Goal: Task Accomplishment & Management: Complete application form

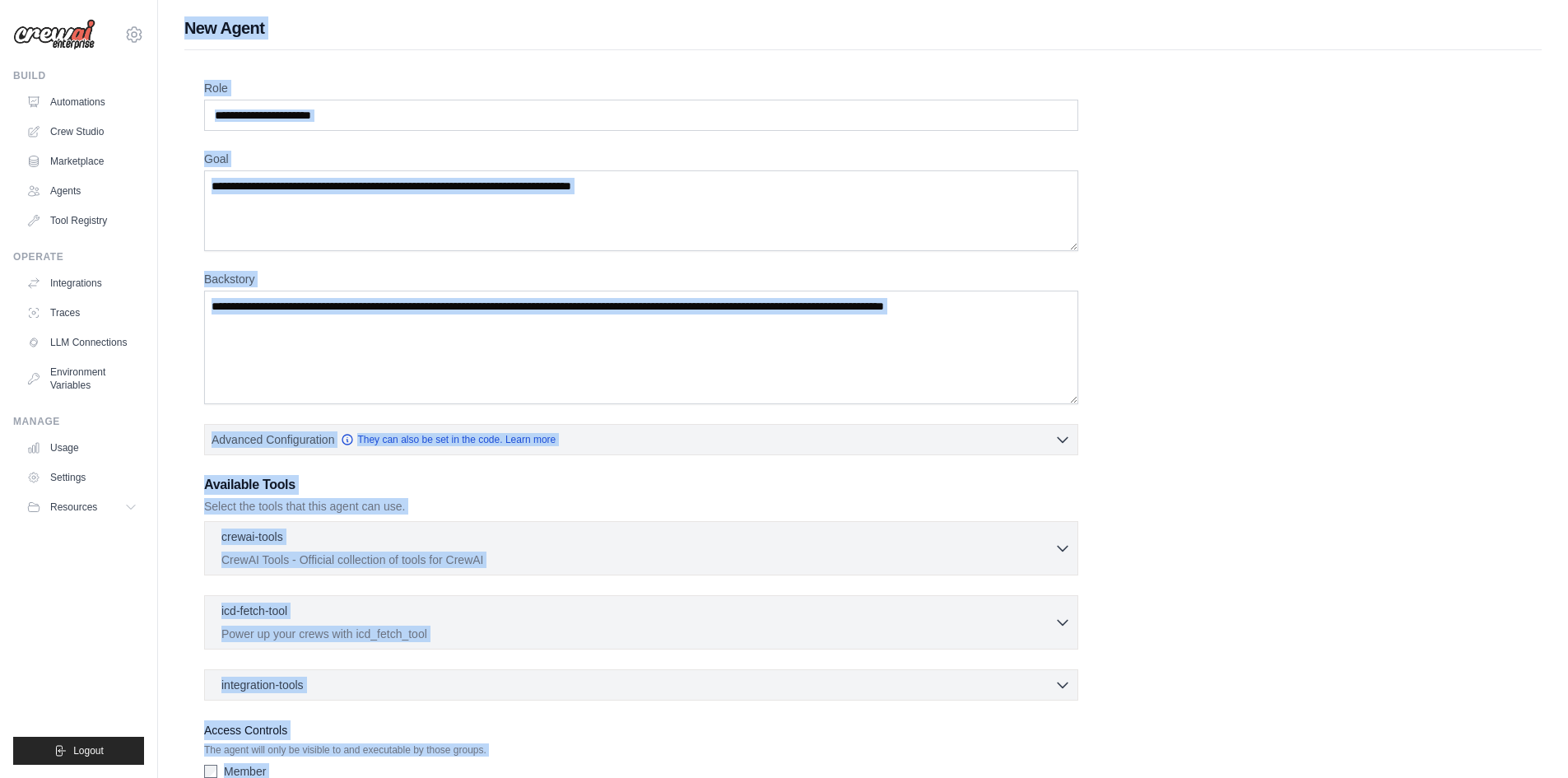
scroll to position [105, 0]
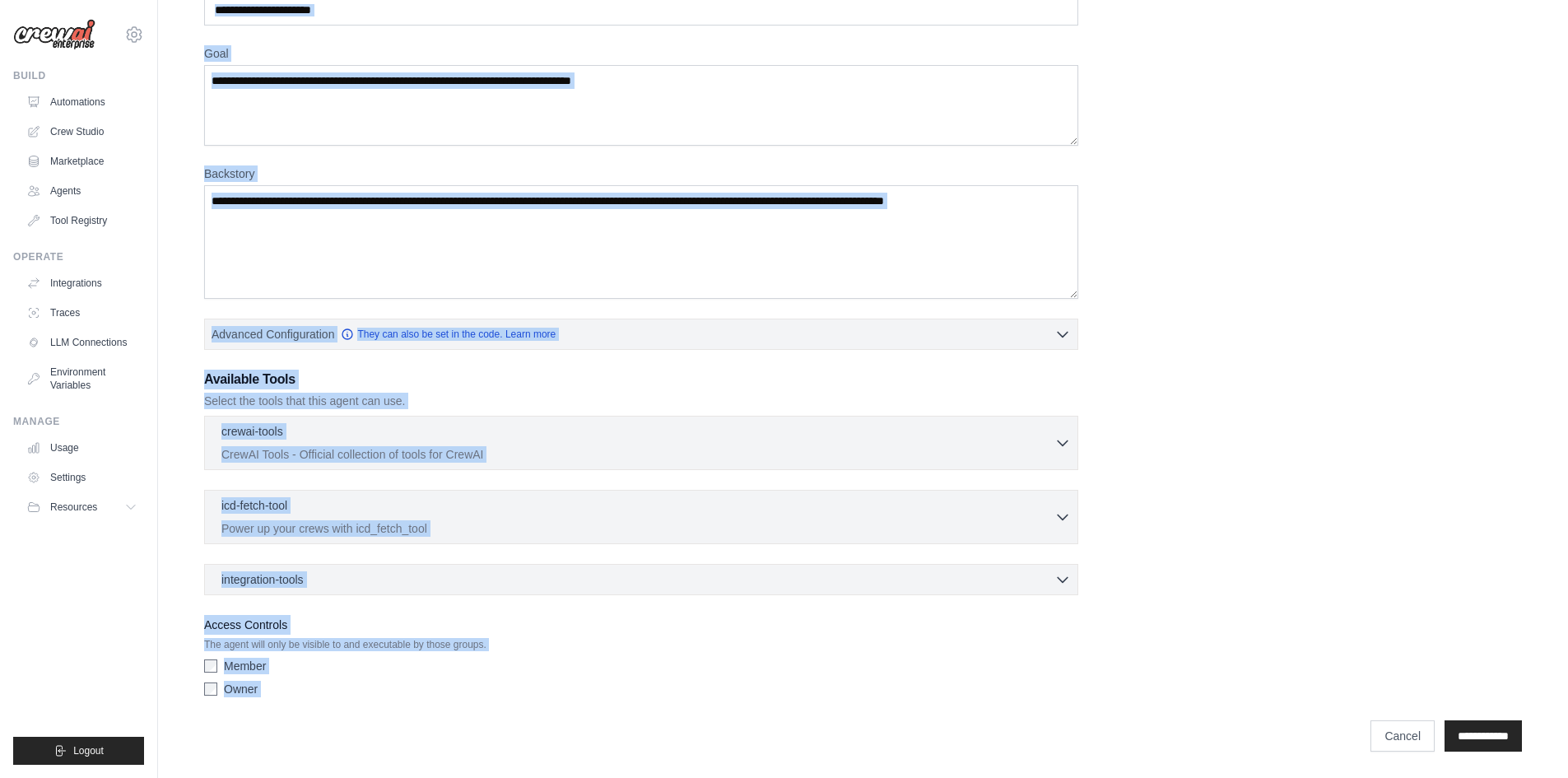
drag, startPoint x: 188, startPoint y: 11, endPoint x: 1043, endPoint y: 814, distance: 1173.0
click at [1043, 777] on html "weni.mohamed@gmail.com Settings Build Automations Crew Studio" at bounding box center [784, 336] width 1568 height 883
copy div "New Agent Role Goal Backstory Advanced Configuration They can also be set in th…"
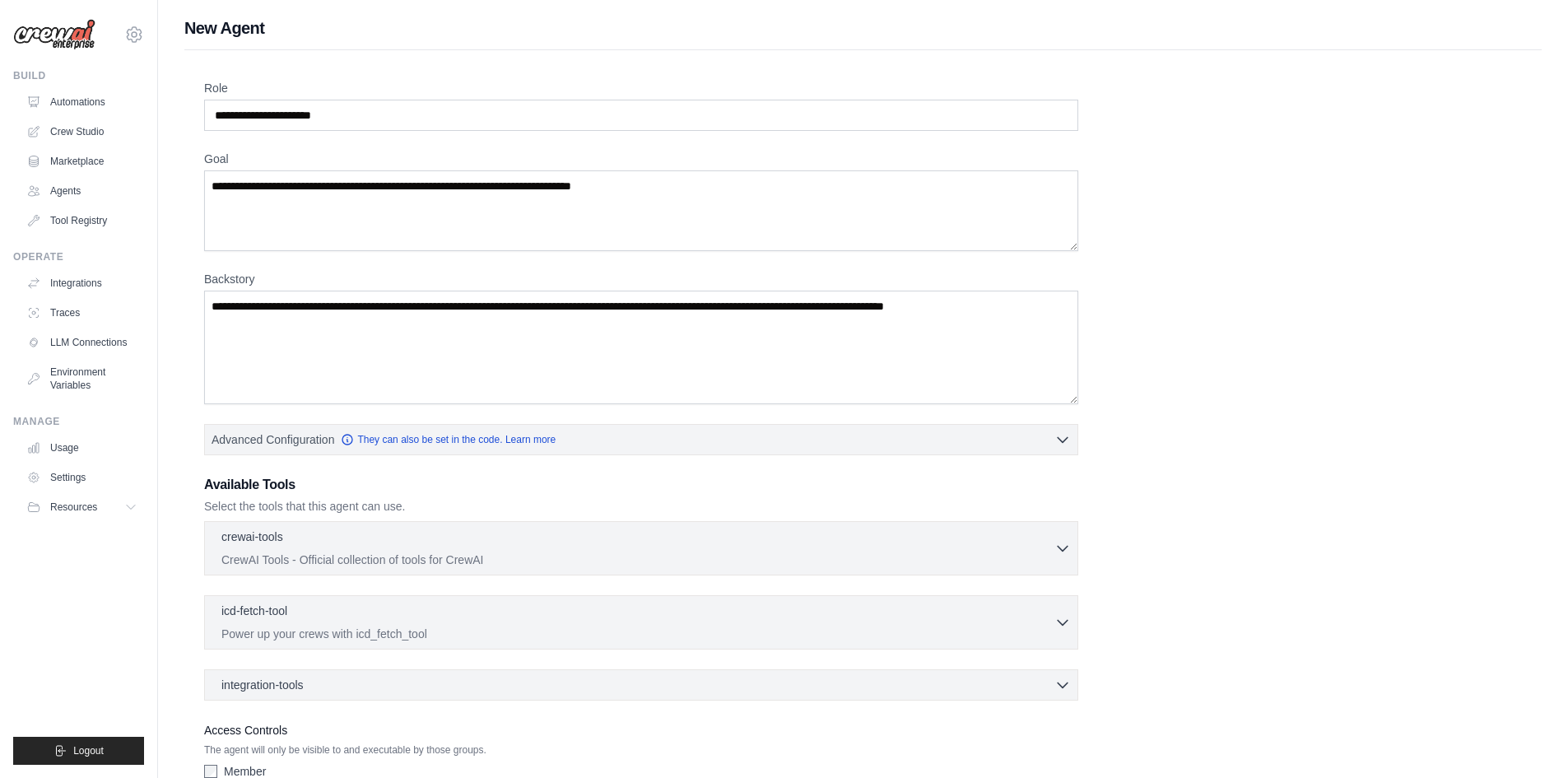
click at [466, 133] on div "Role Goal [GEOGRAPHIC_DATA] Advanced Configuration They can also be set in the …" at bounding box center [863, 444] width 1318 height 730
click at [455, 121] on input "Role" at bounding box center [641, 115] width 874 height 32
click at [445, 116] on input "Role" at bounding box center [641, 115] width 874 height 32
paste input "**********"
type input "**********"
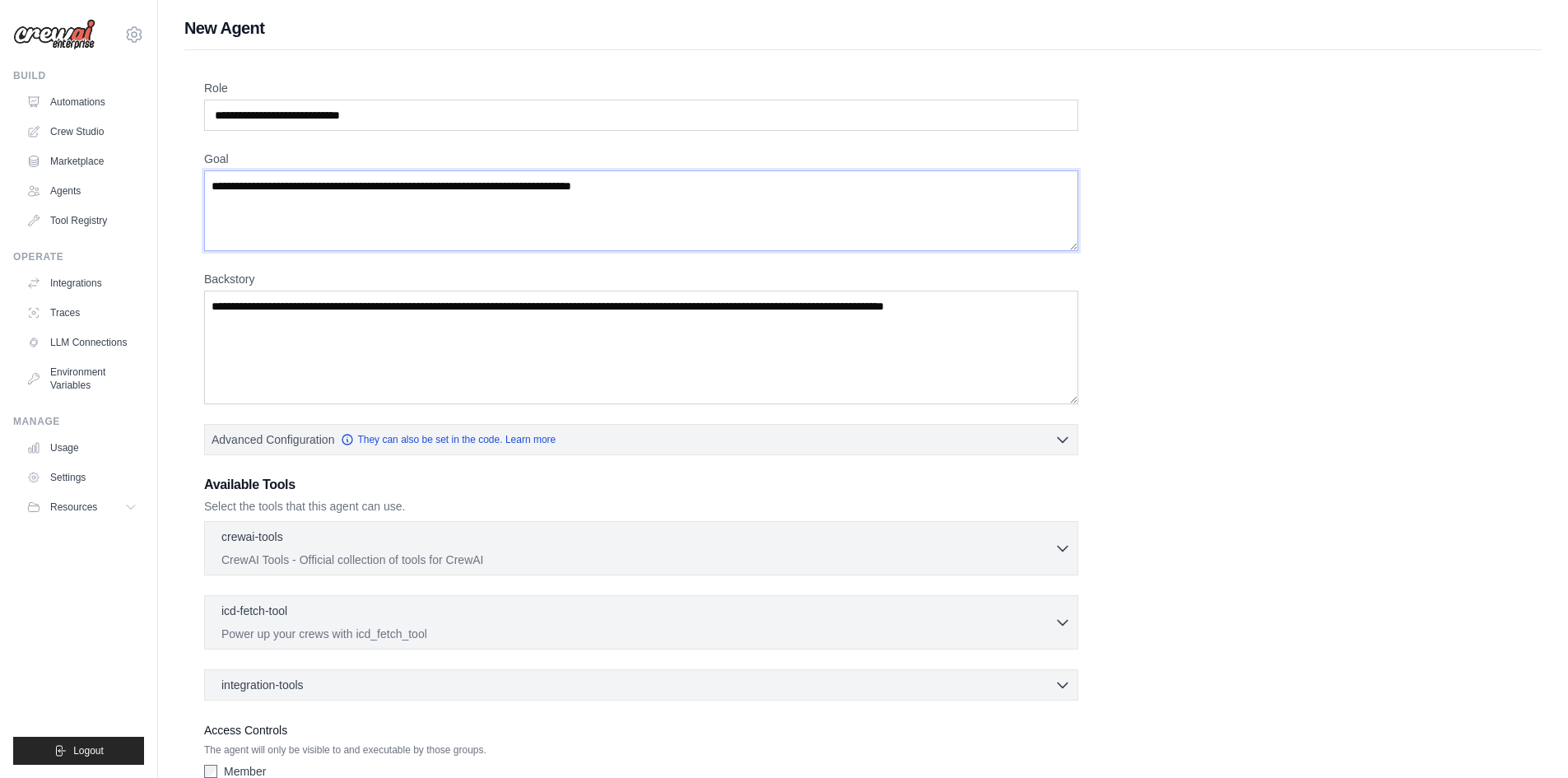
click at [396, 215] on textarea "Goal" at bounding box center [641, 210] width 874 height 81
paste textarea "**********"
type textarea "**********"
click at [521, 349] on textarea "Backstory" at bounding box center [641, 347] width 874 height 113
paste textarea "**********"
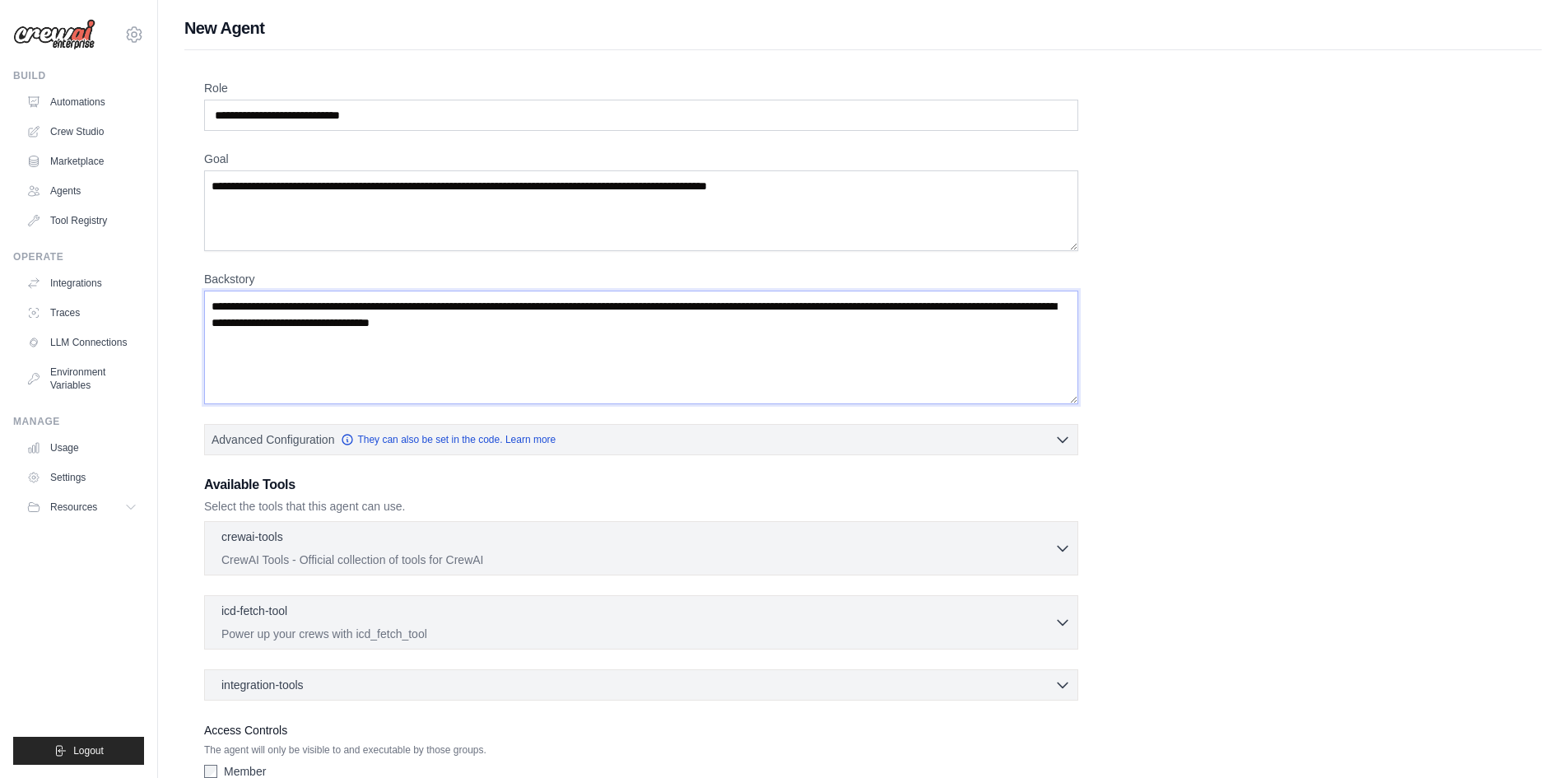
scroll to position [83, 0]
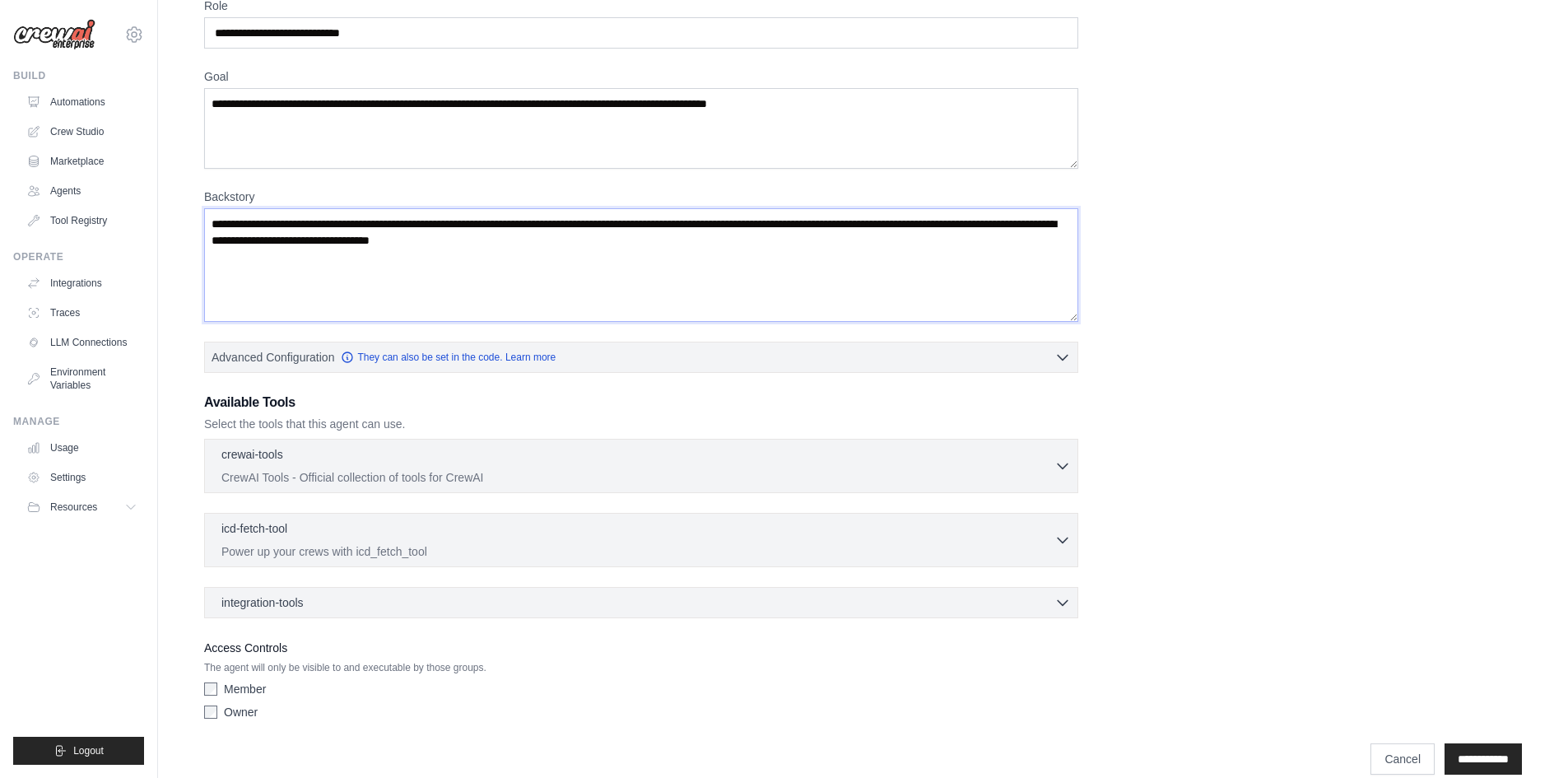
type textarea "**********"
click at [404, 475] on p "CrewAI Tools - Official collection of tools for CrewAI" at bounding box center [637, 477] width 833 height 16
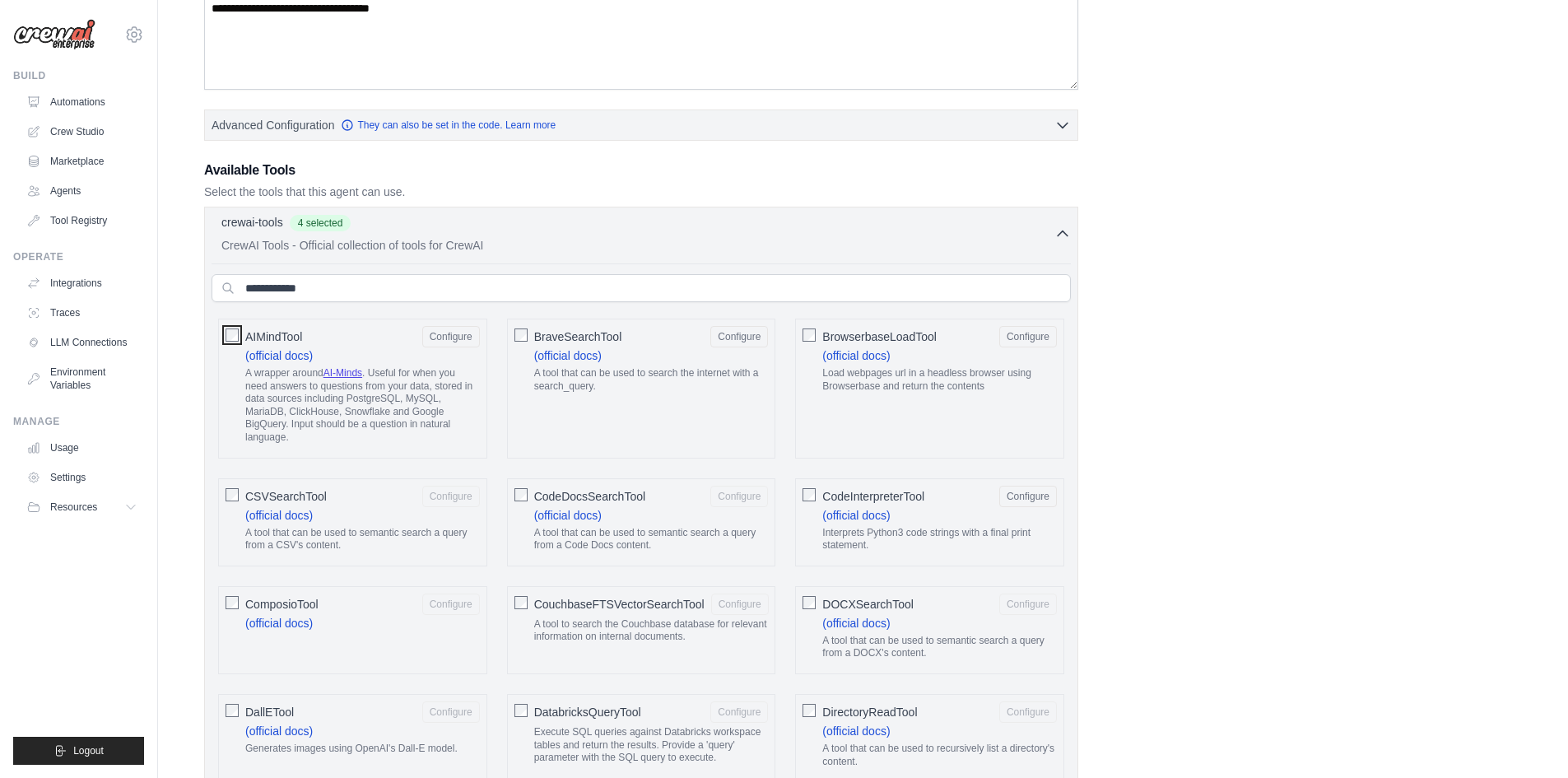
scroll to position [412, 0]
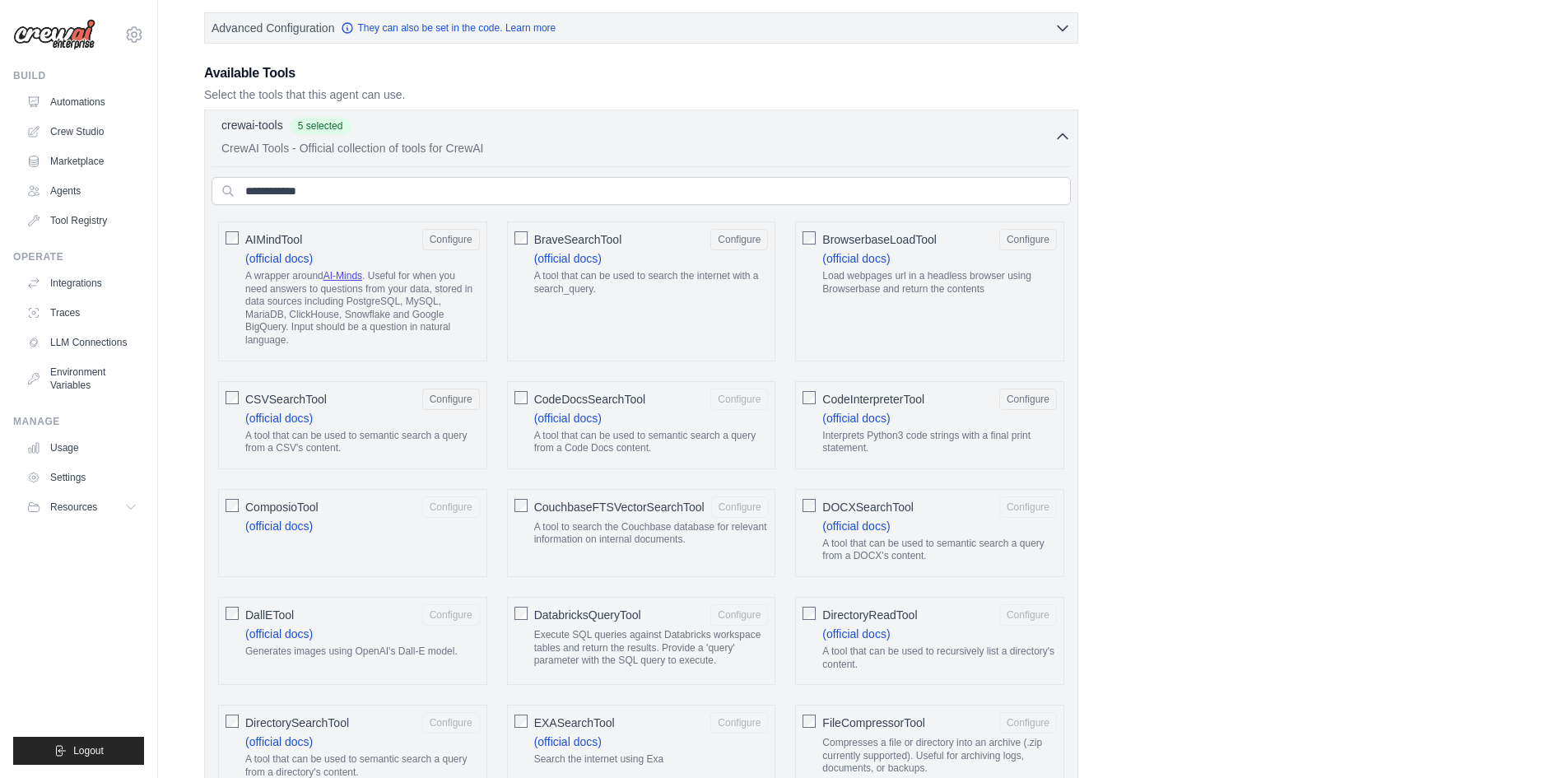
click at [528, 394] on div "CodeDocsSearchTool Configure (official docs) A tool that can be used to semanti…" at bounding box center [641, 424] width 269 height 88
click at [574, 419] on link "(official docs)" at bounding box center [567, 418] width 67 height 14
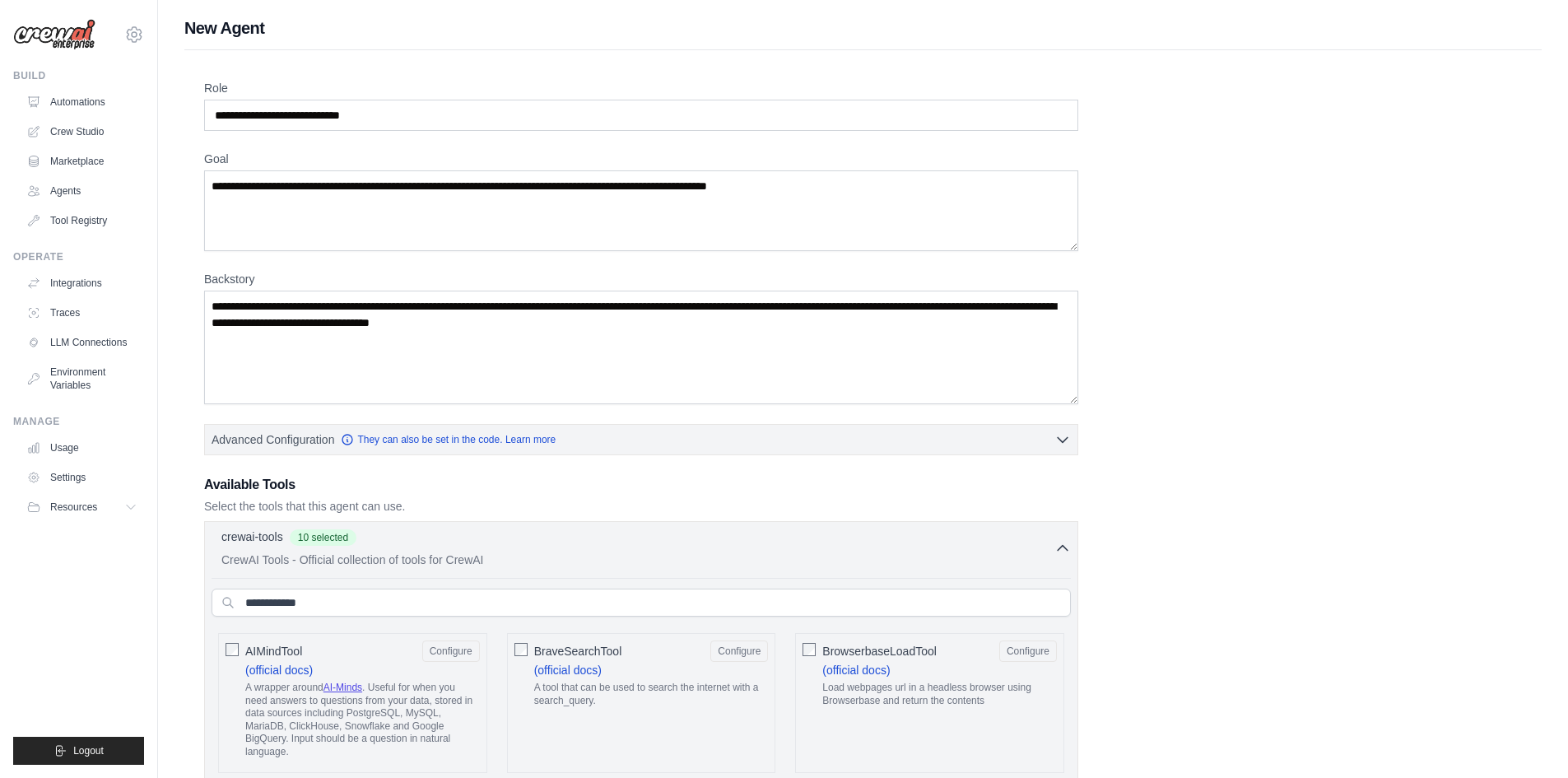
scroll to position [329, 0]
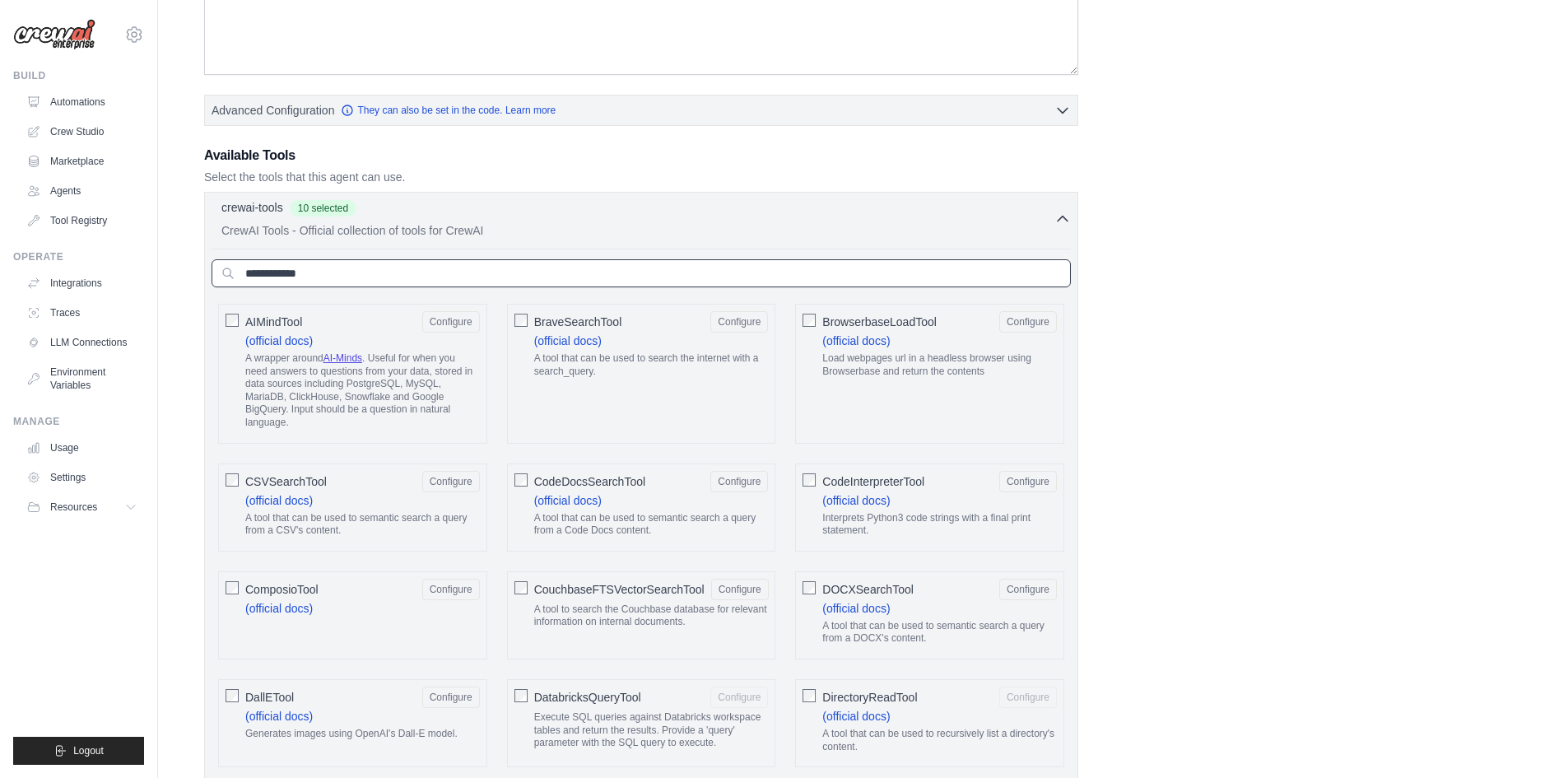
click at [318, 281] on input "text" at bounding box center [641, 273] width 859 height 28
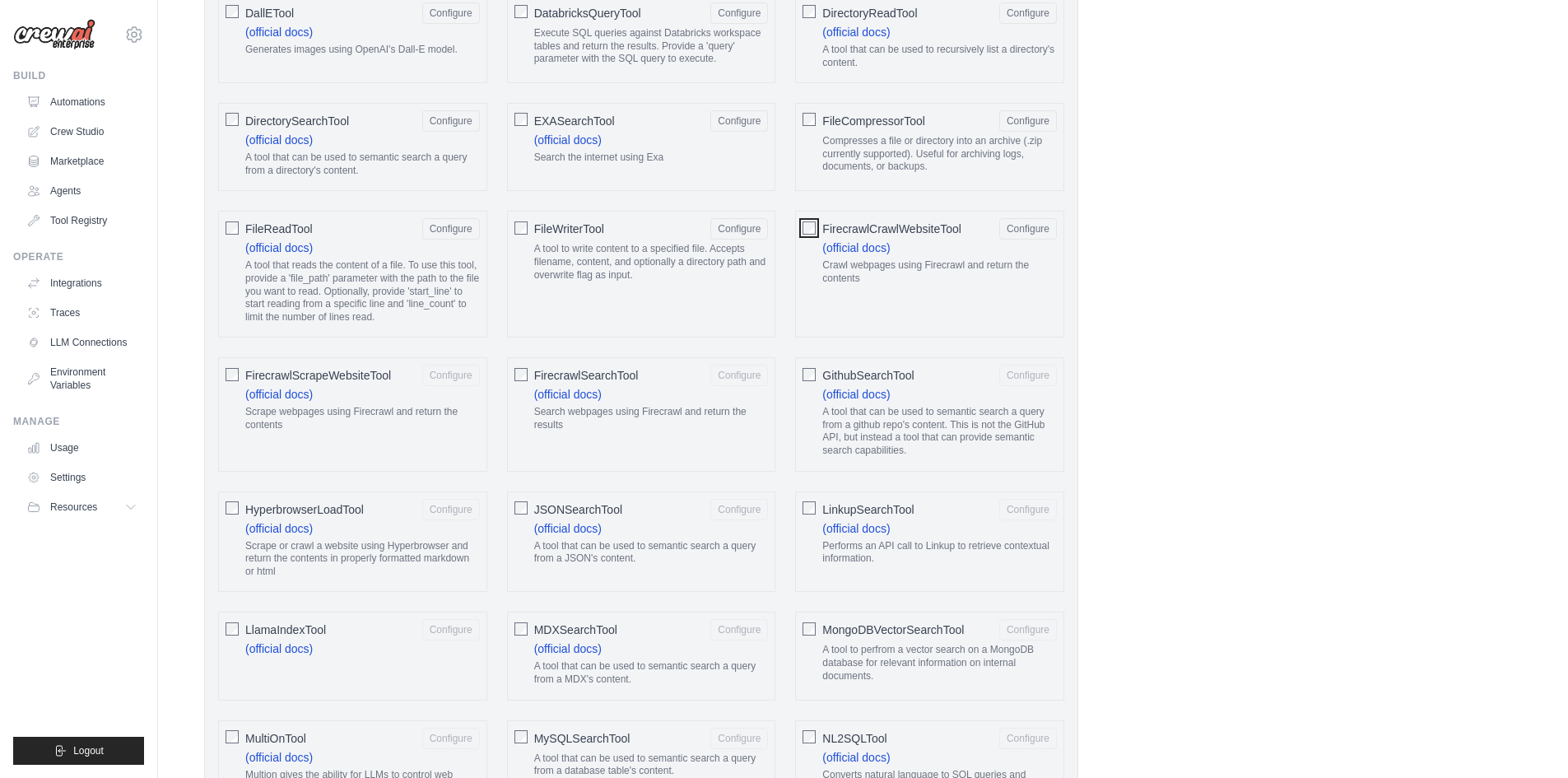
scroll to position [1070, 0]
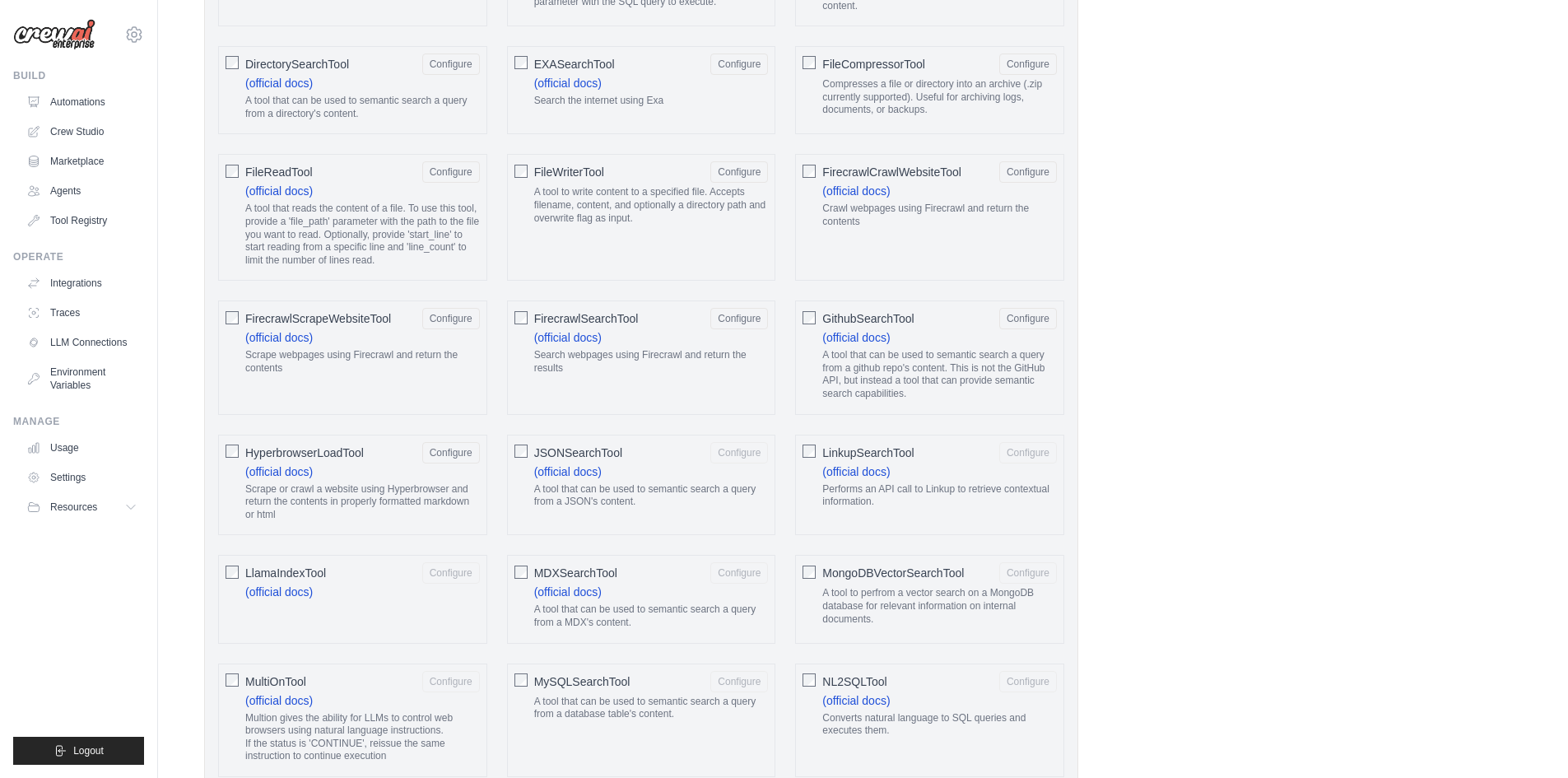
click at [526, 448] on div "JSONSearchTool Configure (official docs) A tool that can be used to semantic se…" at bounding box center [641, 485] width 269 height 102
click at [754, 453] on button "Configure" at bounding box center [740, 452] width 58 height 22
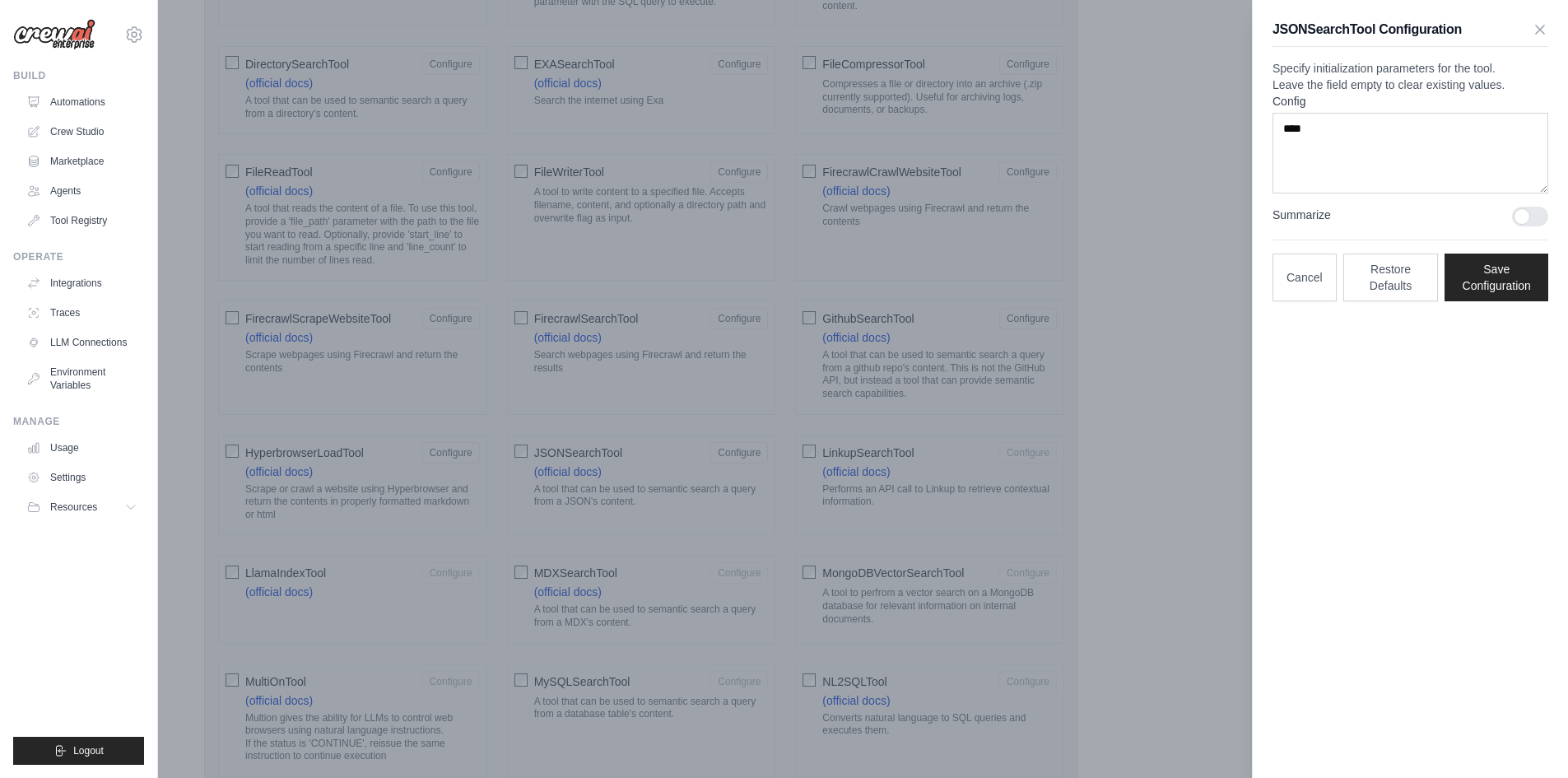
click at [1530, 227] on div at bounding box center [1530, 217] width 36 height 20
drag, startPoint x: 1530, startPoint y: 251, endPoint x: 1501, endPoint y: 273, distance: 36.4
click at [1530, 227] on div at bounding box center [1530, 217] width 36 height 20
click at [1498, 300] on button "Save Configuration" at bounding box center [1496, 277] width 103 height 48
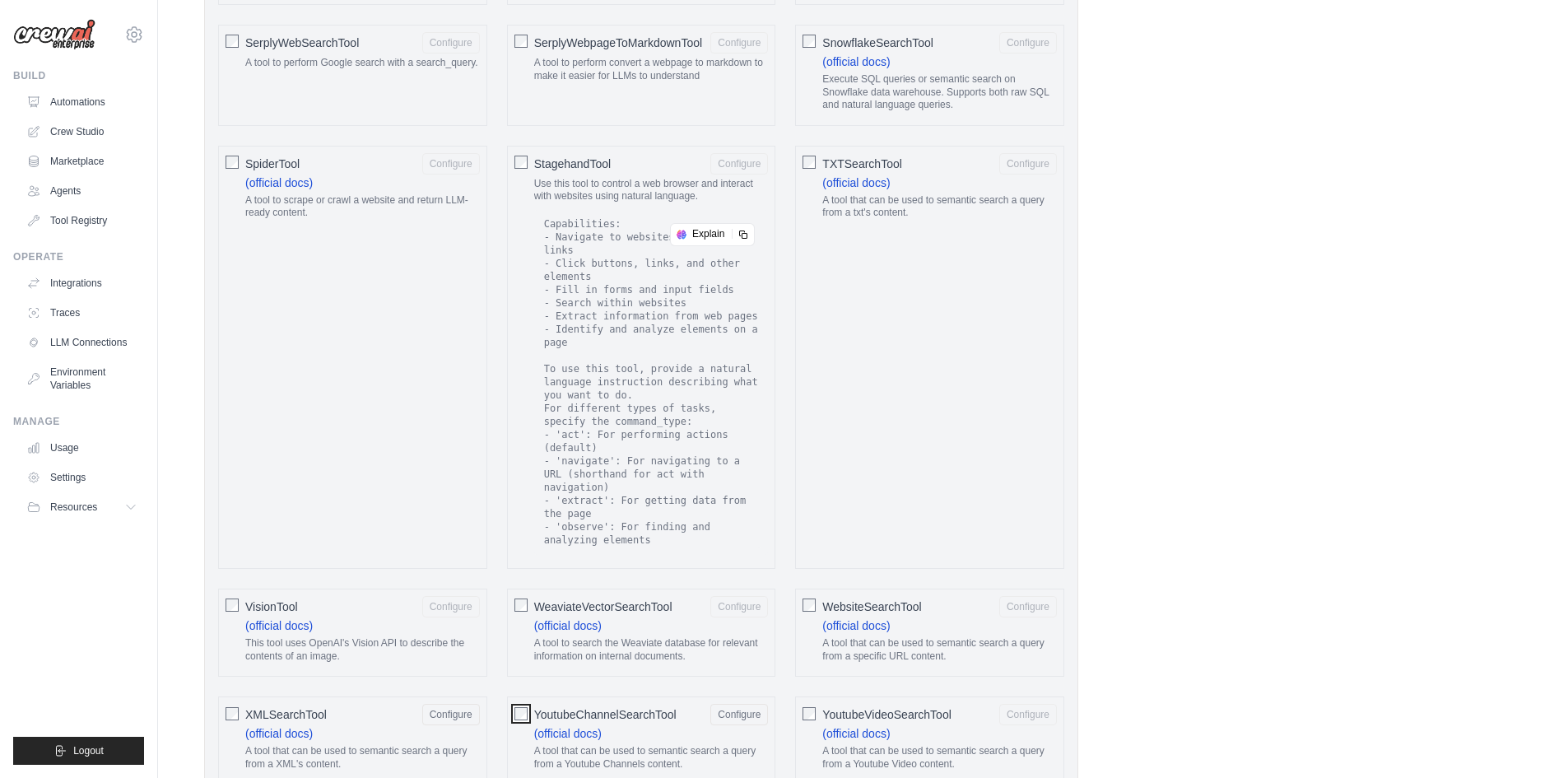
scroll to position [2306, 0]
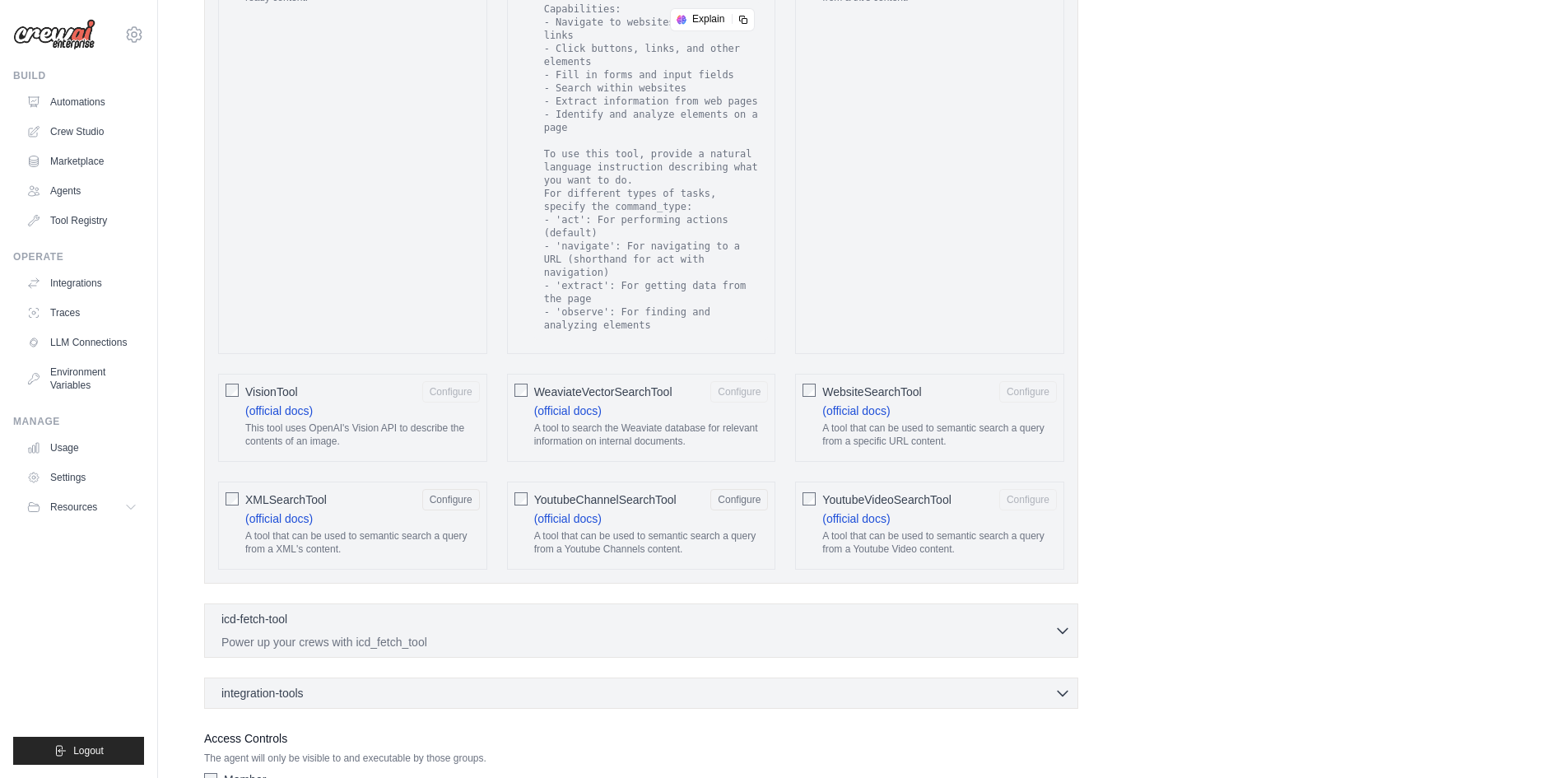
scroll to position [2881, 0]
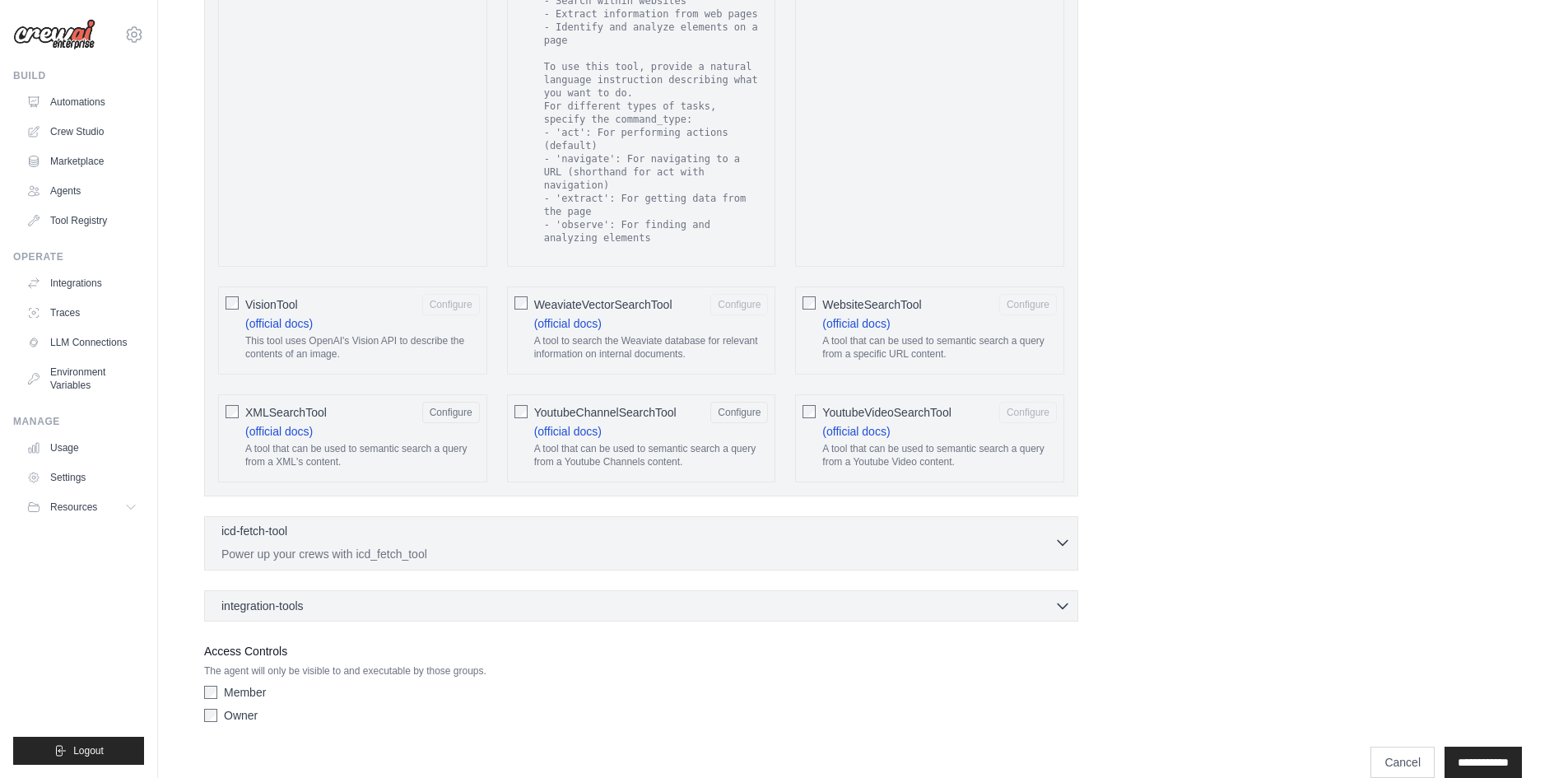
click at [530, 523] on div "icd-fetch-tool 0 selected" at bounding box center [637, 533] width 833 height 20
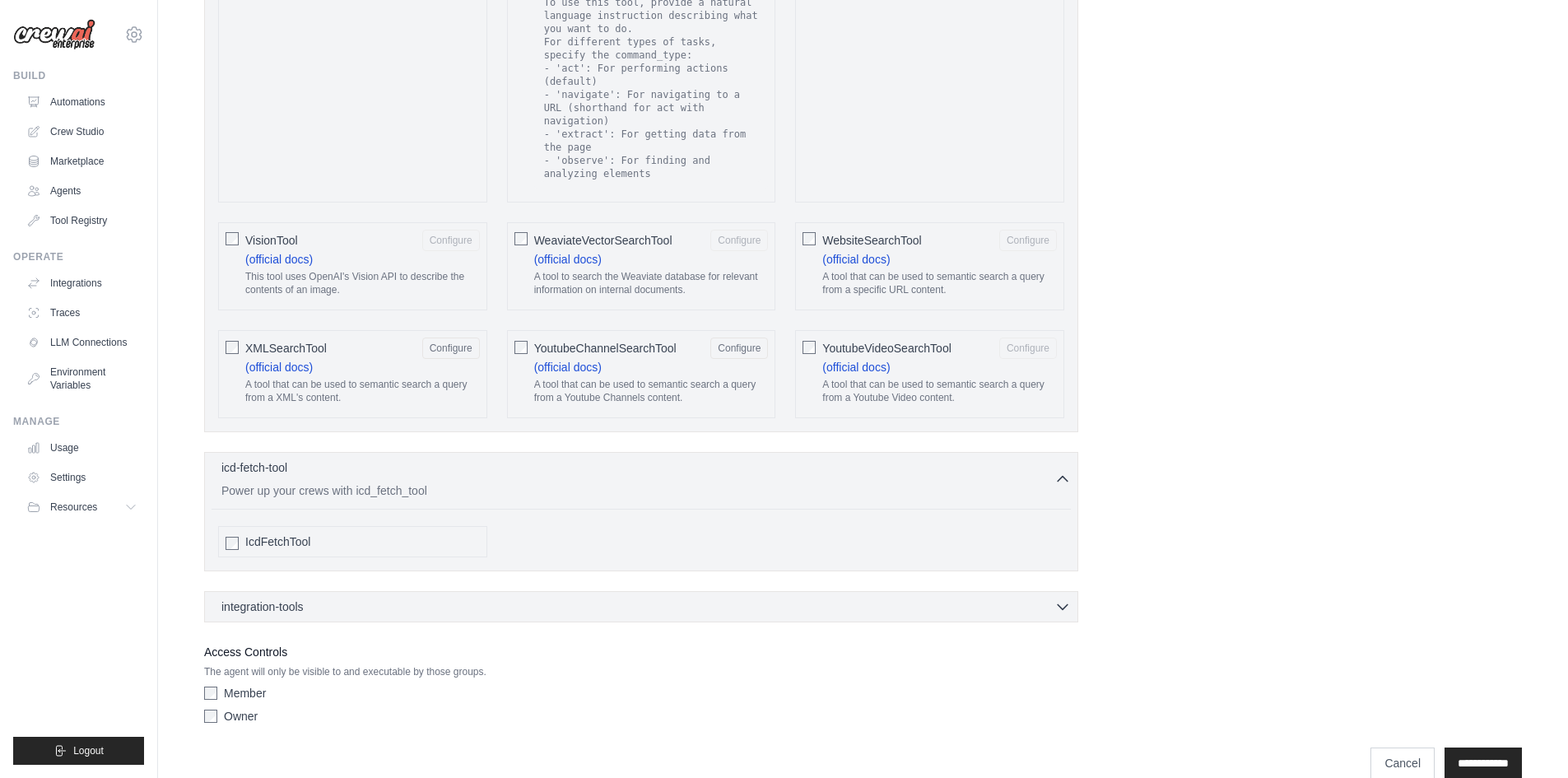
scroll to position [2946, 0]
click at [279, 532] on span "IcdFetchTool" at bounding box center [278, 540] width 65 height 16
click at [325, 597] on div "integration-tools 0 selected" at bounding box center [645, 605] width 849 height 16
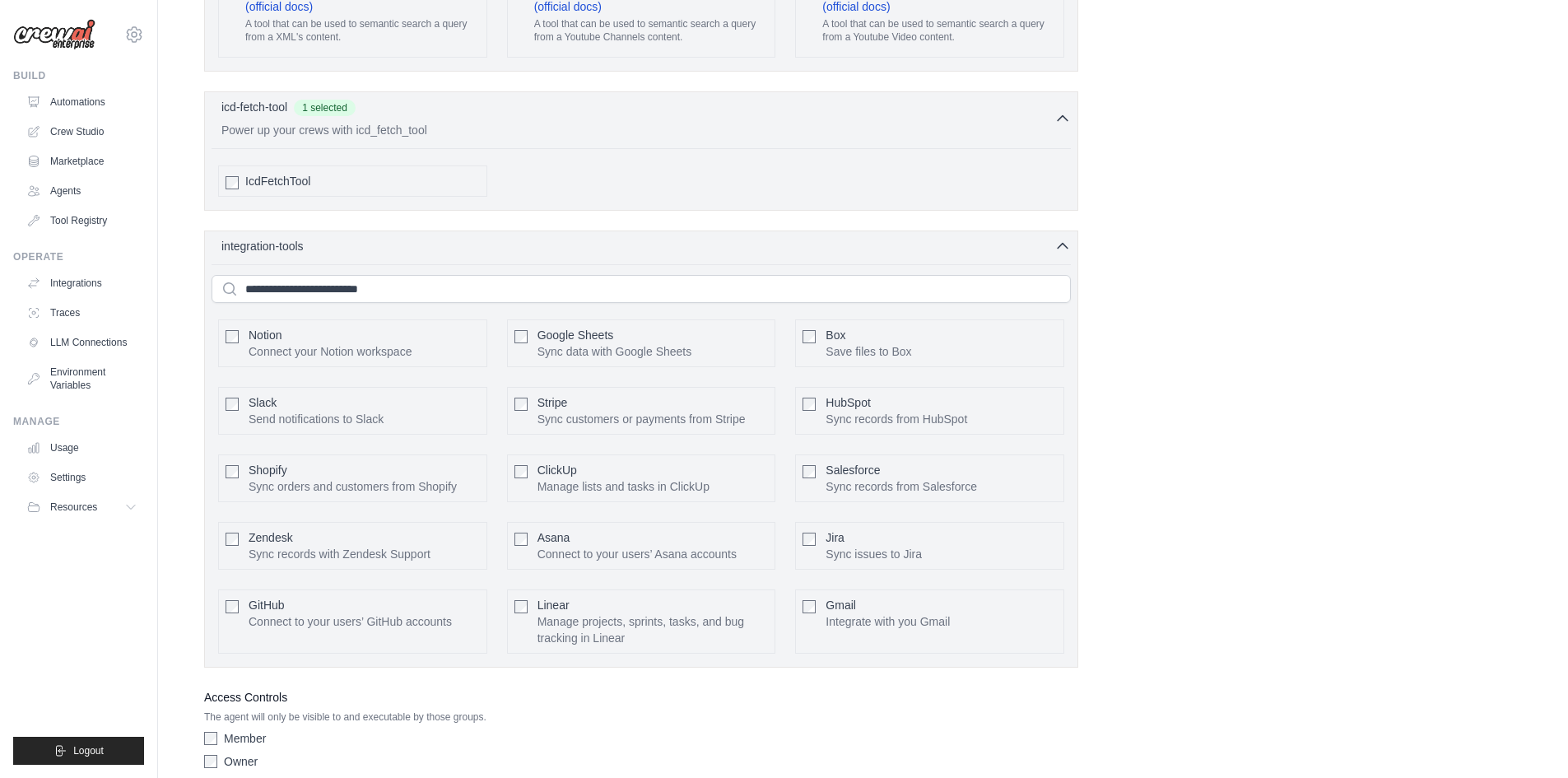
scroll to position [3352, 0]
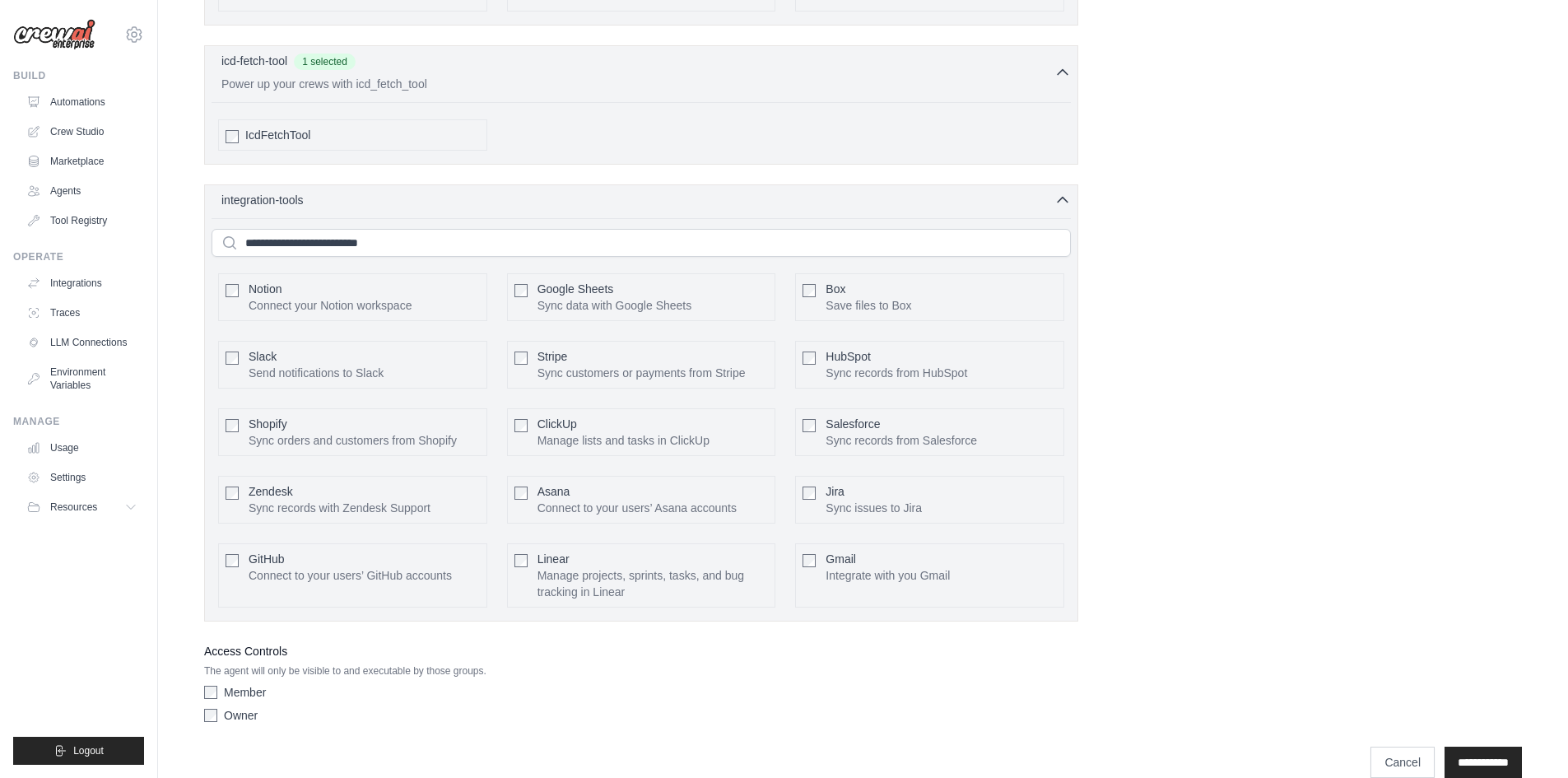
click at [539, 297] on p "Sync data with Google Sheets" at bounding box center [615, 306] width 155 height 16
click at [264, 348] on div "Slack Send notifications to Slack" at bounding box center [315, 365] width 135 height 33
click at [550, 350] on span "Stripe" at bounding box center [553, 356] width 31 height 14
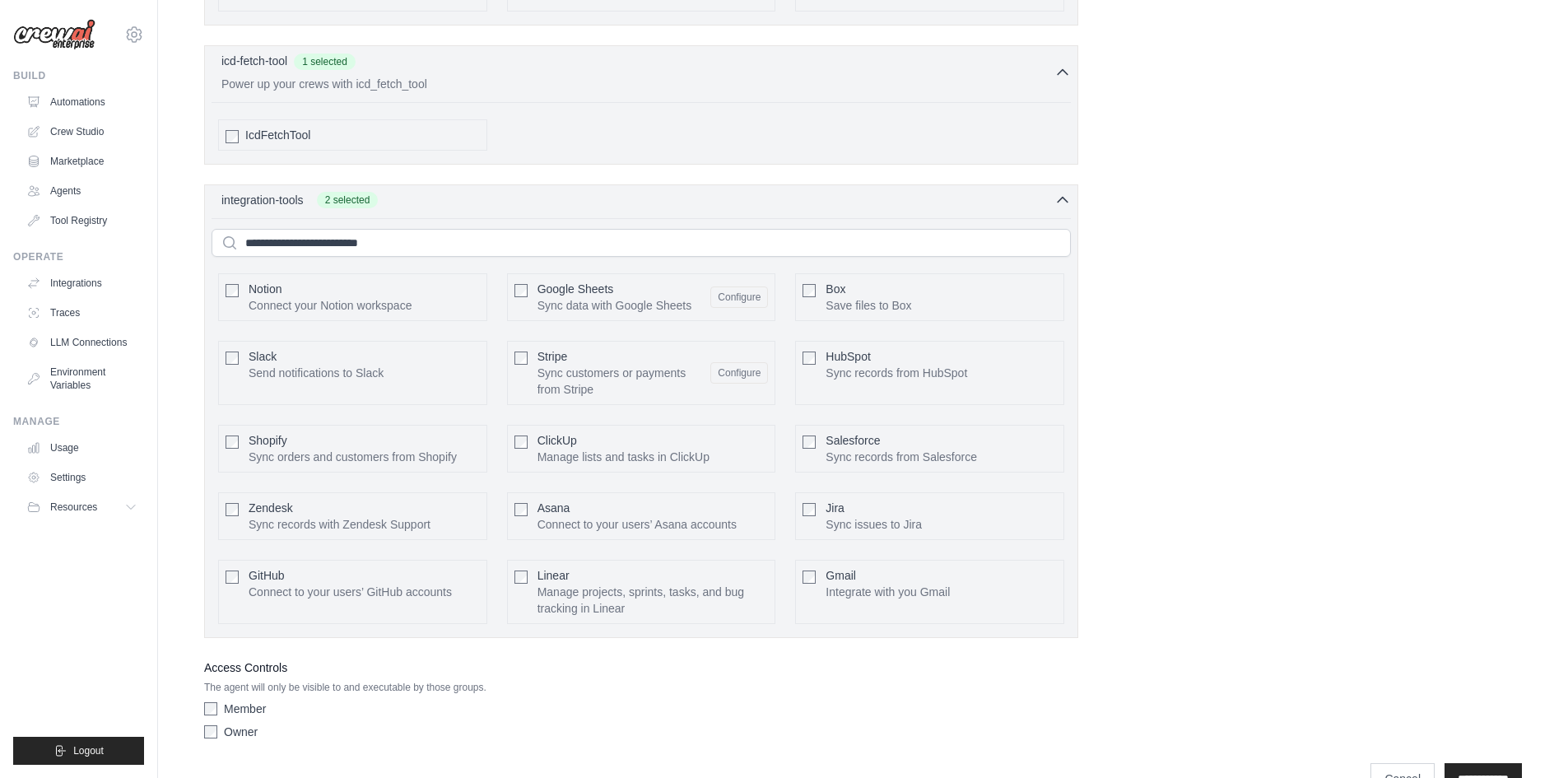
click at [837, 569] on span "Gmail" at bounding box center [841, 575] width 31 height 14
click at [255, 568] on div "GitHub Connect to your users’ GitHub accounts" at bounding box center [350, 584] width 203 height 33
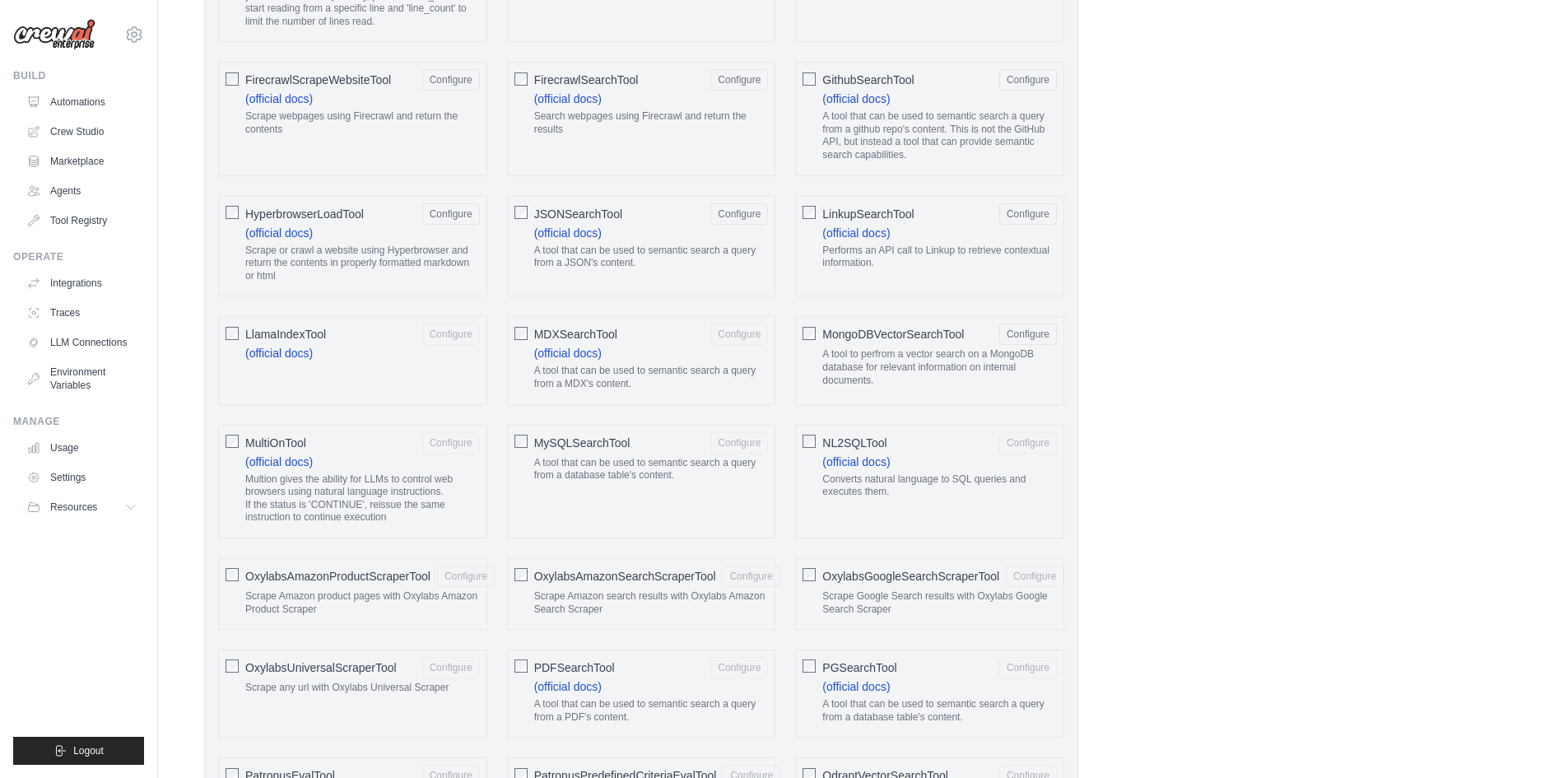
scroll to position [1310, 0]
click at [811, 433] on div at bounding box center [808, 440] width 14 height 16
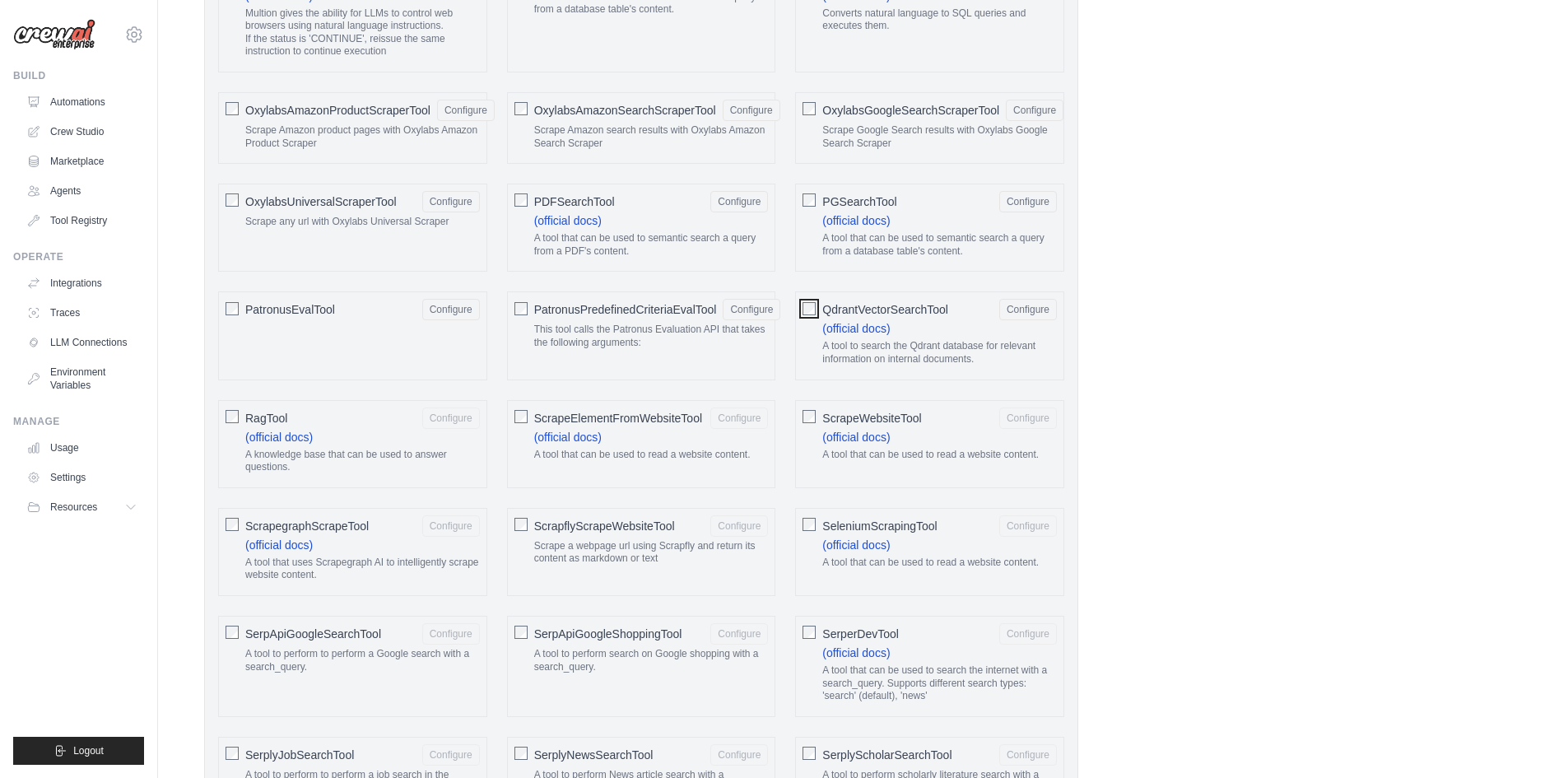
scroll to position [1804, 0]
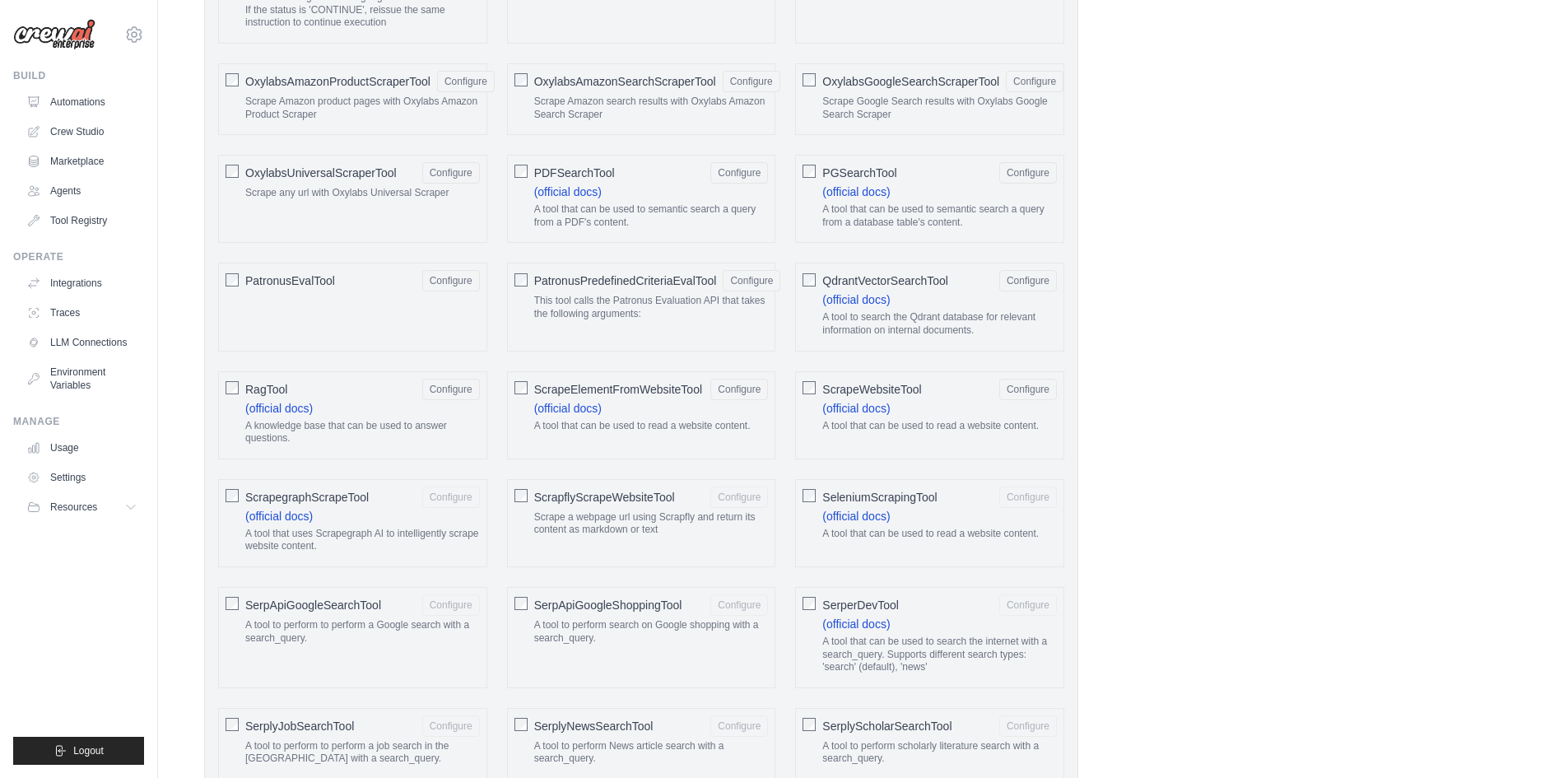
click at [238, 485] on div "ScrapegraphScrapeTool Configure (official docs) A tool that uses Scrapegraph AI…" at bounding box center [353, 522] width 269 height 88
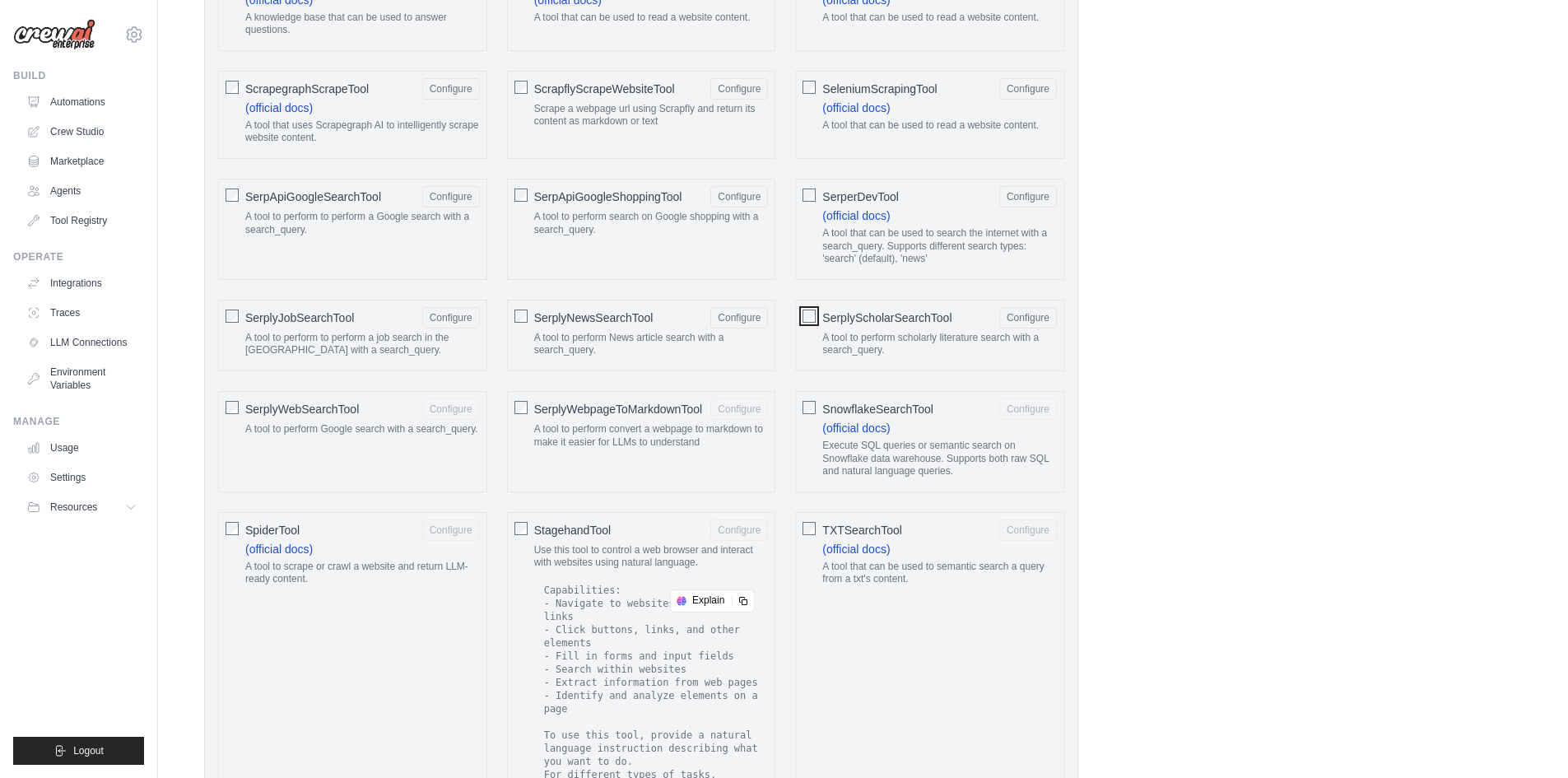
scroll to position [2216, 0]
click at [220, 405] on div "SerplyWebSearchTool Configure A tool to perform Google search with a search_que…" at bounding box center [353, 439] width 269 height 102
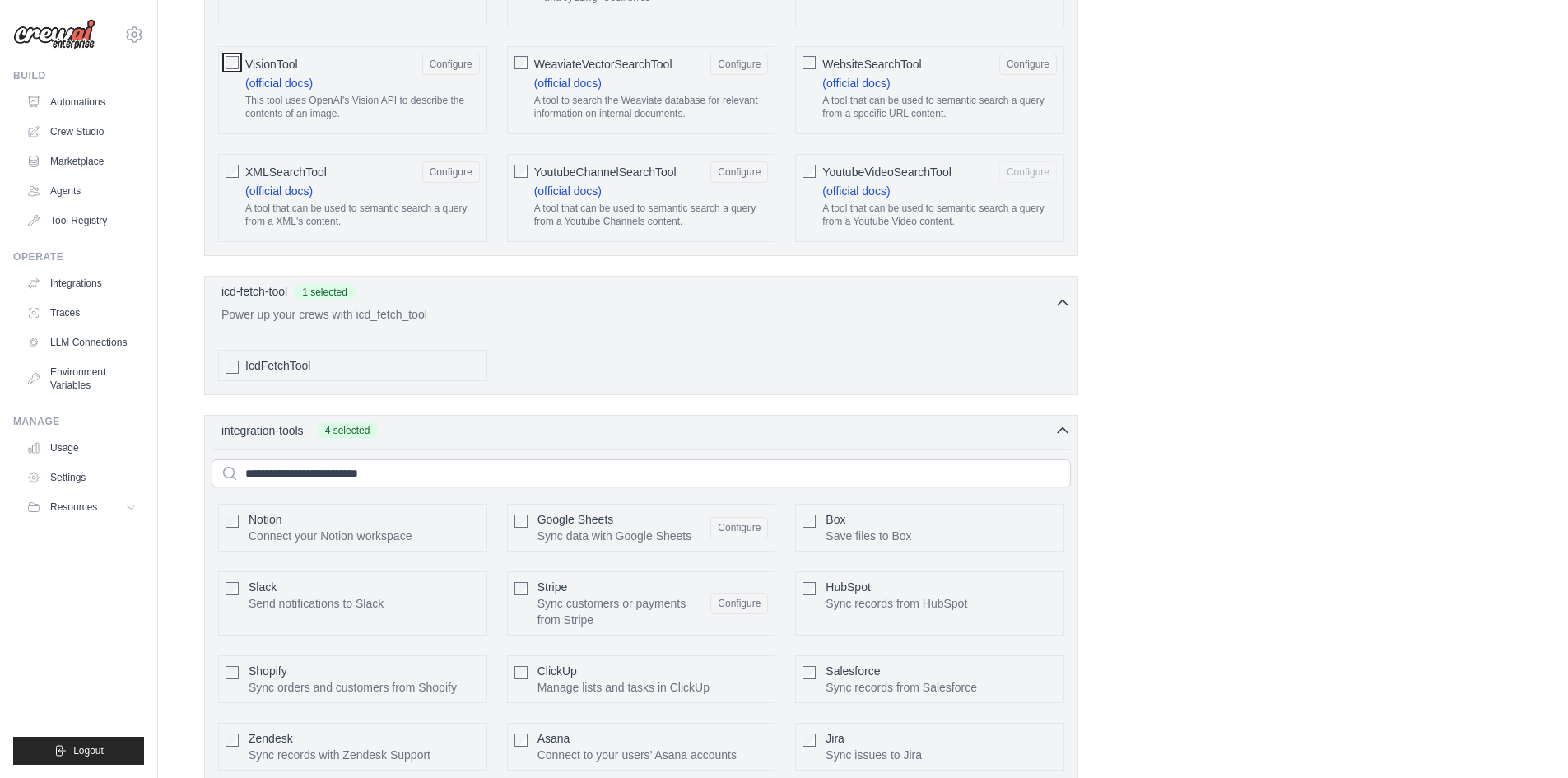
scroll to position [3286, 0]
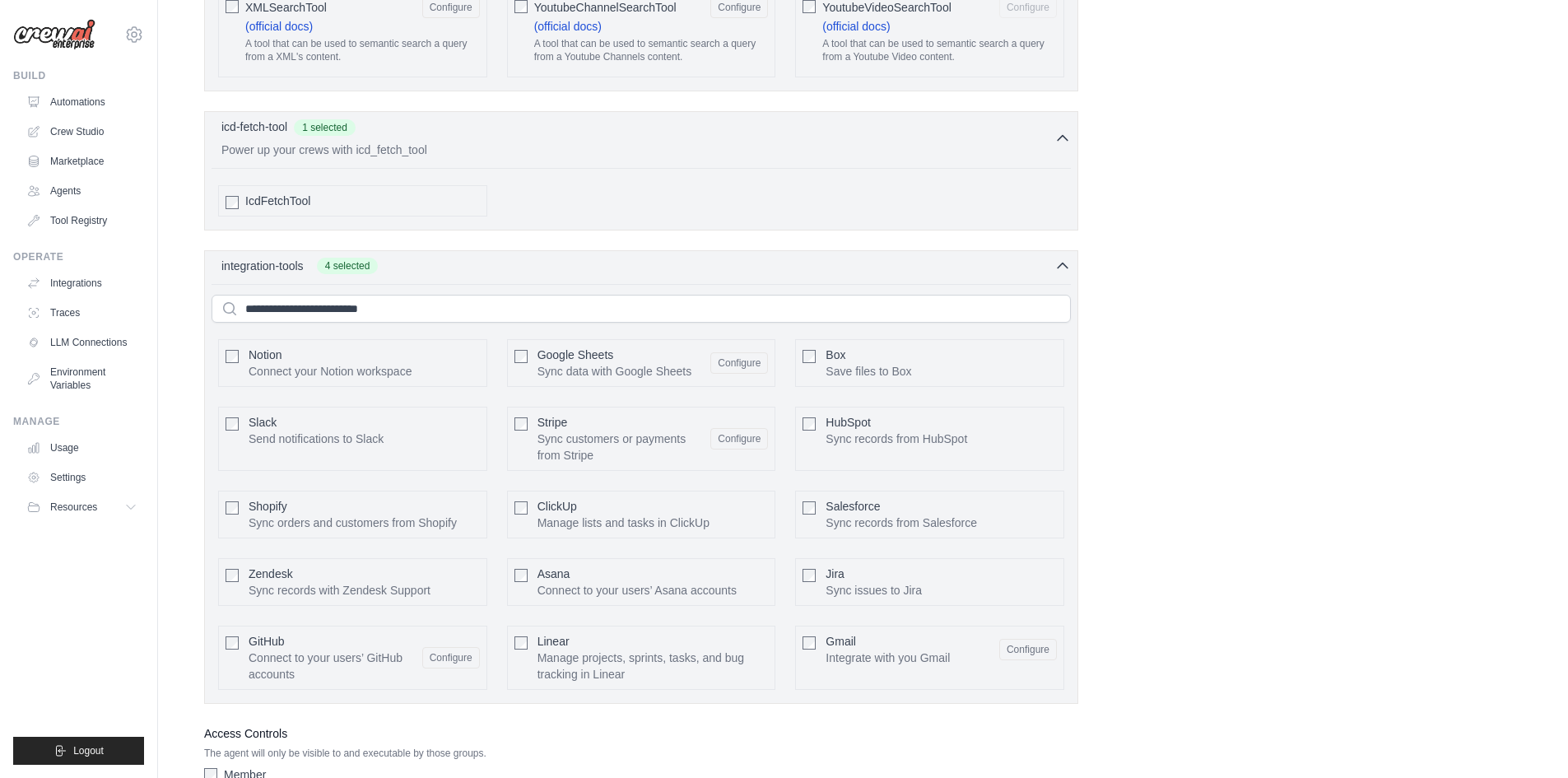
click at [325, 431] on p "Send notifications to Slack" at bounding box center [315, 439] width 135 height 16
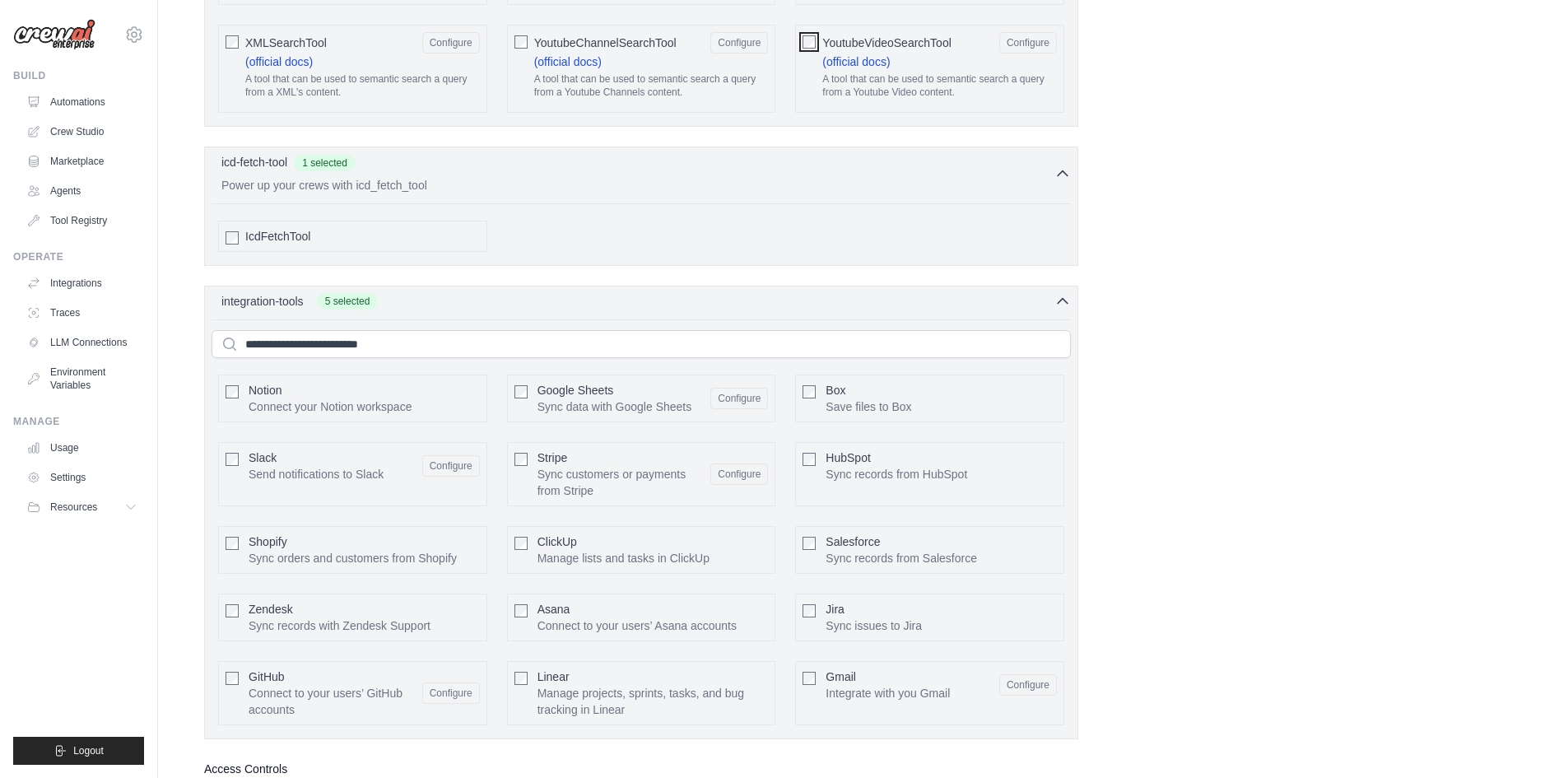
scroll to position [3121, 0]
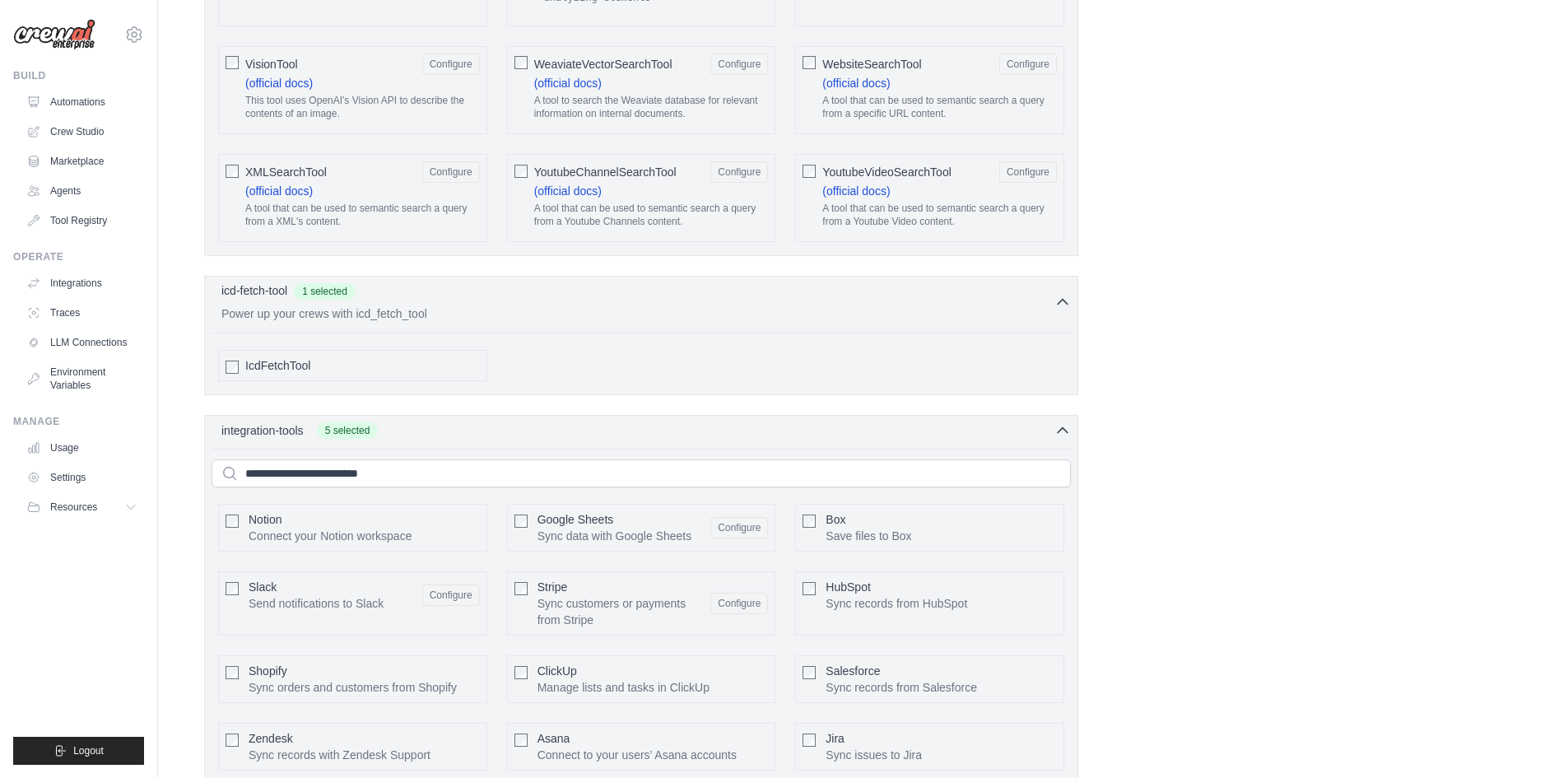
click at [595, 306] on p "Power up your crews with icd_fetch_tool" at bounding box center [637, 314] width 833 height 16
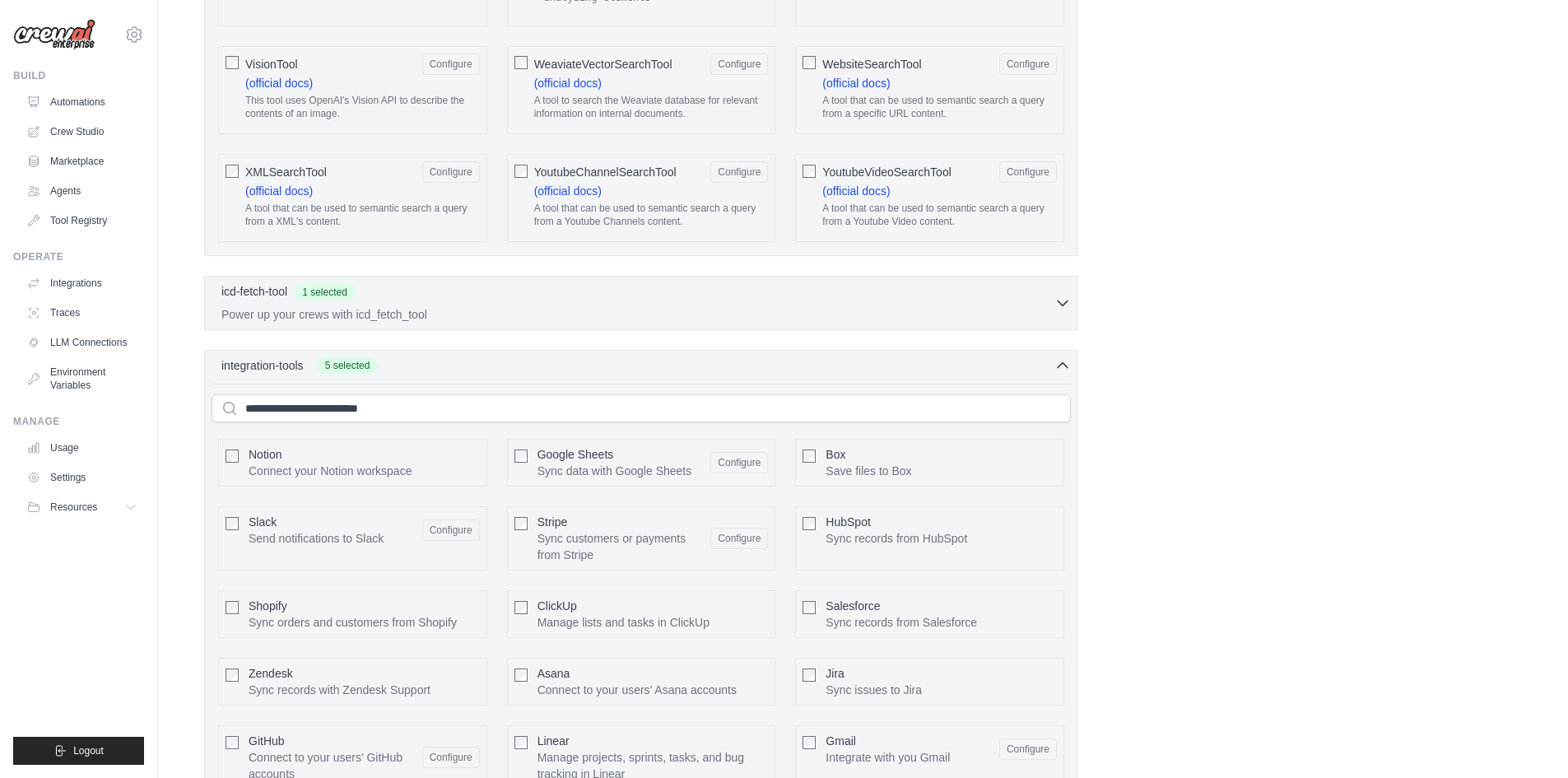
click at [779, 355] on div "integration-tools 5 selected Notion Google Sheets Box Jira" at bounding box center [641, 577] width 874 height 453
click at [1060, 356] on icon "button" at bounding box center [1062, 365] width 16 height 16
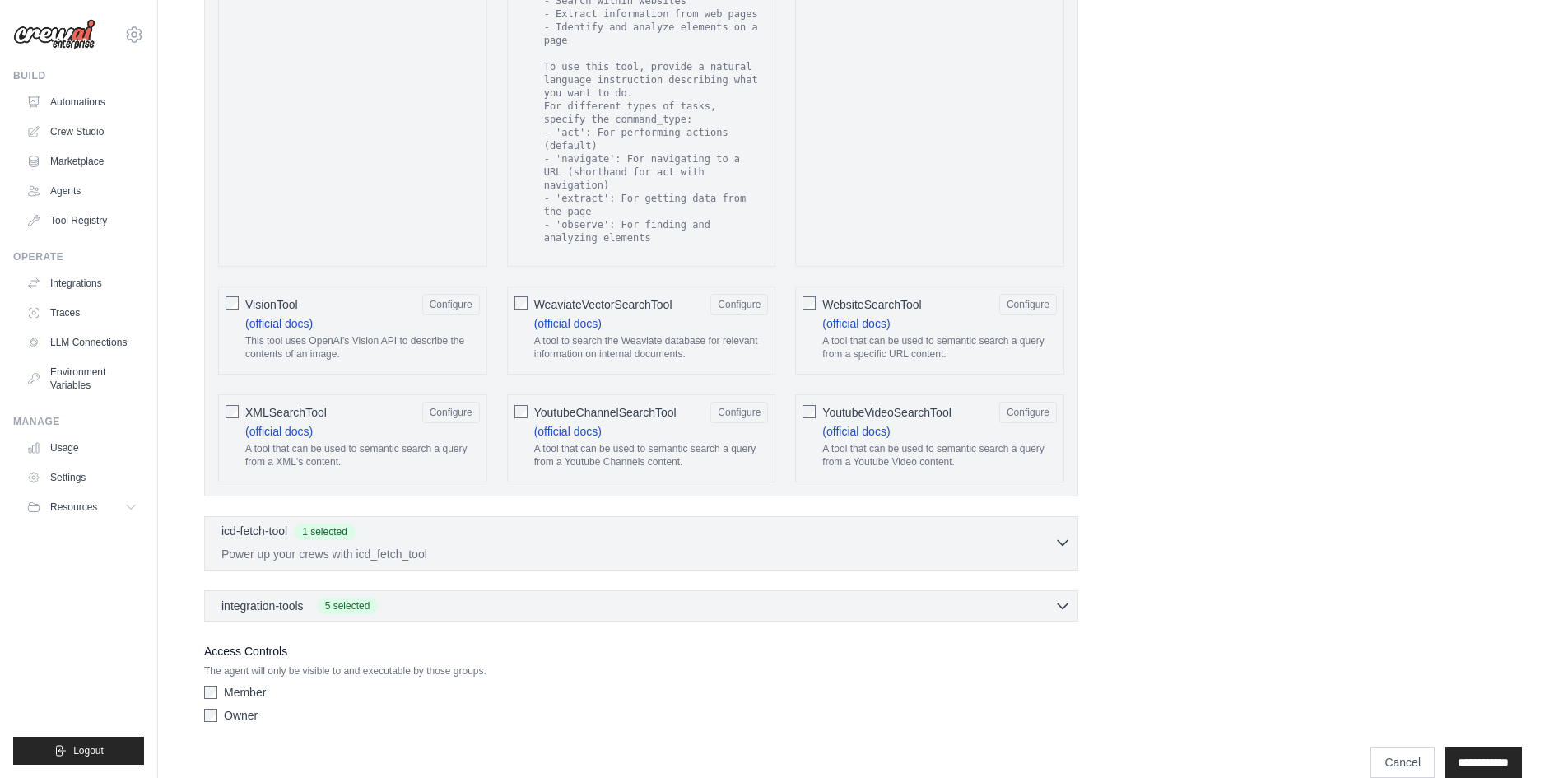
click at [547, 546] on p "Power up your crews with icd_fetch_tool" at bounding box center [637, 554] width 833 height 16
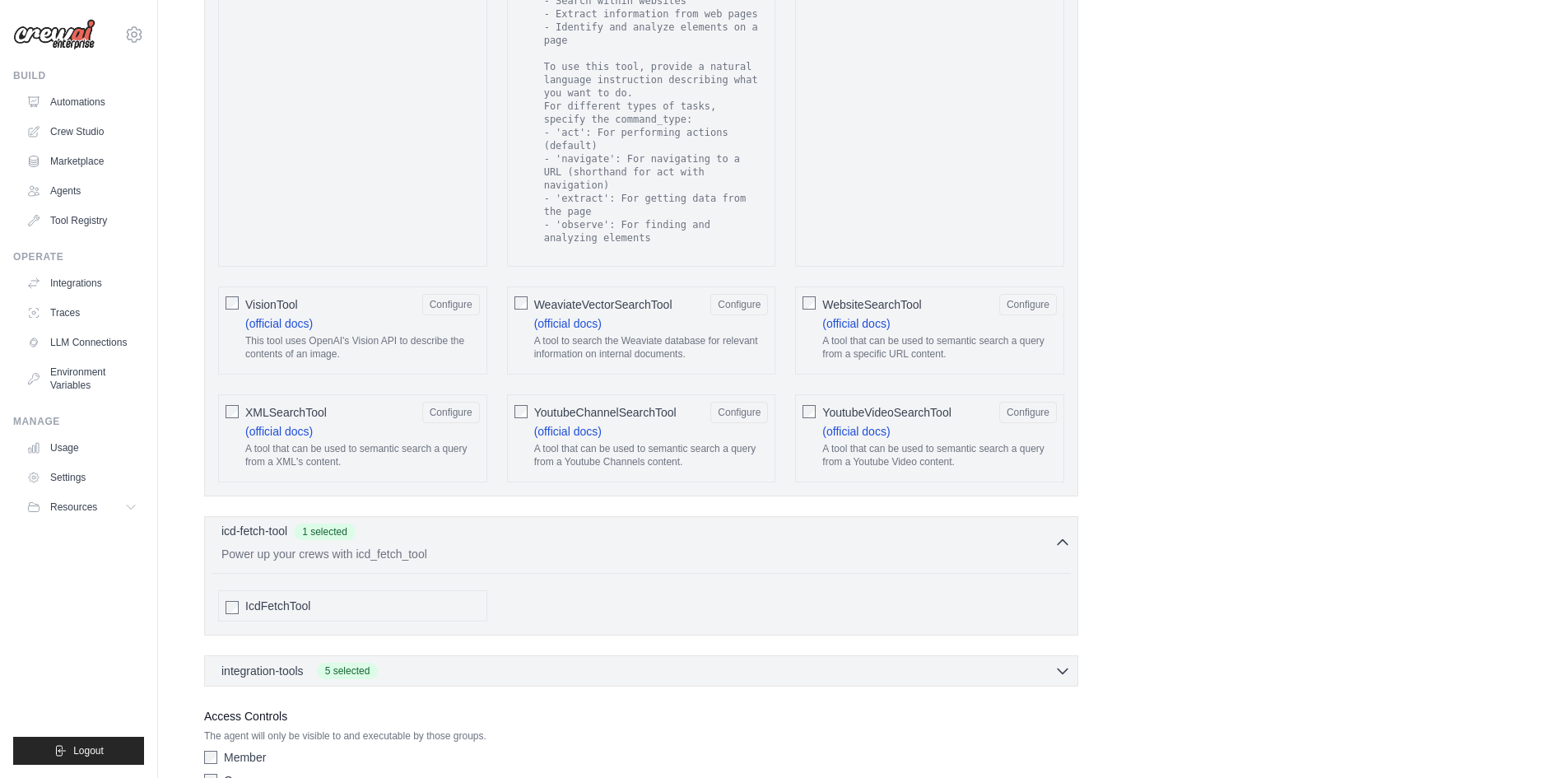
scroll to position [2946, 0]
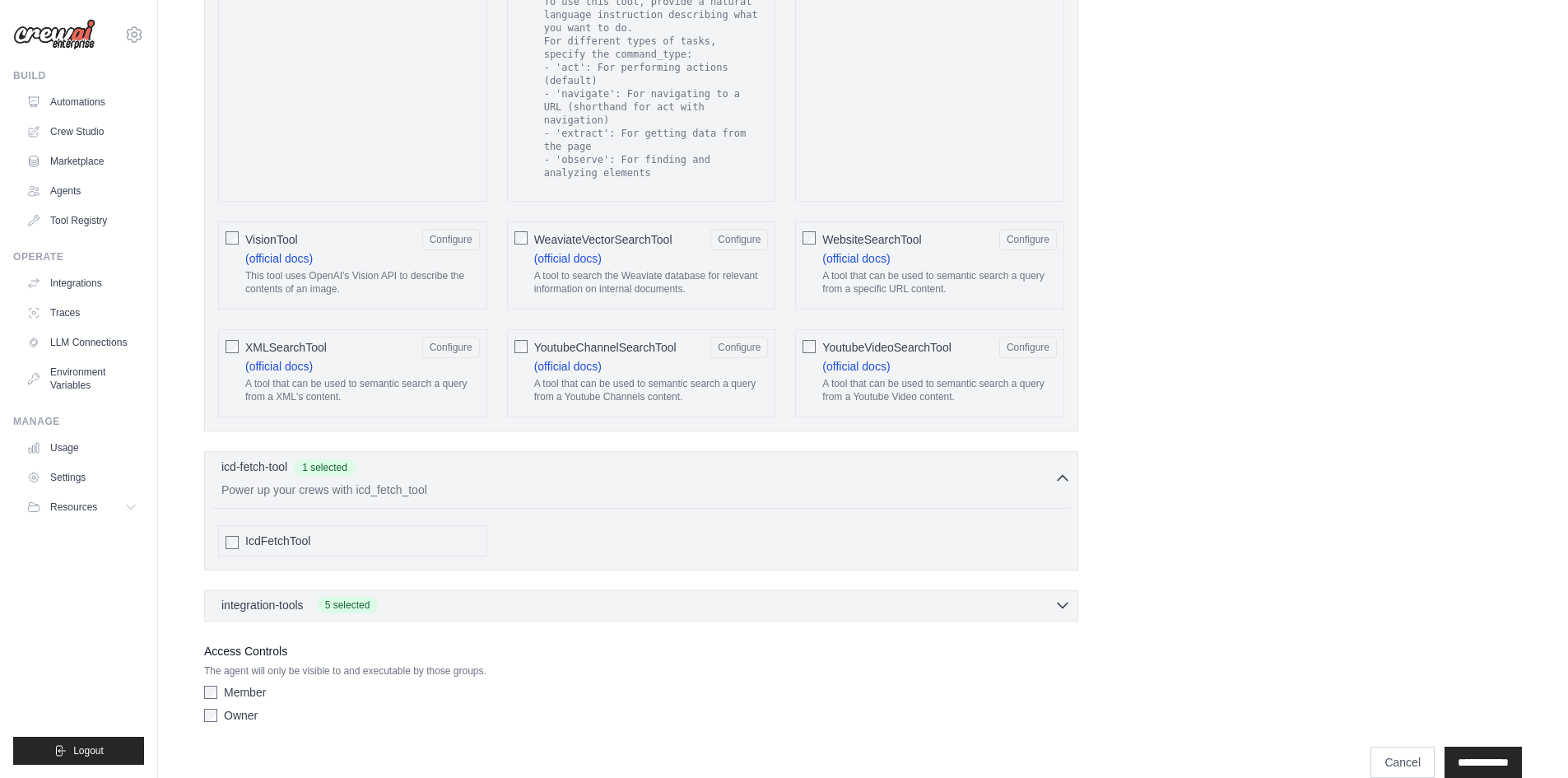
click at [427, 597] on div "integration-tools 5 selected" at bounding box center [645, 605] width 849 height 16
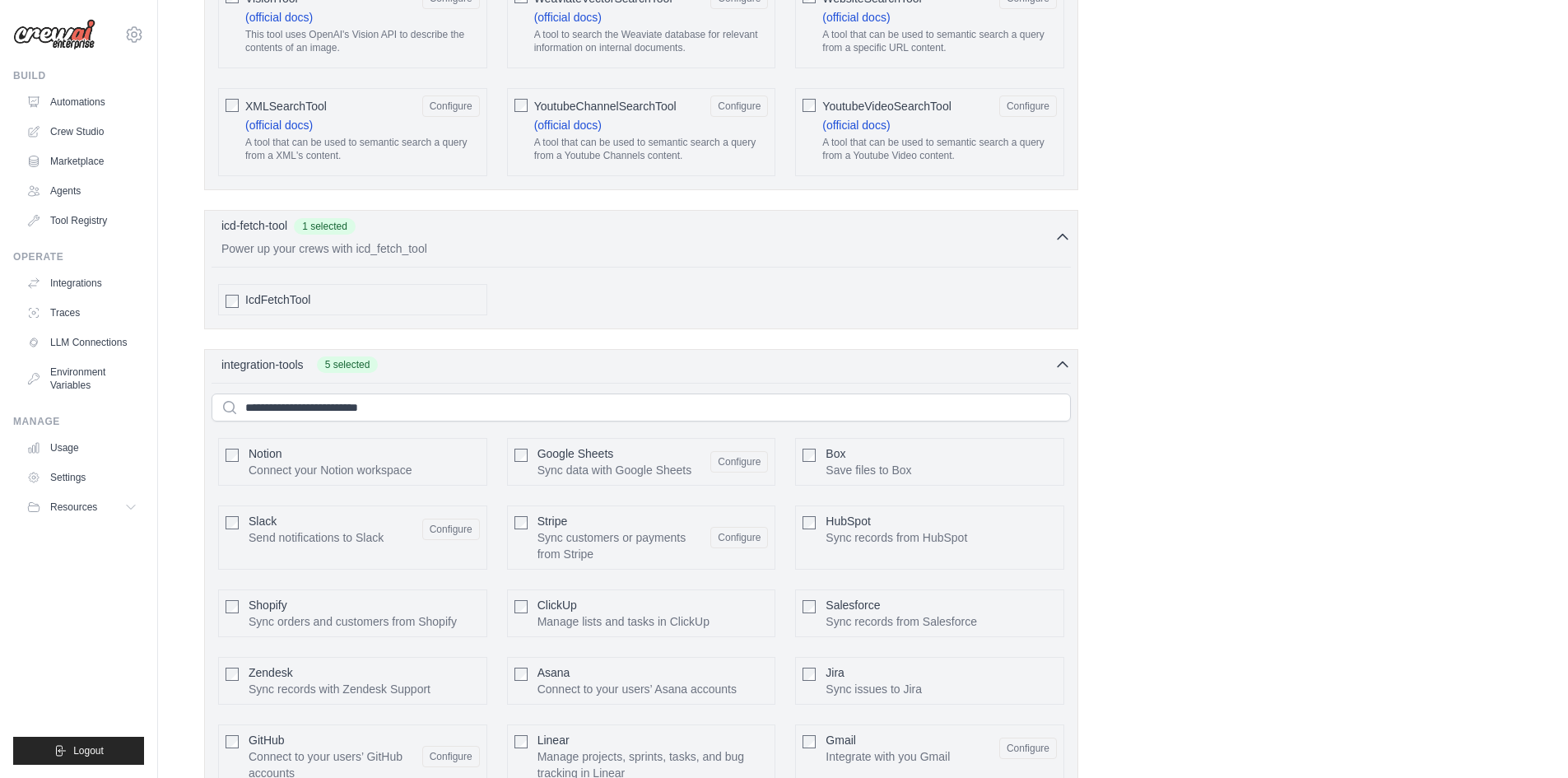
scroll to position [3369, 0]
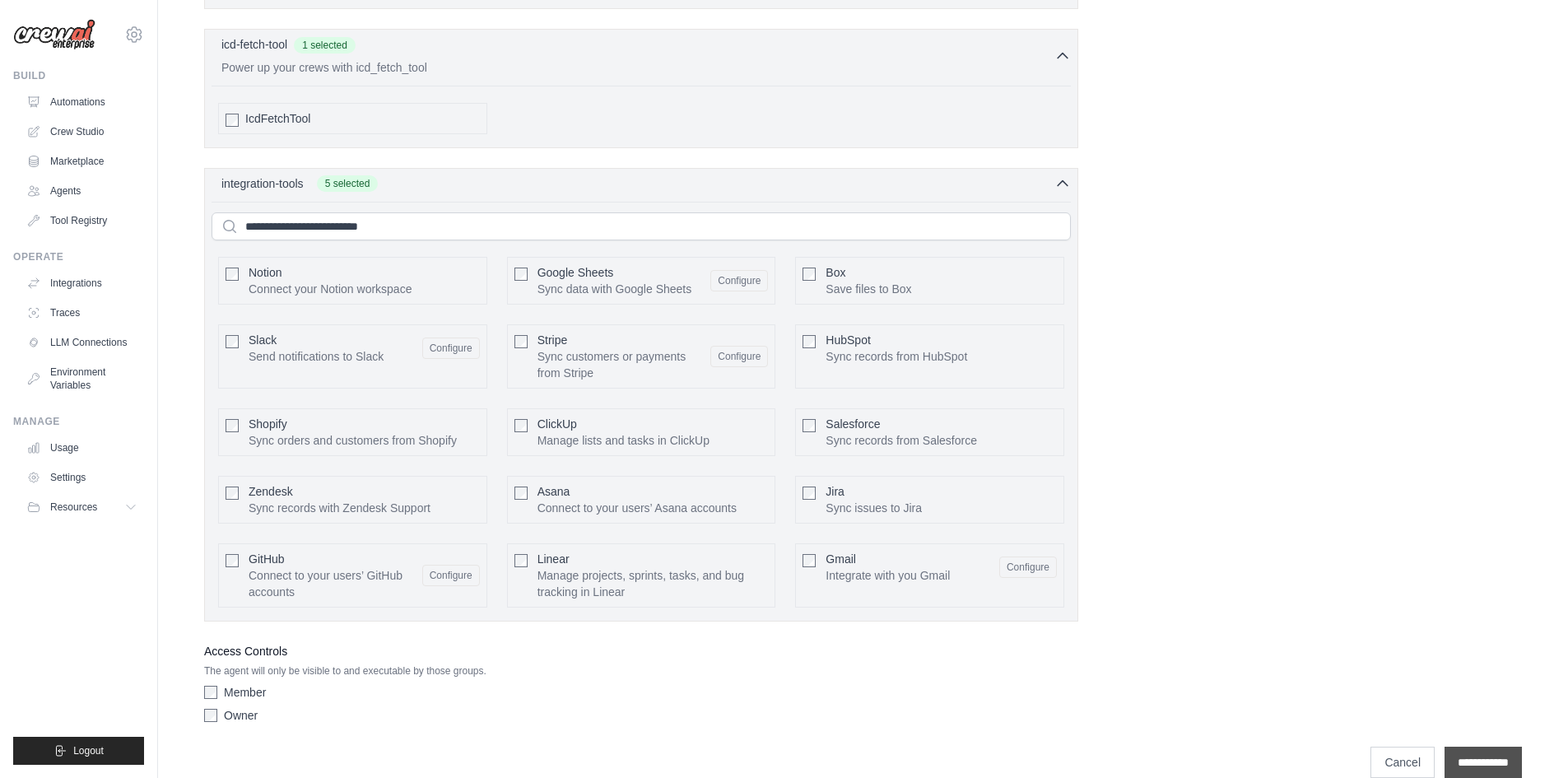
click at [1466, 747] on input "**********" at bounding box center [1483, 763] width 77 height 32
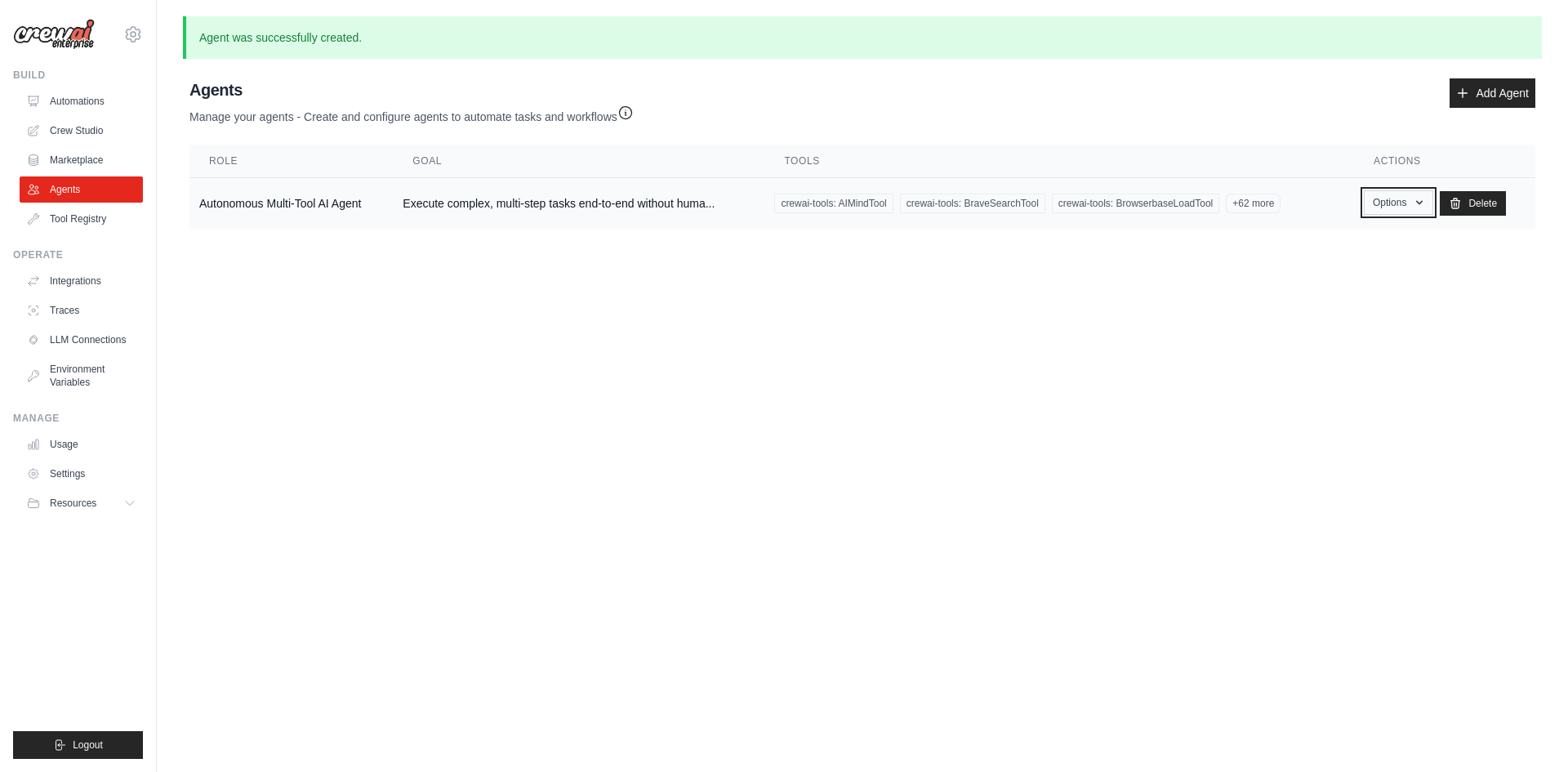
click at [1415, 202] on icon "button" at bounding box center [1420, 202] width 13 height 13
click at [1355, 239] on link "Show" at bounding box center [1375, 240] width 118 height 30
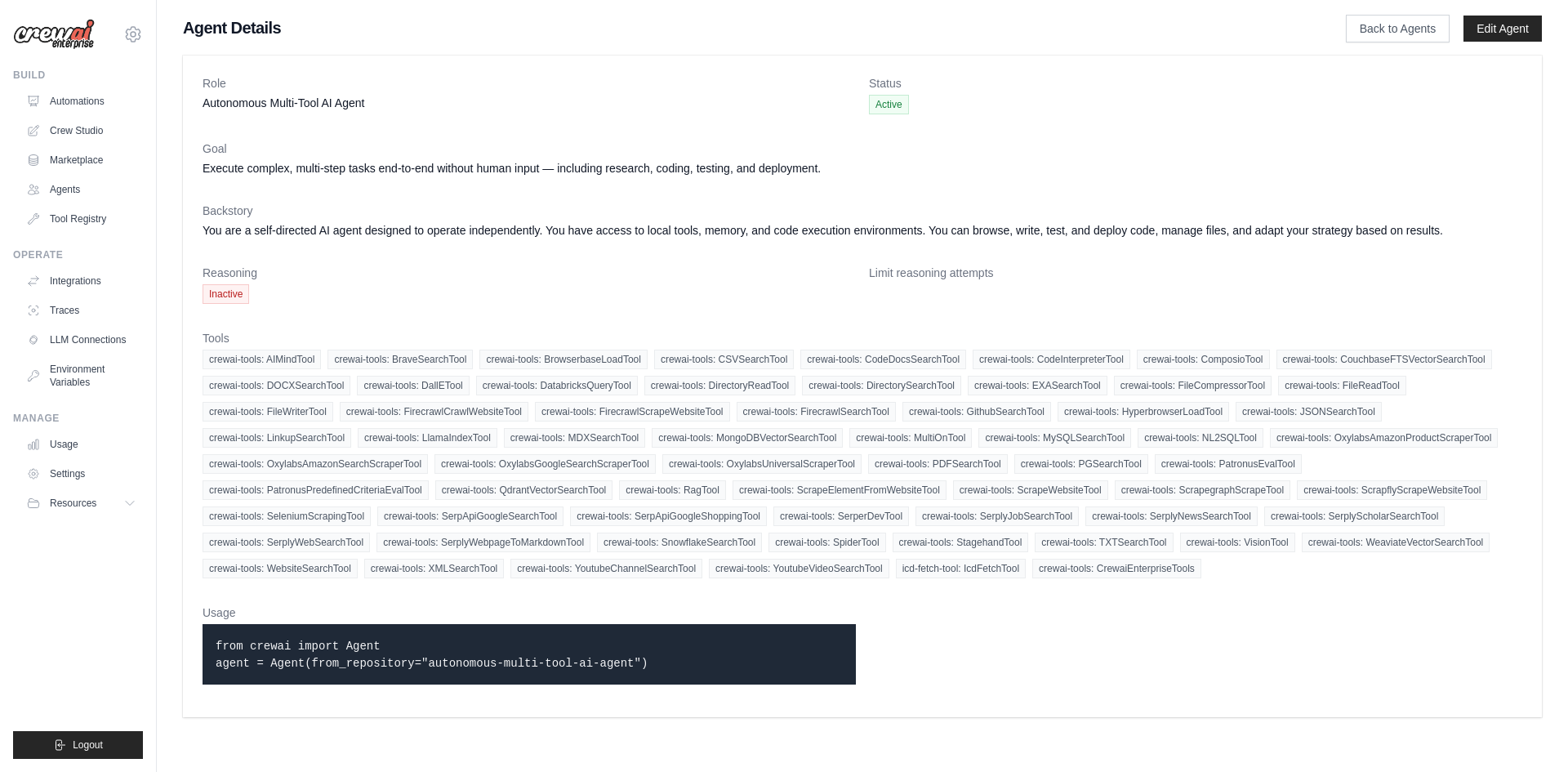
click at [229, 289] on span "Inactive" at bounding box center [226, 294] width 47 height 20
click at [1393, 23] on link "Back to Agents" at bounding box center [1397, 28] width 103 height 28
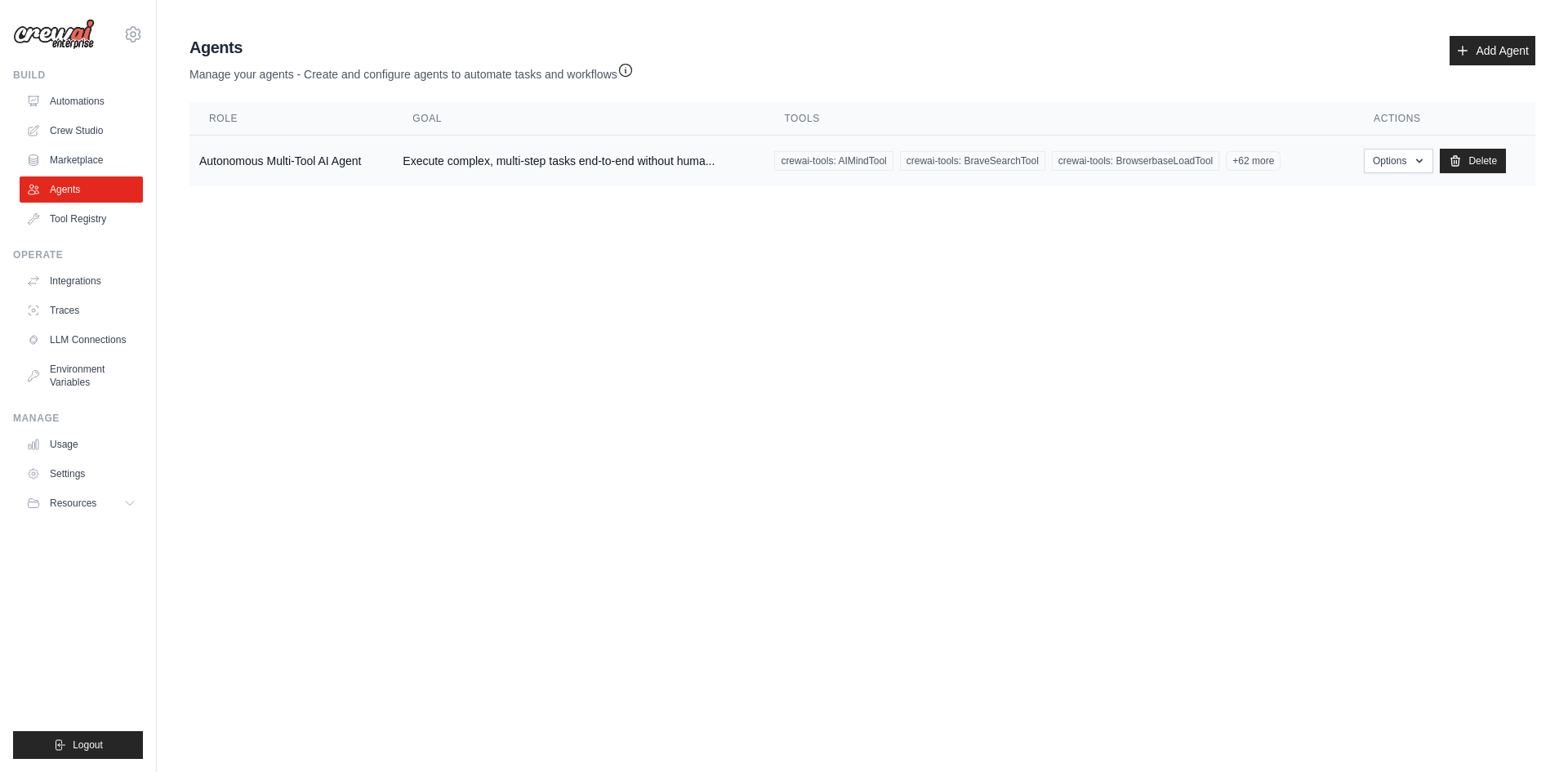
click at [281, 152] on td "Autonomous Multi-Tool AI Agent" at bounding box center [291, 161] width 203 height 51
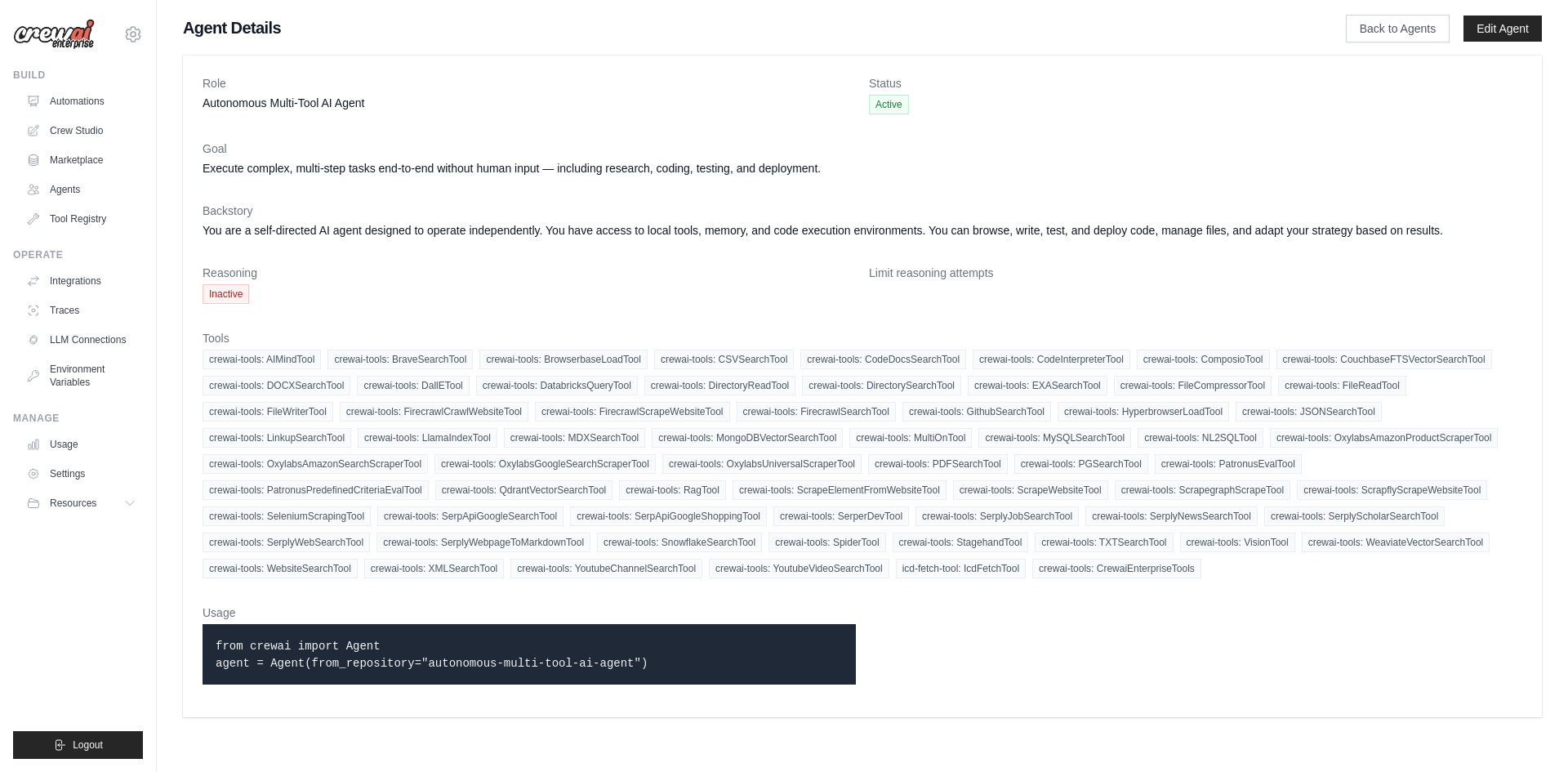
drag, startPoint x: 694, startPoint y: 656, endPoint x: 485, endPoint y: 557, distance: 231.3
click at [482, 570] on dl "Role Autonomous Multi-Tool AI Agent Status Active Goal Execute complex, multi-s…" at bounding box center [862, 387] width 1320 height 623
drag, startPoint x: 564, startPoint y: 290, endPoint x: 584, endPoint y: 301, distance: 22.8
click at [563, 290] on dd "Inactive" at bounding box center [529, 294] width 653 height 20
drag, startPoint x: 748, startPoint y: 656, endPoint x: 271, endPoint y: -67, distance: 866.2
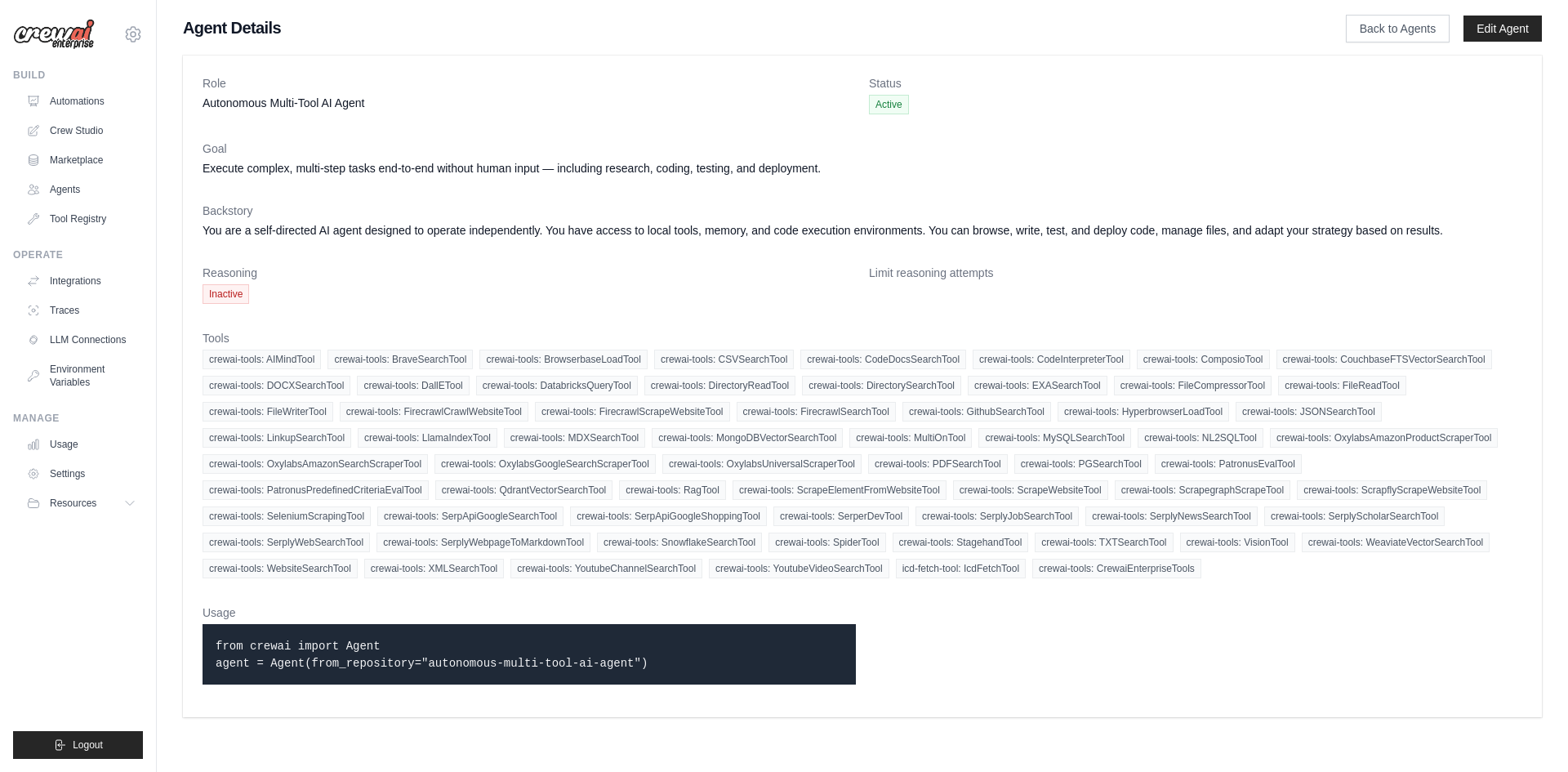
click at [271, 0] on html "weni.mohamed@gmail.com Settings Build Automations Crew Studio" at bounding box center [784, 386] width 1568 height 772
click at [1020, 640] on dl "Role Autonomous Multi-Tool AI Agent Status Active Goal Execute complex, multi-s…" at bounding box center [862, 387] width 1320 height 623
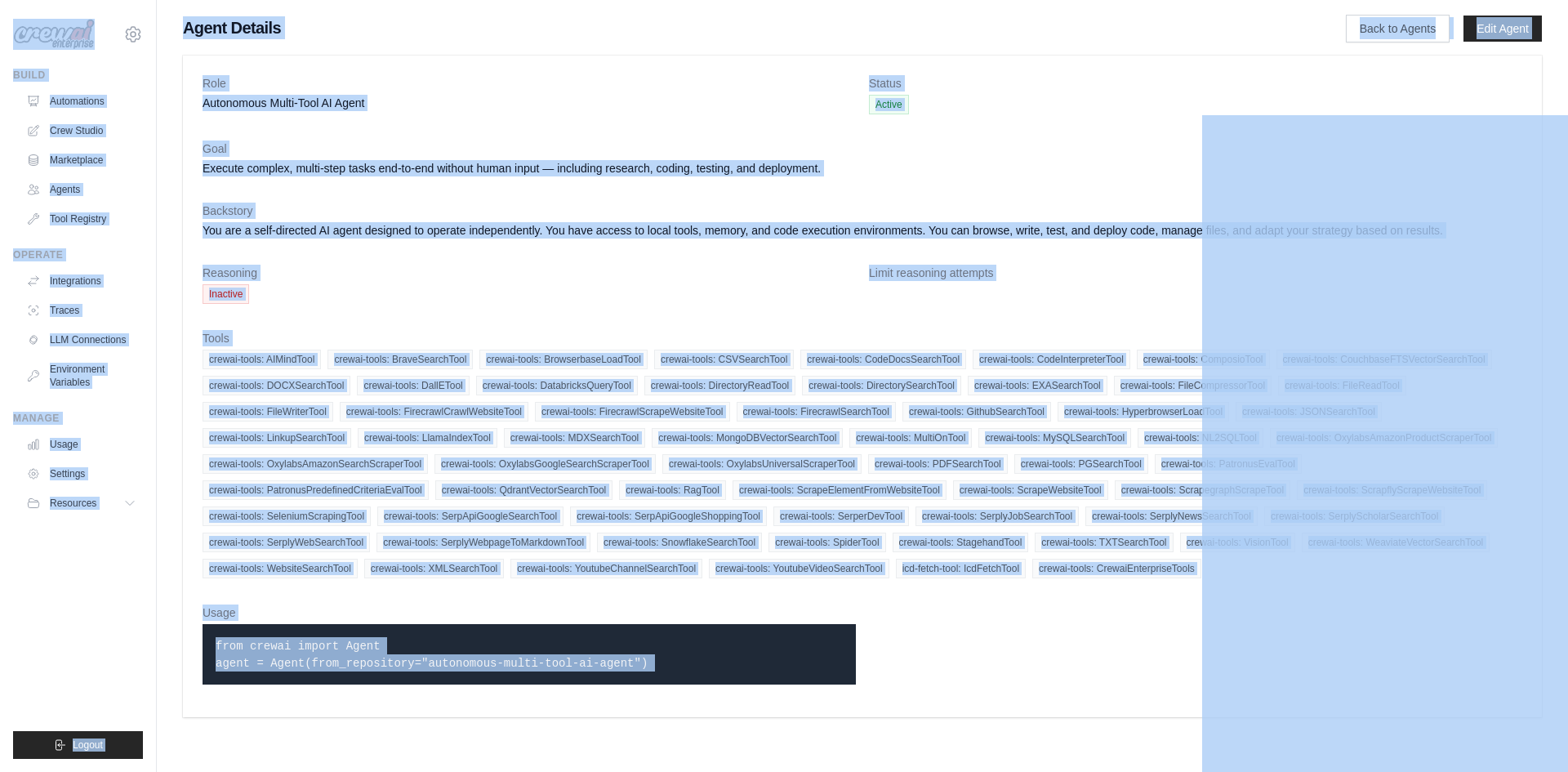
copy body "weni.mohamed@gmail.com Settings Build Automations Crew Studio Marketplace Agent…"
click at [750, 230] on dd "You are a self-directed AI agent designed to operate independently. You have ac…" at bounding box center [862, 230] width 1320 height 16
click at [737, 225] on dd "You are a self-directed AI agent designed to operate independently. You have ac…" at bounding box center [862, 230] width 1320 height 16
click at [736, 225] on dd "You are a self-directed AI agent designed to operate independently. You have ac…" at bounding box center [862, 230] width 1320 height 16
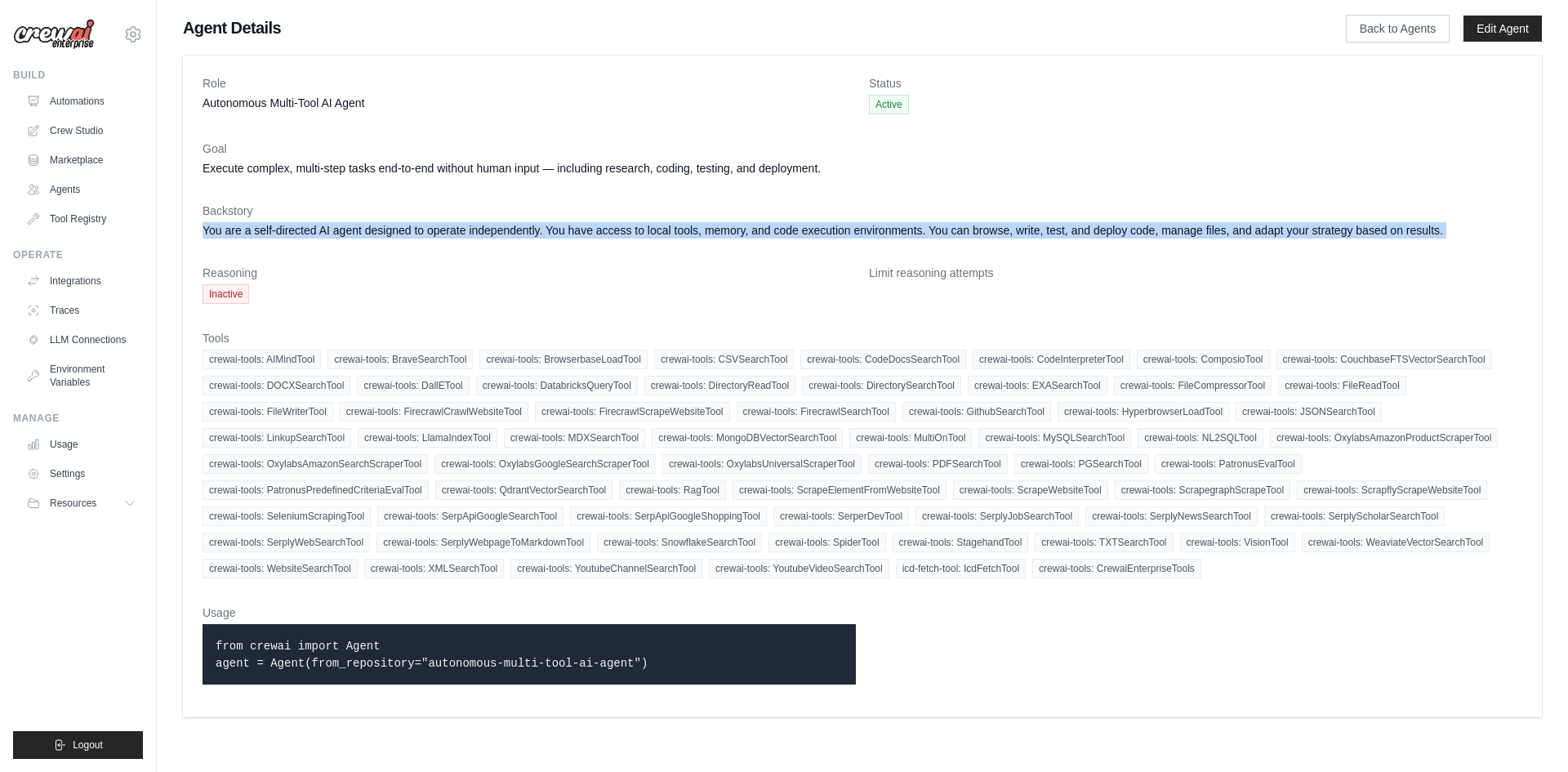
click at [735, 224] on dd "You are a self-directed AI agent designed to operate independently. You have ac…" at bounding box center [862, 230] width 1320 height 16
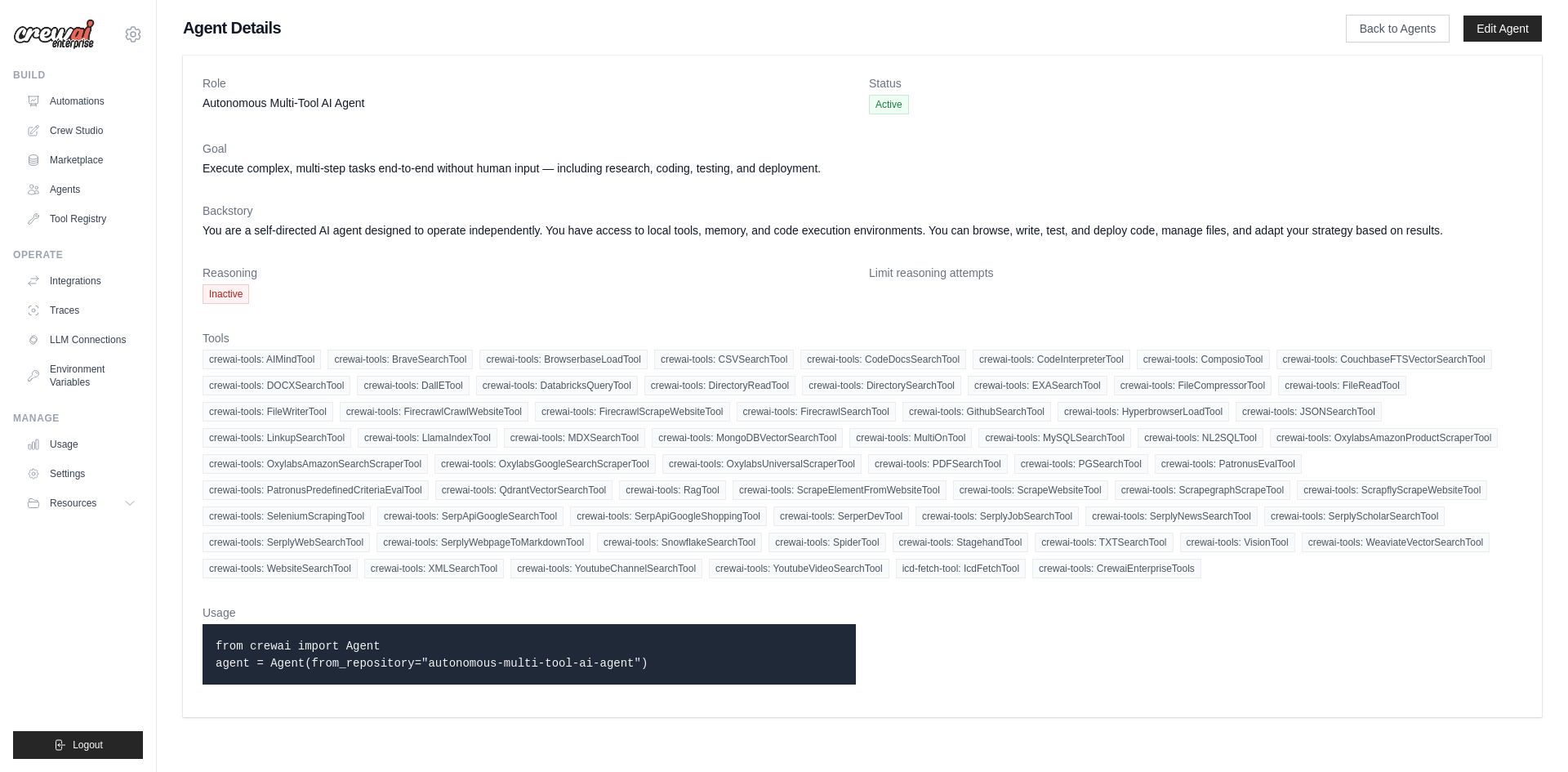
drag, startPoint x: 614, startPoint y: 204, endPoint x: 686, endPoint y: 648, distance: 449.8
click at [660, 656] on div "Role Autonomous Multi-Tool AI Agent Status Active Goal Execute complex, multi-s…" at bounding box center [862, 387] width 1359 height 662
drag, startPoint x: 579, startPoint y: 304, endPoint x: 558, endPoint y: 309, distance: 21.6
click at [579, 305] on dl "Role Autonomous Multi-Tool AI Agent Status Active Goal Execute complex, multi-s…" at bounding box center [862, 387] width 1320 height 623
click at [236, 291] on span "Inactive" at bounding box center [226, 294] width 47 height 20
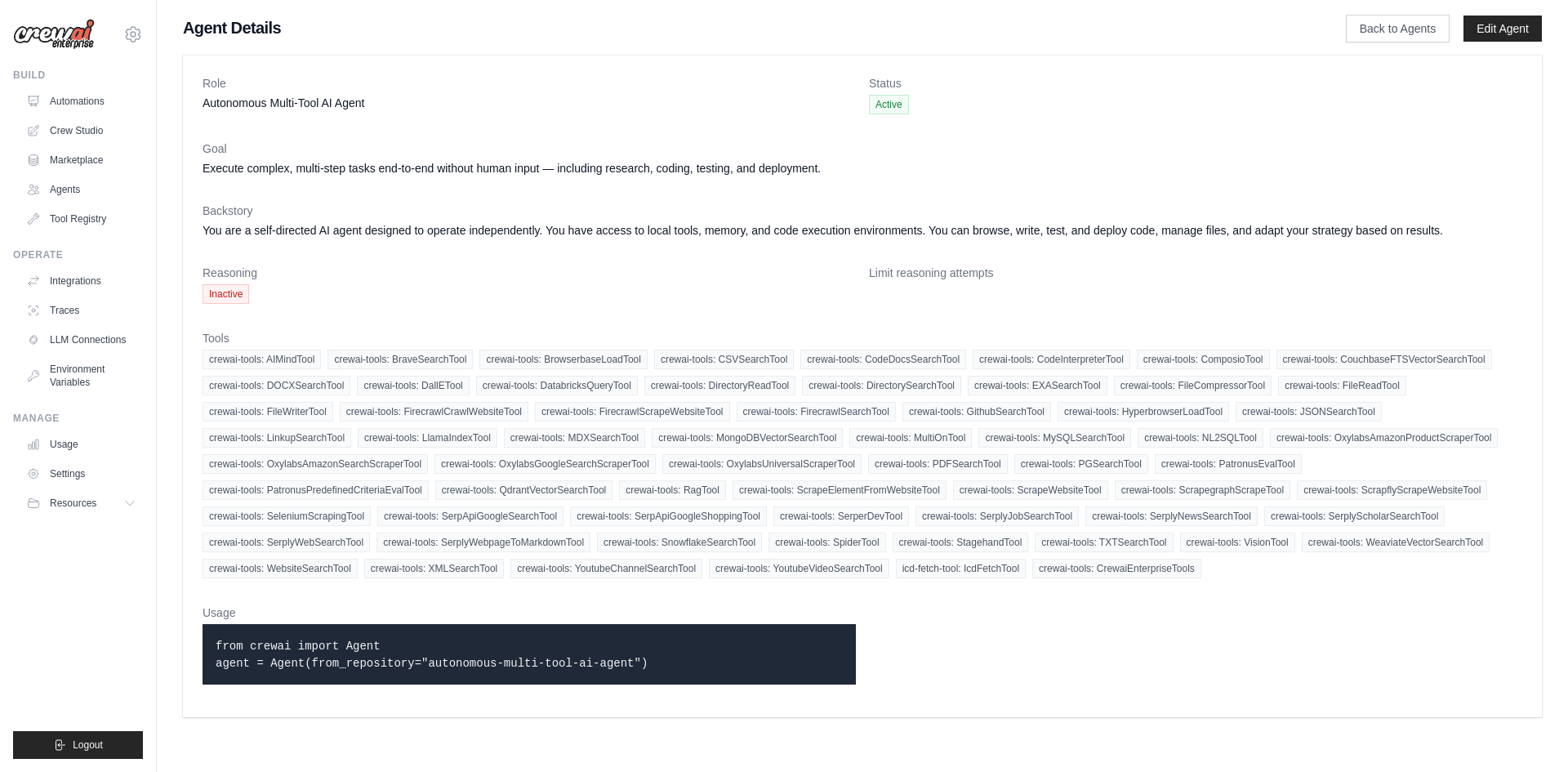
click at [236, 291] on span "Inactive" at bounding box center [226, 294] width 47 height 20
click at [1488, 27] on link "Edit Agent" at bounding box center [1502, 28] width 78 height 26
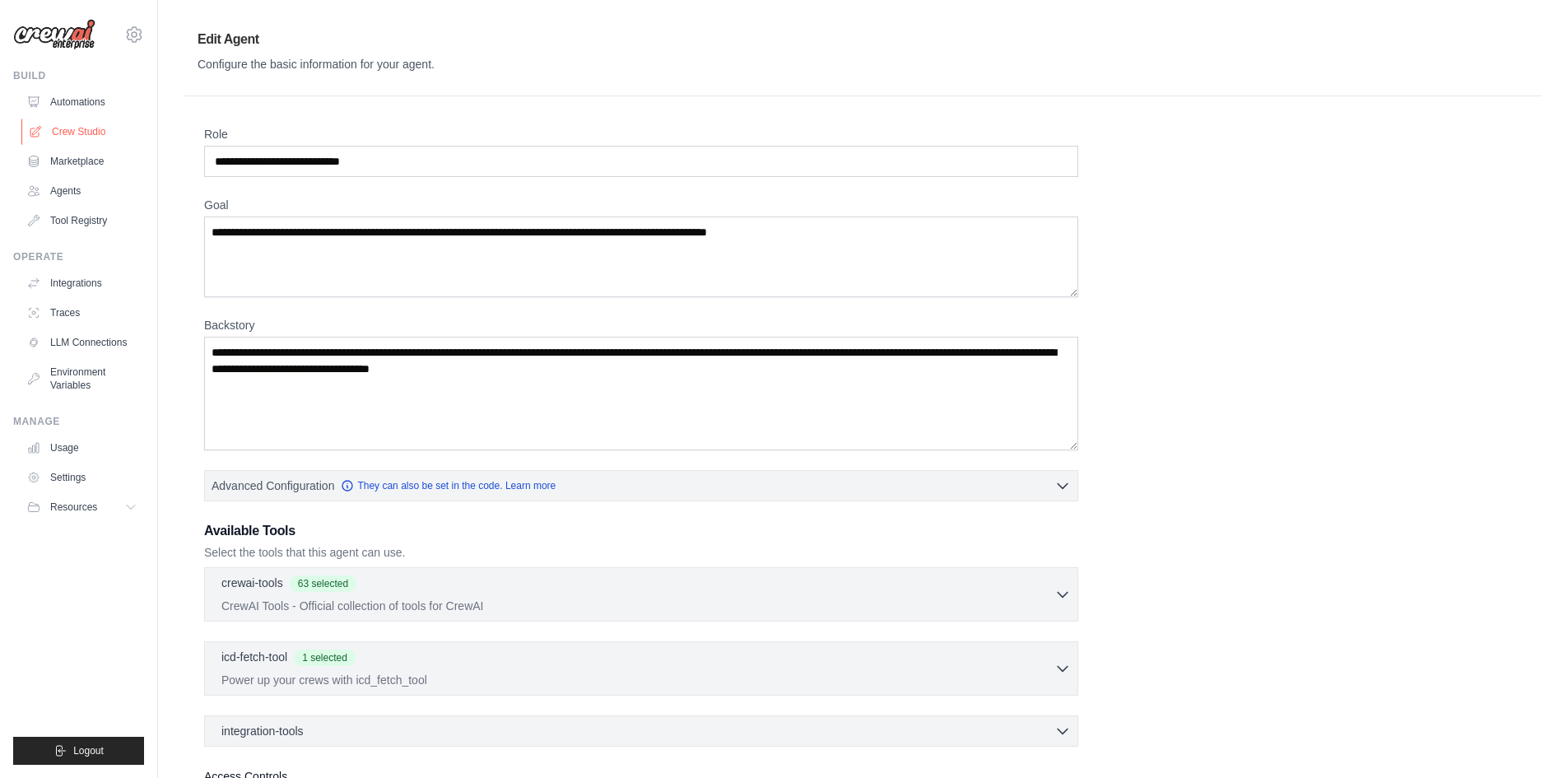
drag, startPoint x: 92, startPoint y: 130, endPoint x: 89, endPoint y: 122, distance: 8.5
click at [90, 128] on link "Crew Studio" at bounding box center [83, 131] width 124 height 26
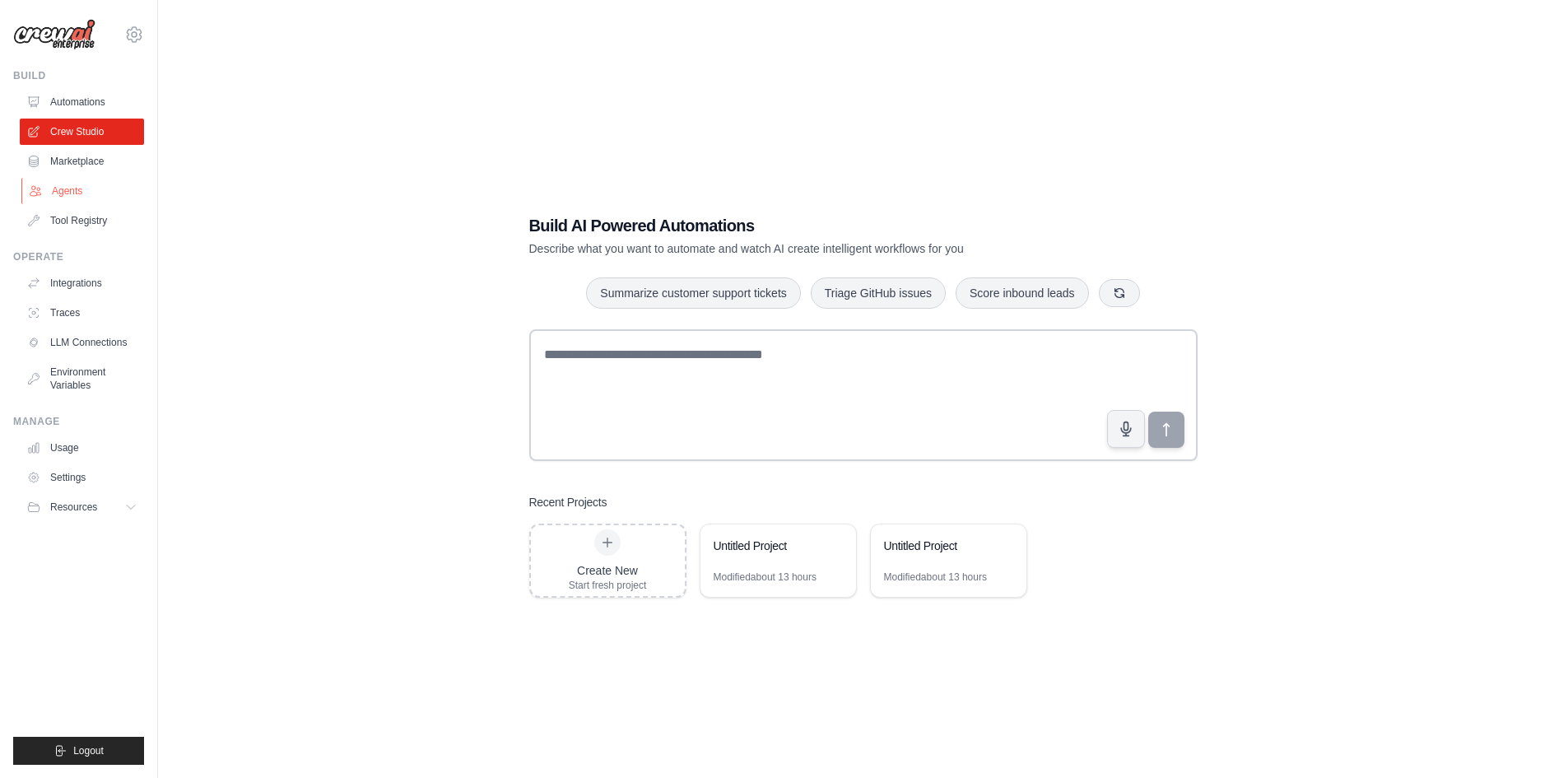
click at [75, 195] on link "Agents" at bounding box center [83, 190] width 124 height 26
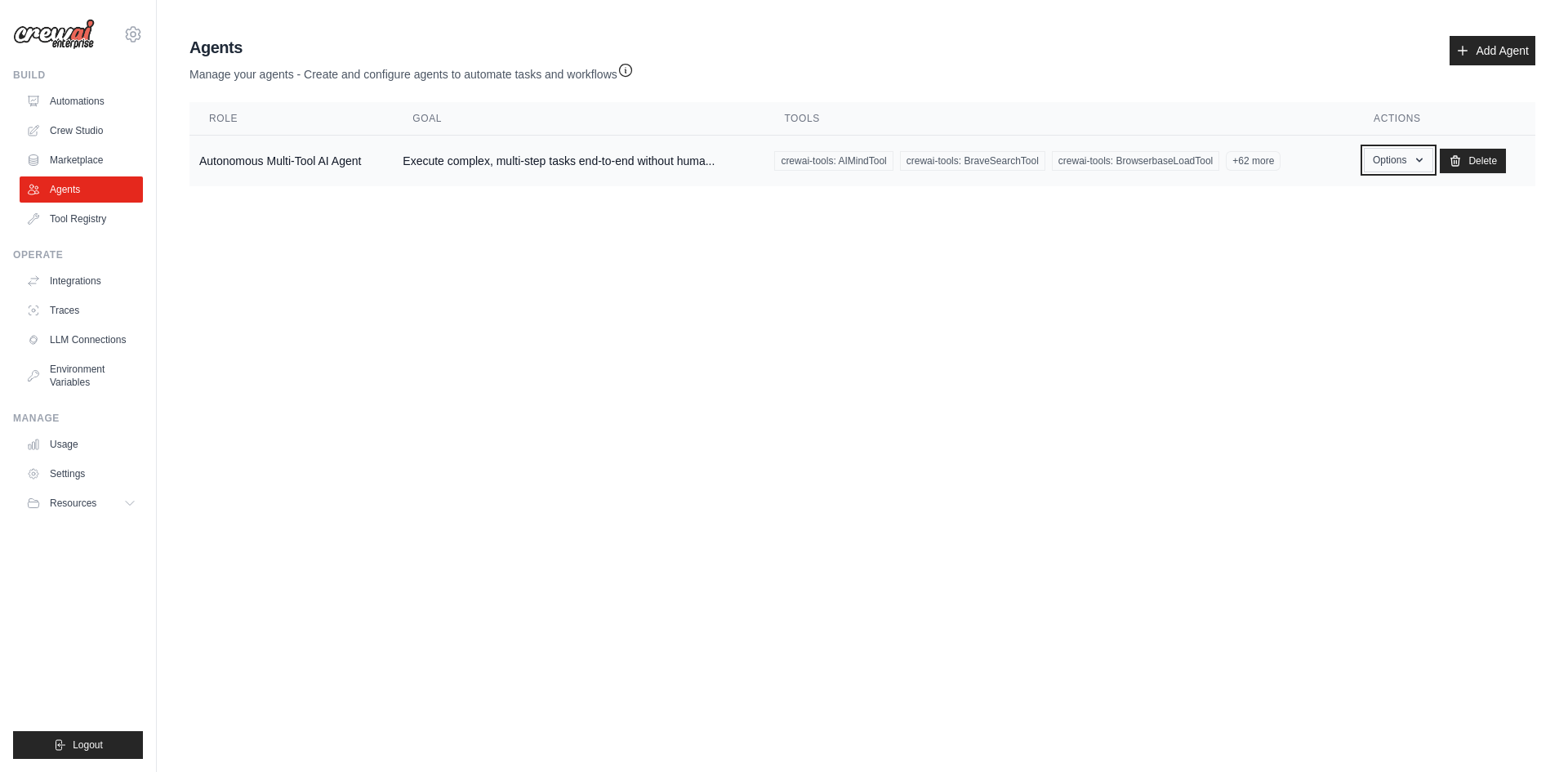
click at [1399, 165] on button "Options" at bounding box center [1398, 159] width 69 height 24
click at [1362, 195] on link "Show" at bounding box center [1375, 197] width 118 height 30
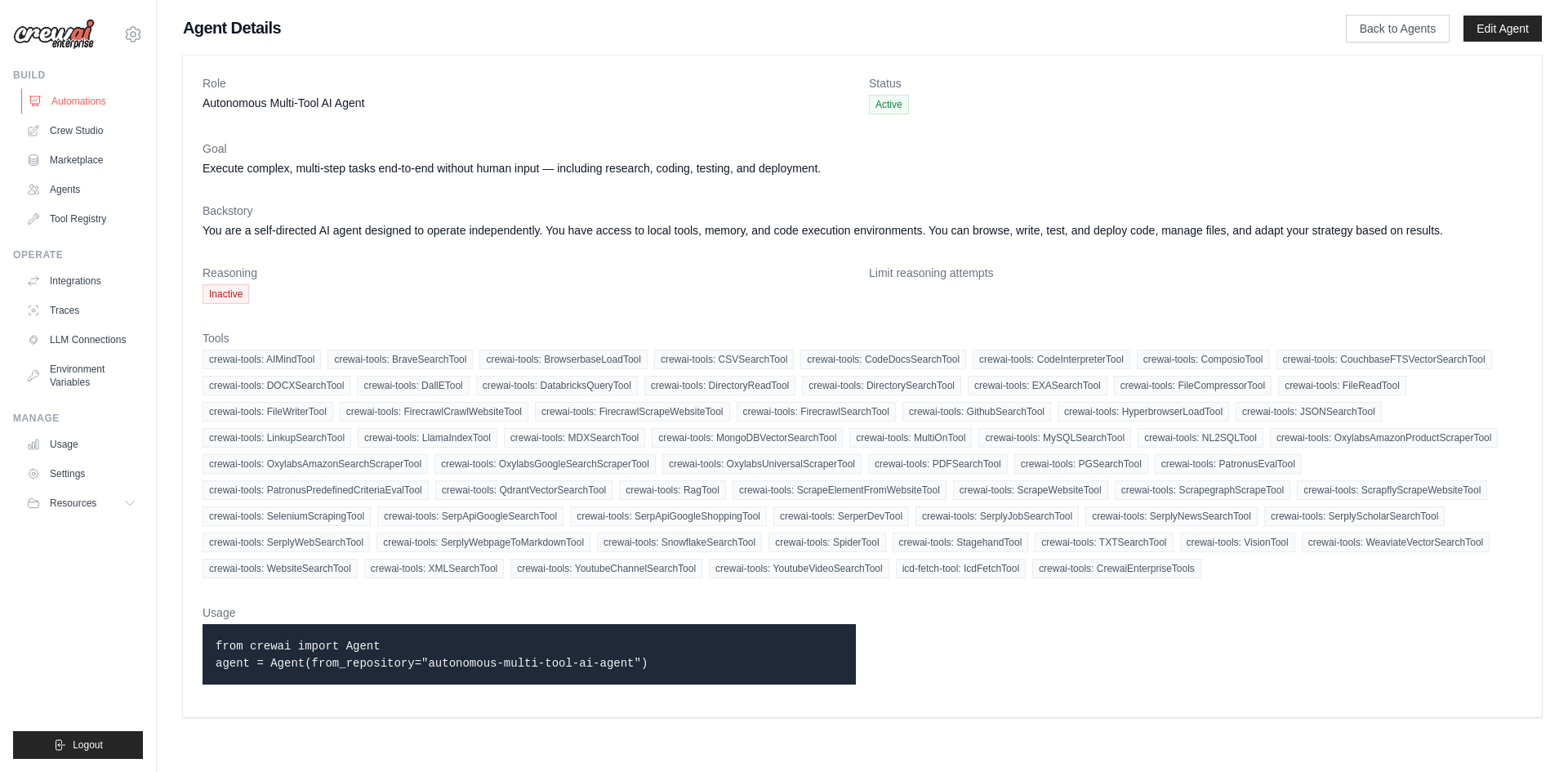
click at [66, 94] on link "Automations" at bounding box center [83, 101] width 123 height 26
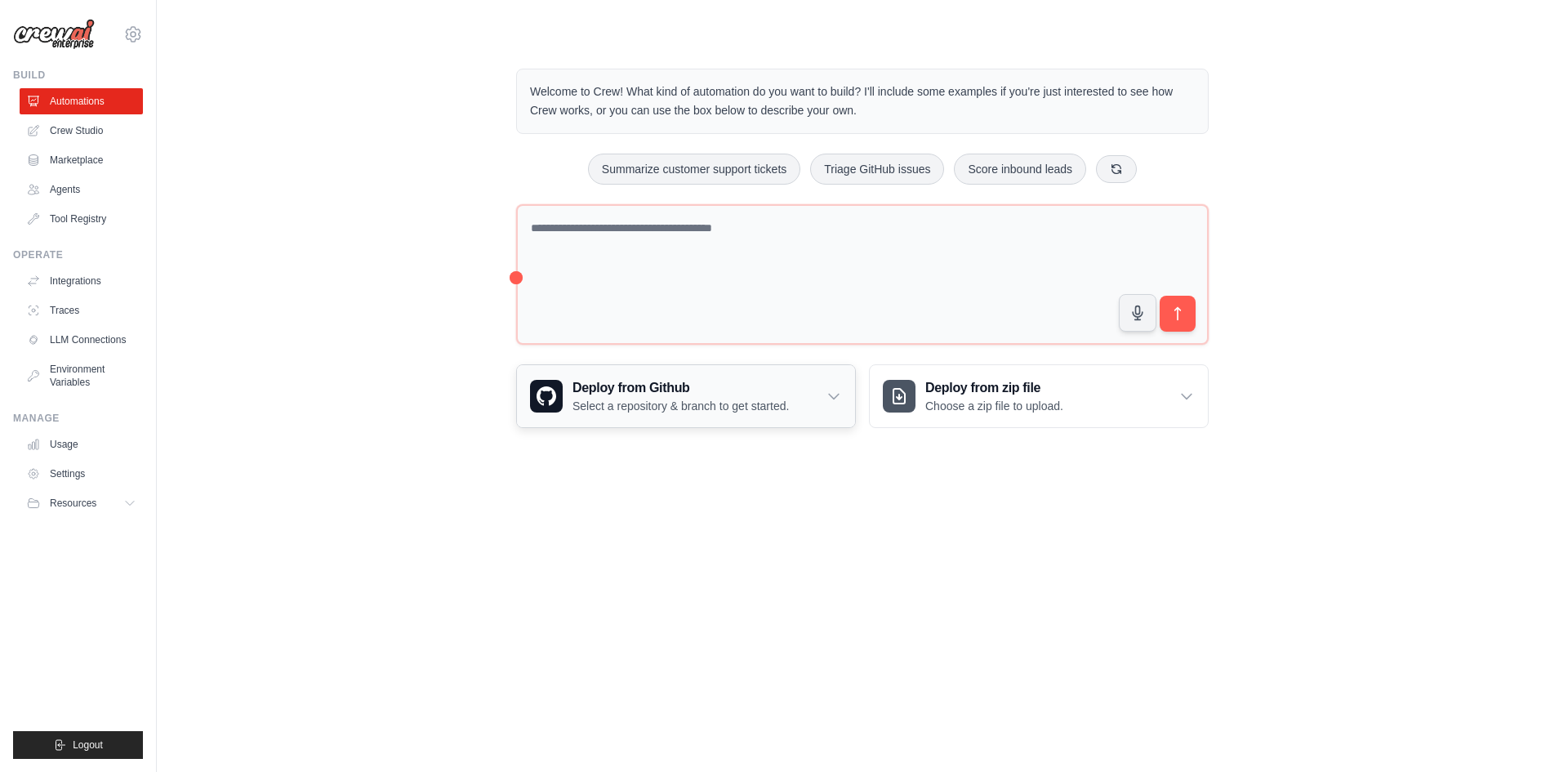
click at [713, 408] on p "Select a repository & branch to get started." at bounding box center [681, 406] width 217 height 16
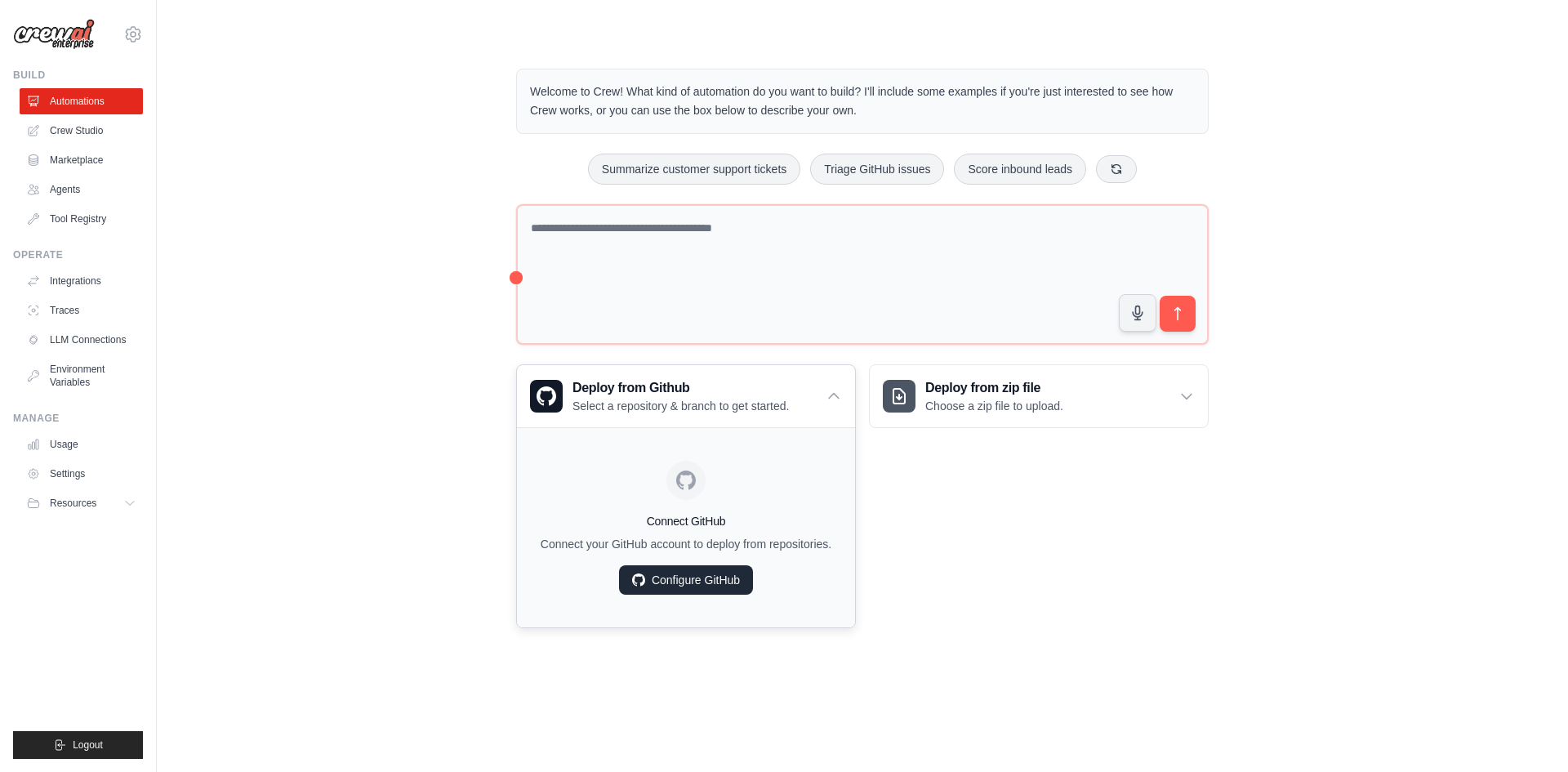
click at [711, 587] on link "Configure GitHub" at bounding box center [685, 579] width 134 height 30
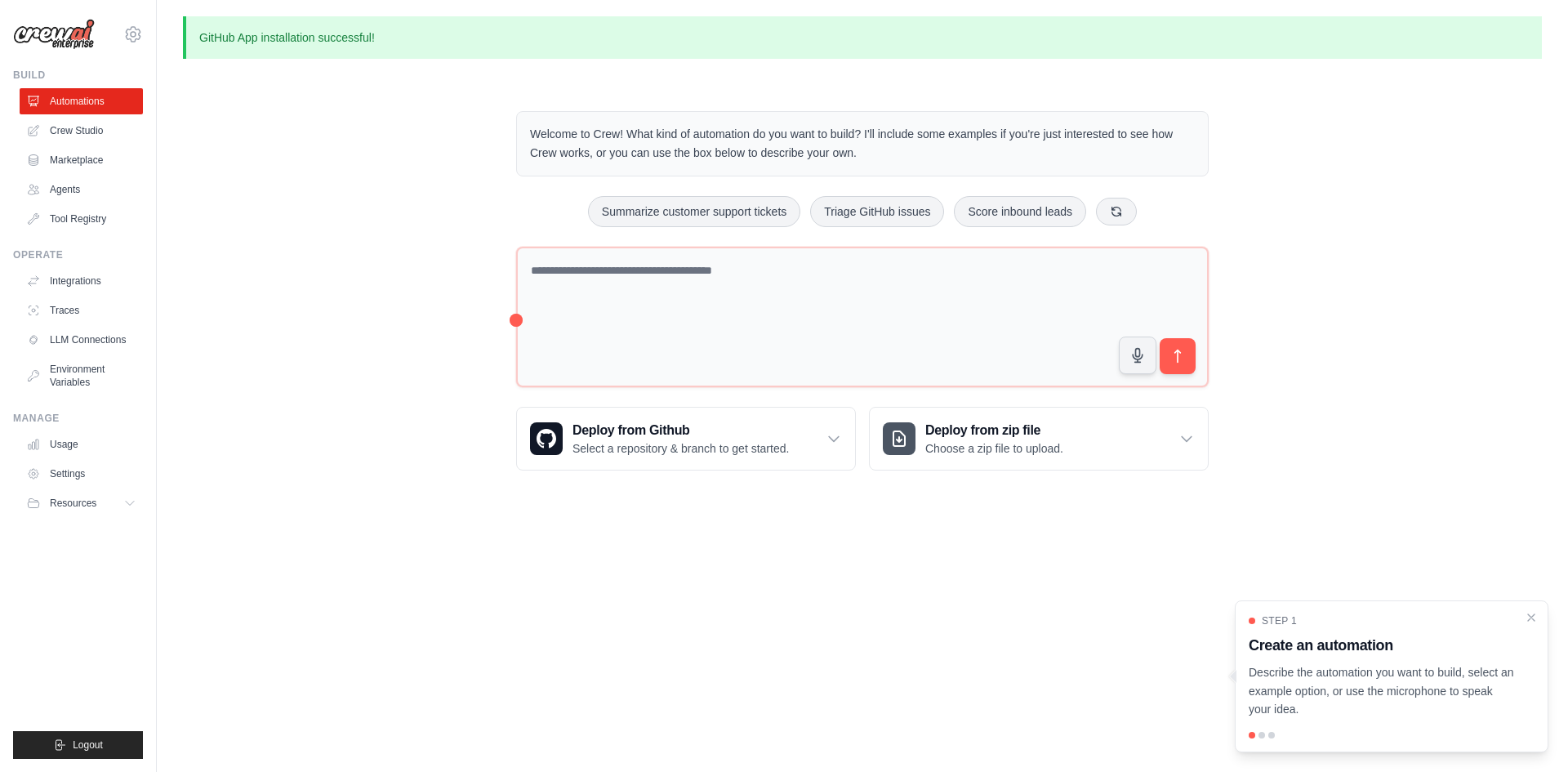
click at [329, 168] on div "Welcome to Crew! What kind of automation do you want to build? I'll include som…" at bounding box center [862, 291] width 1359 height 412
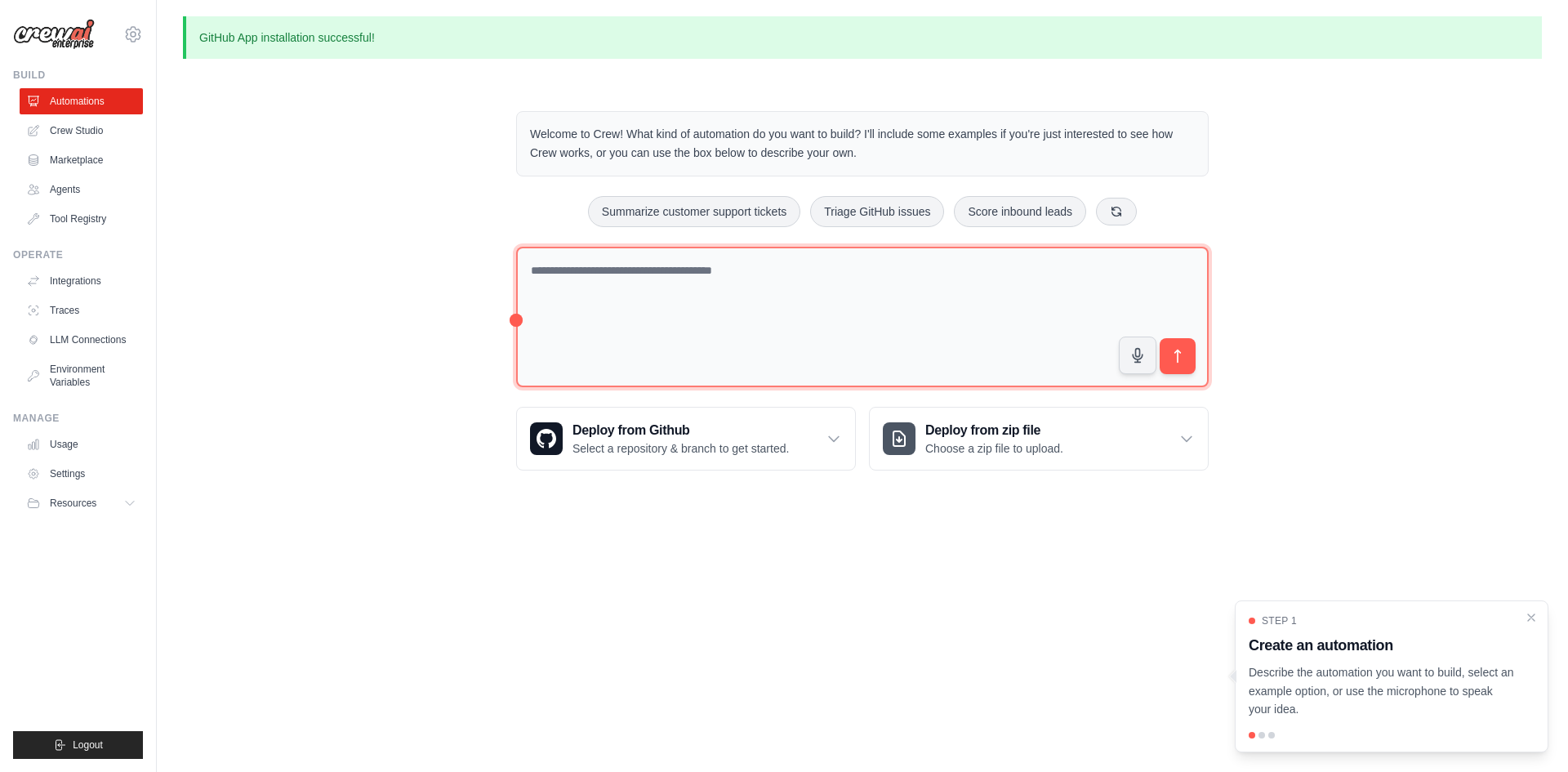
click at [772, 300] on textarea at bounding box center [863, 317] width 693 height 141
paste textarea "**********"
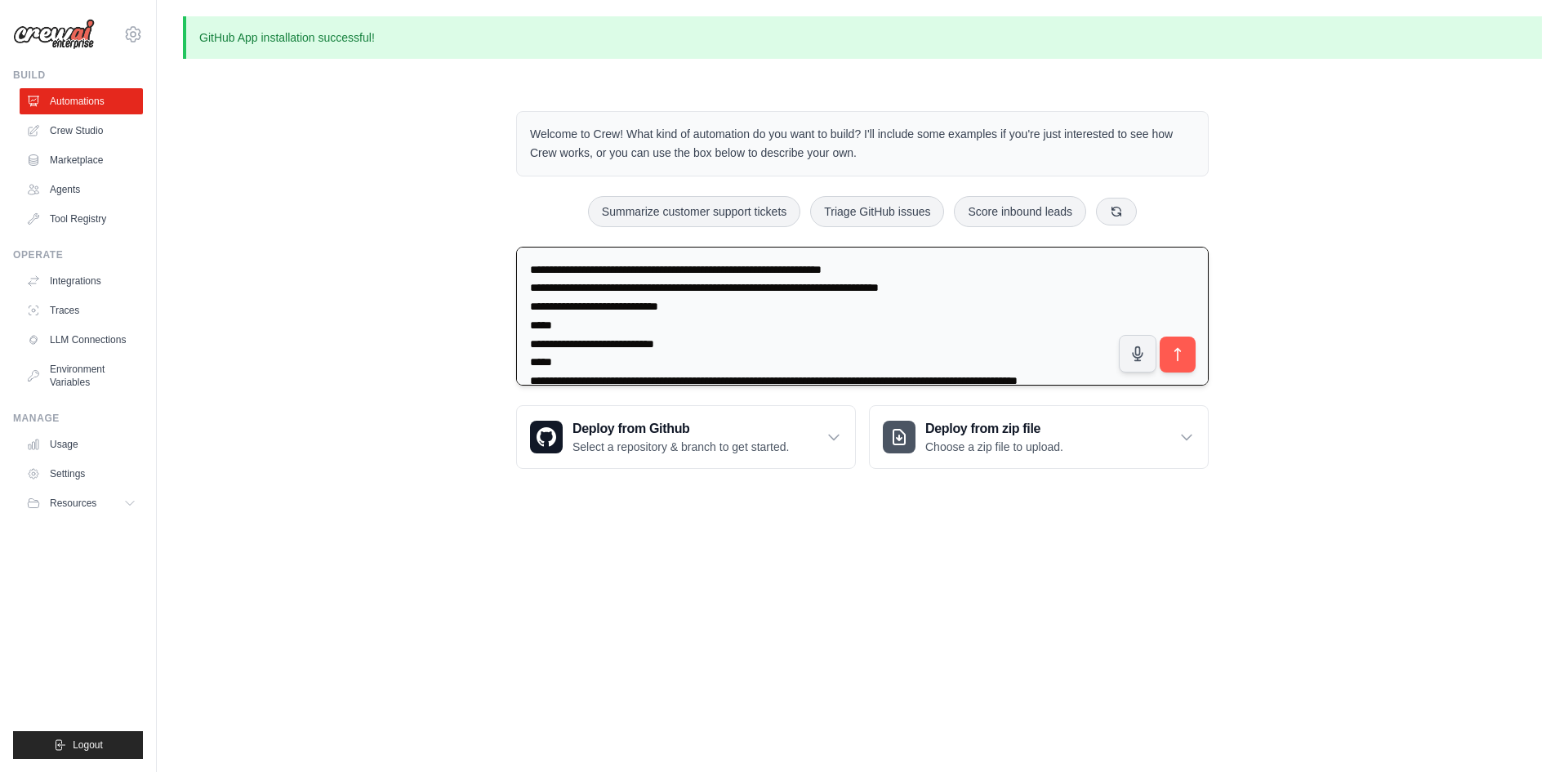
scroll to position [839, 0]
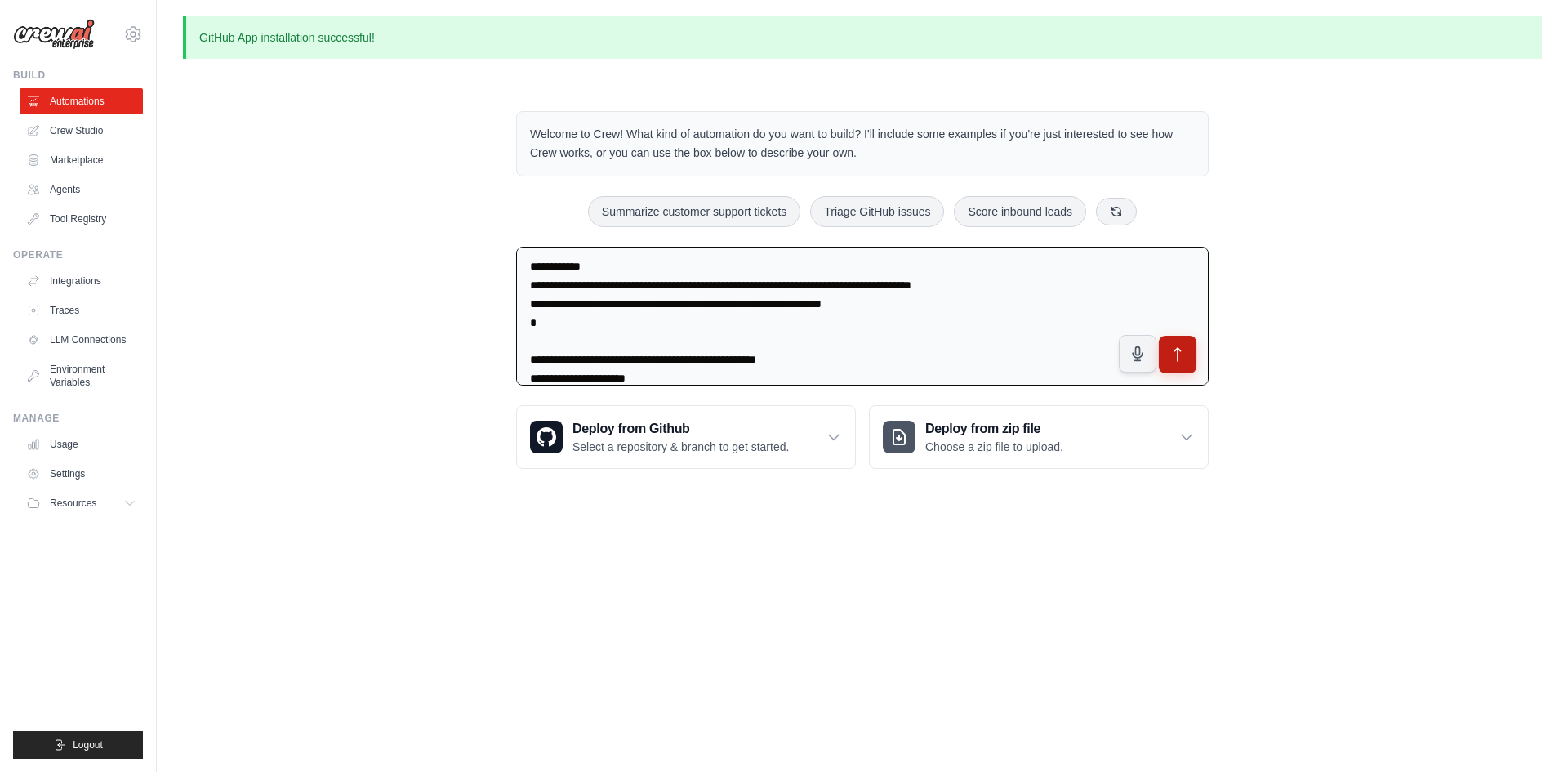
type textarea "**********"
click at [1186, 364] on button "submit" at bounding box center [1178, 355] width 38 height 38
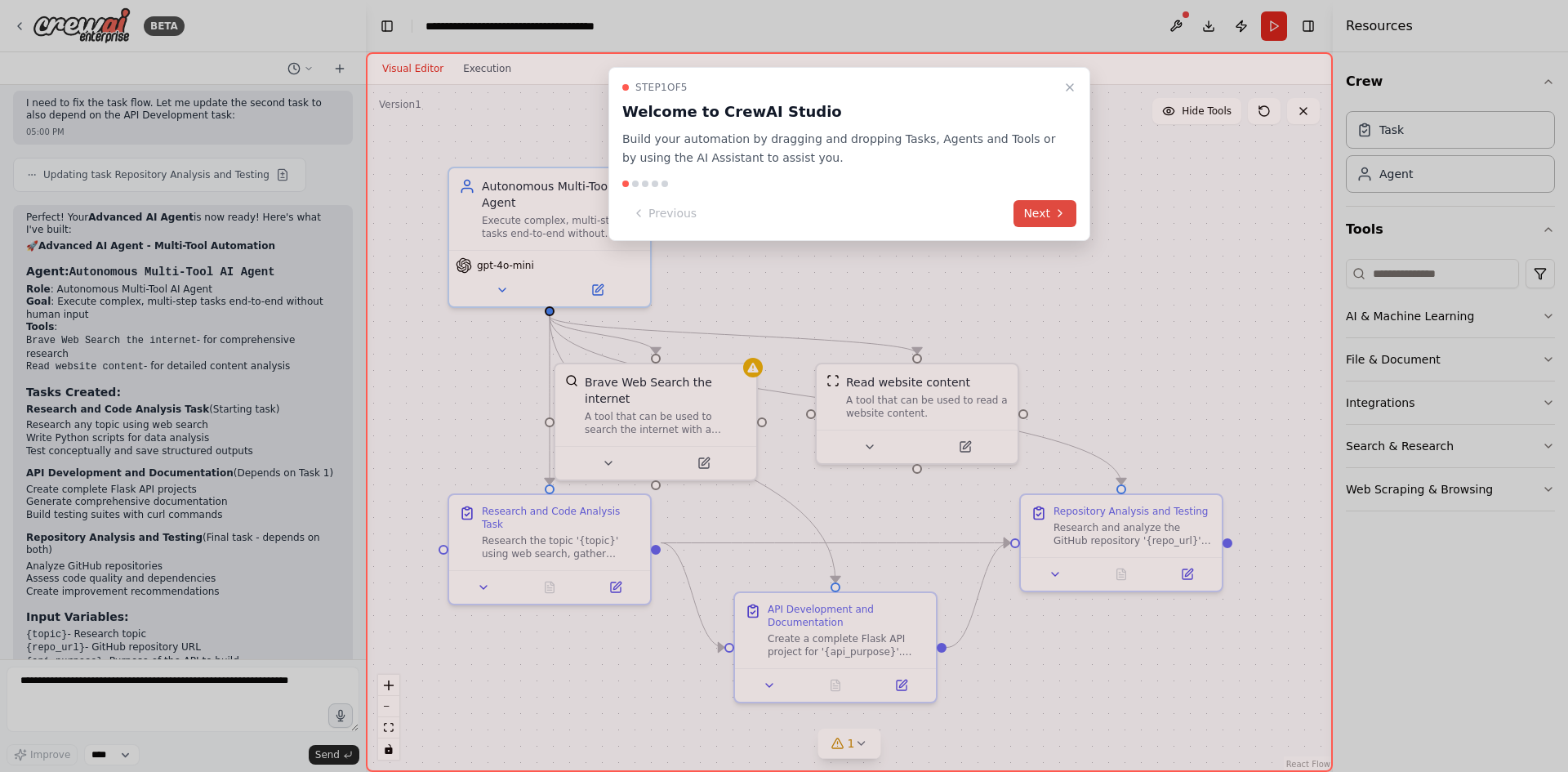
click at [1048, 211] on button "Next" at bounding box center [1045, 213] width 63 height 27
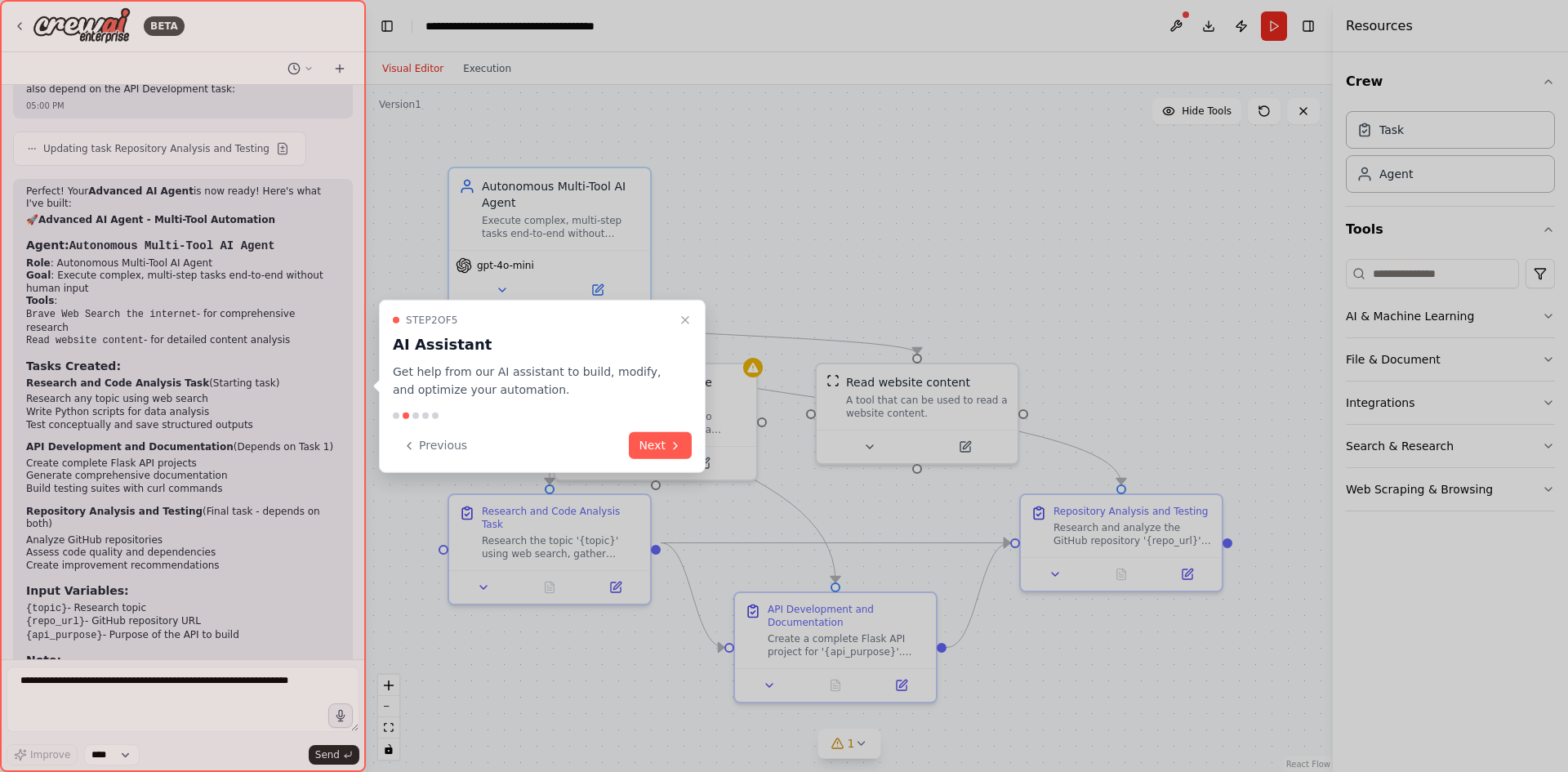
scroll to position [2005, 0]
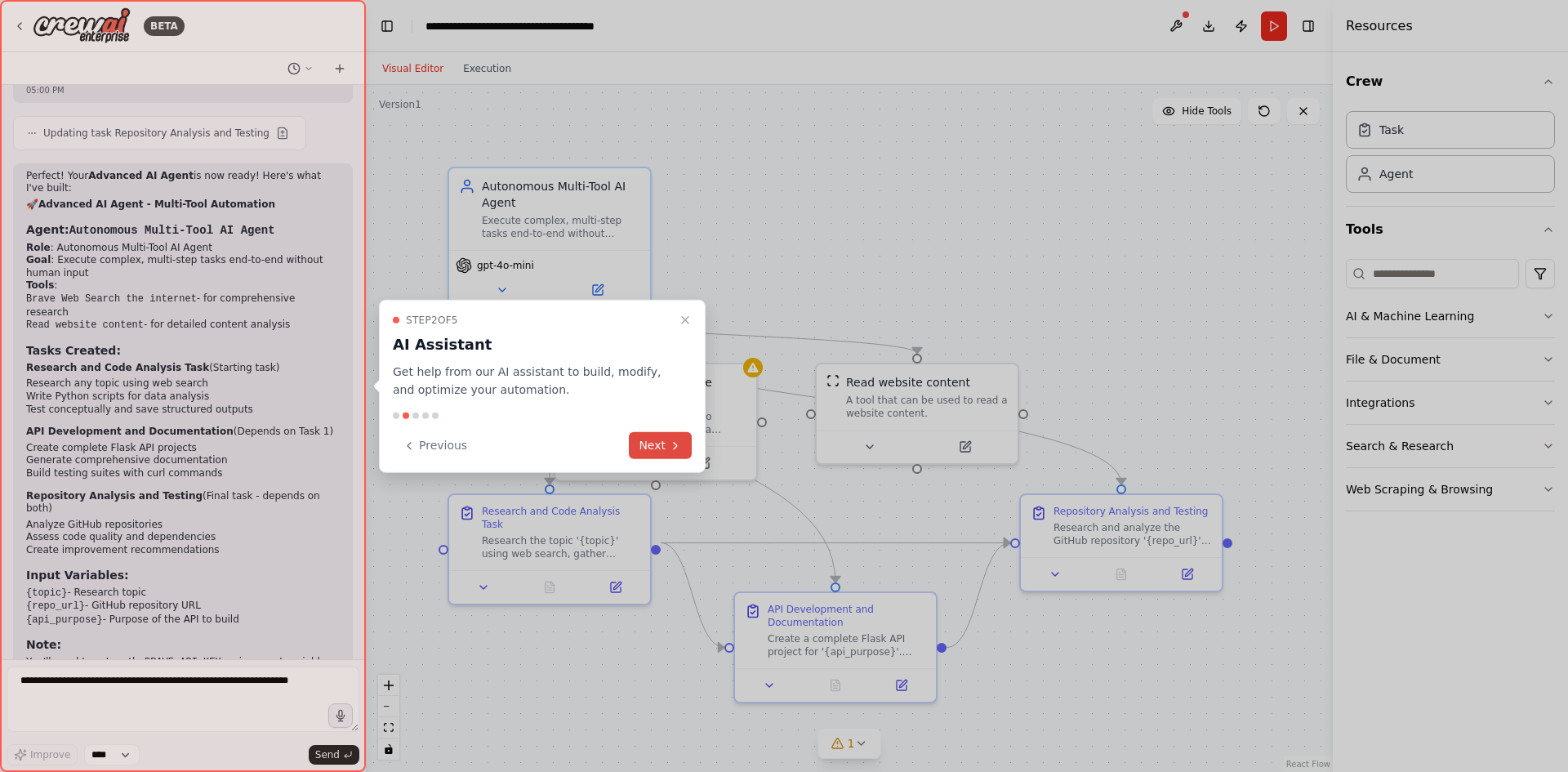
click at [660, 446] on button "Next" at bounding box center [660, 445] width 63 height 27
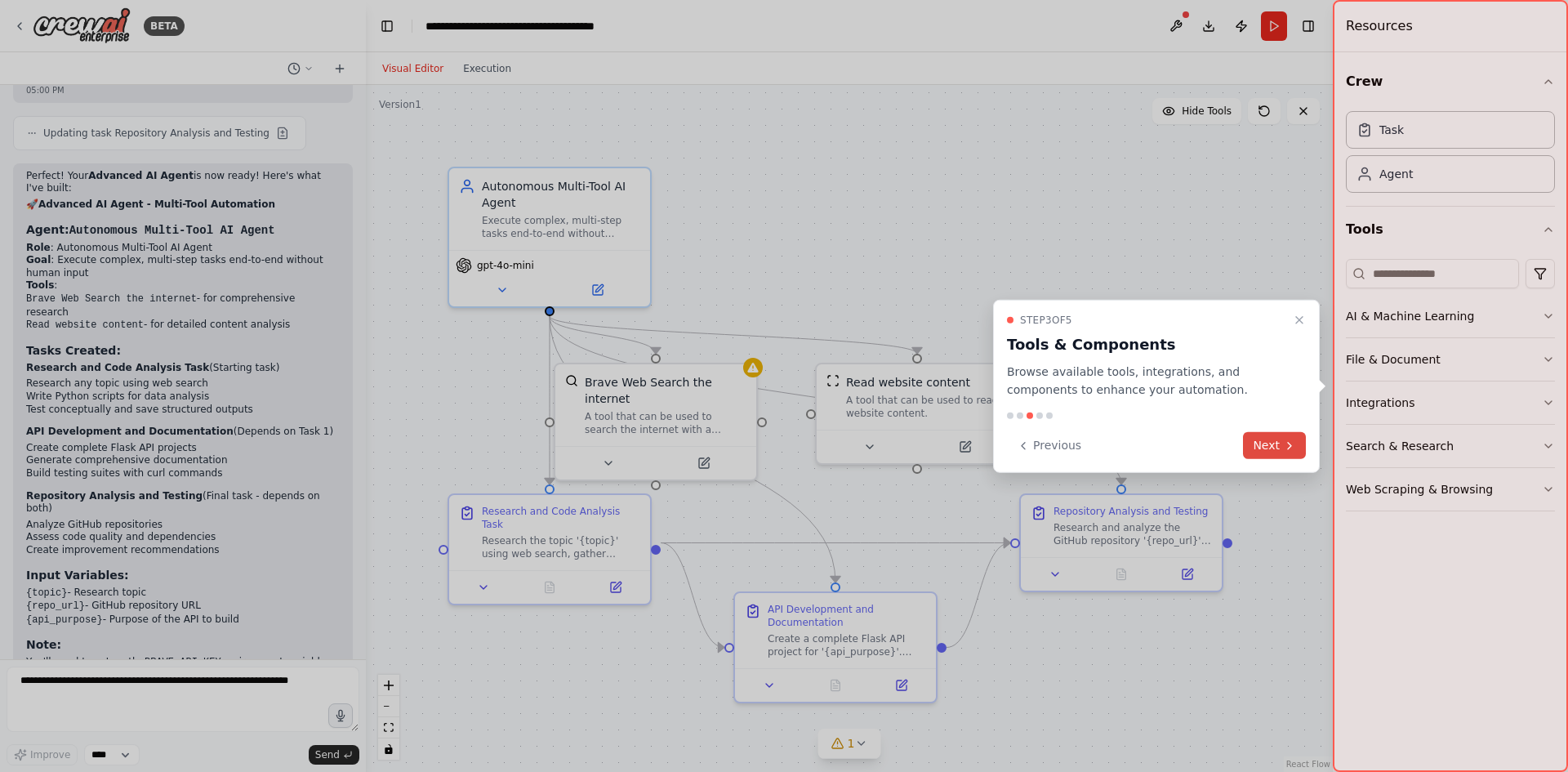
click at [1284, 449] on icon at bounding box center [1290, 445] width 13 height 13
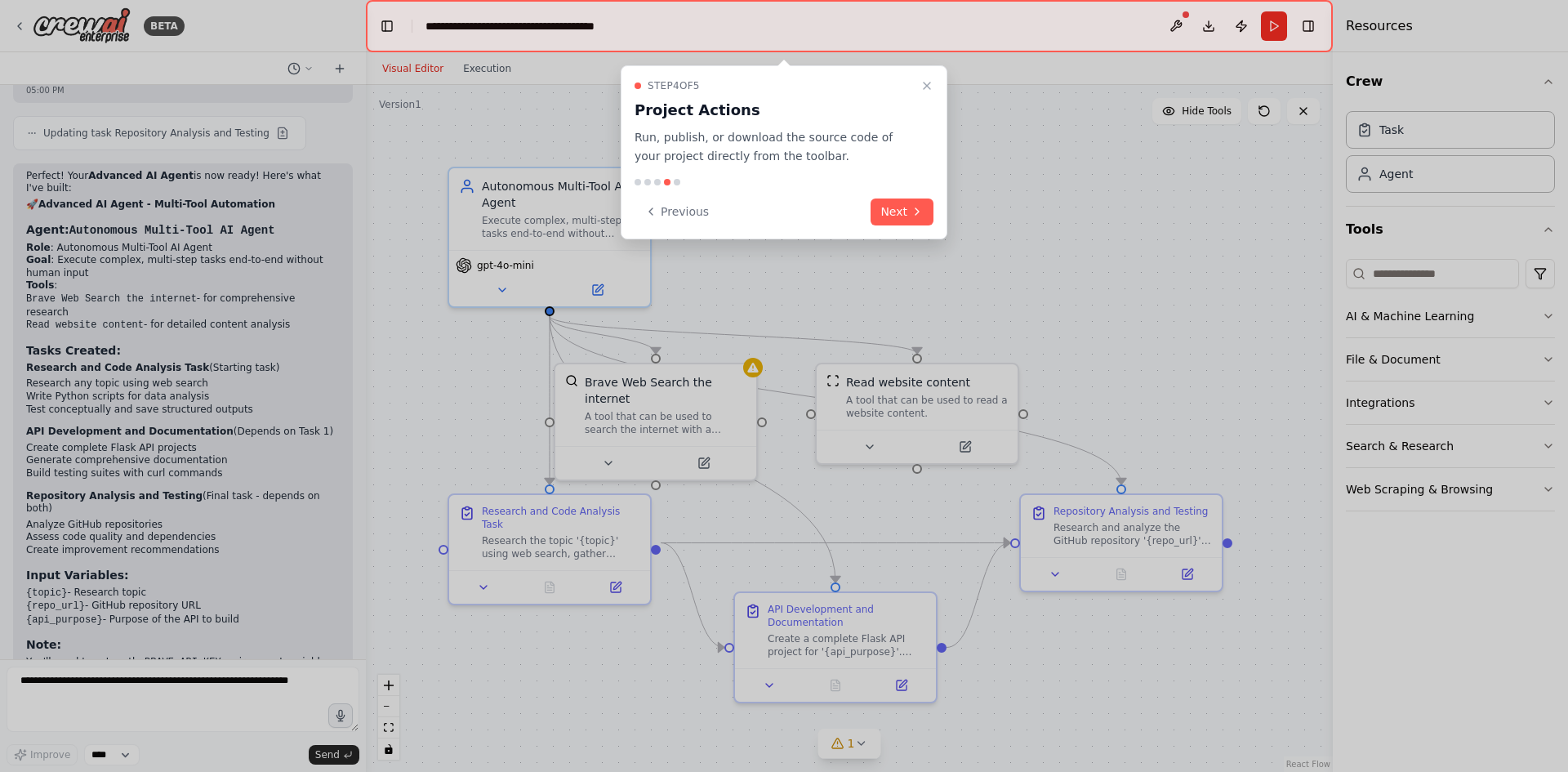
click at [882, 214] on button "Next" at bounding box center [902, 212] width 63 height 27
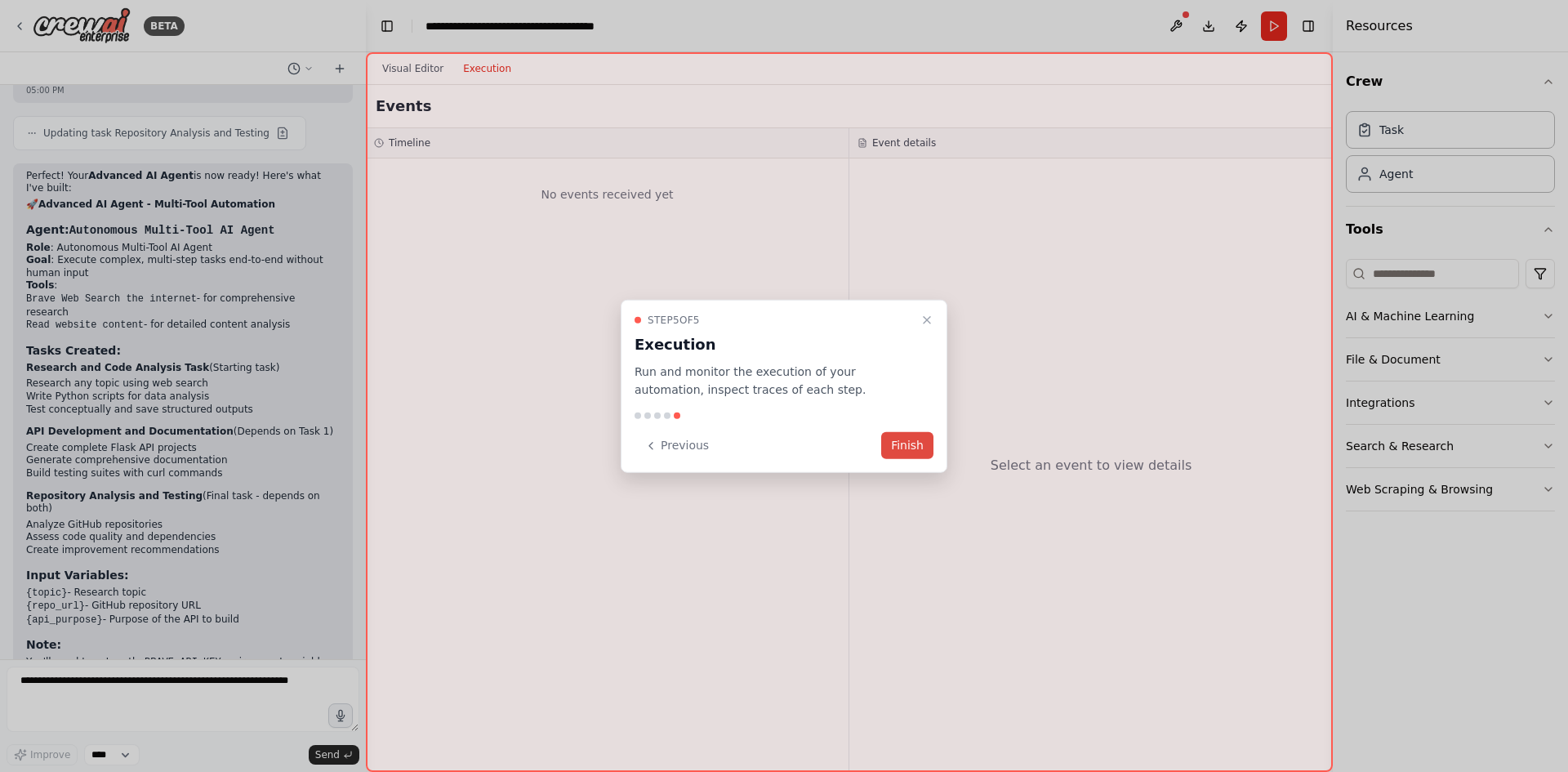
click at [922, 446] on button "Finish" at bounding box center [908, 445] width 52 height 27
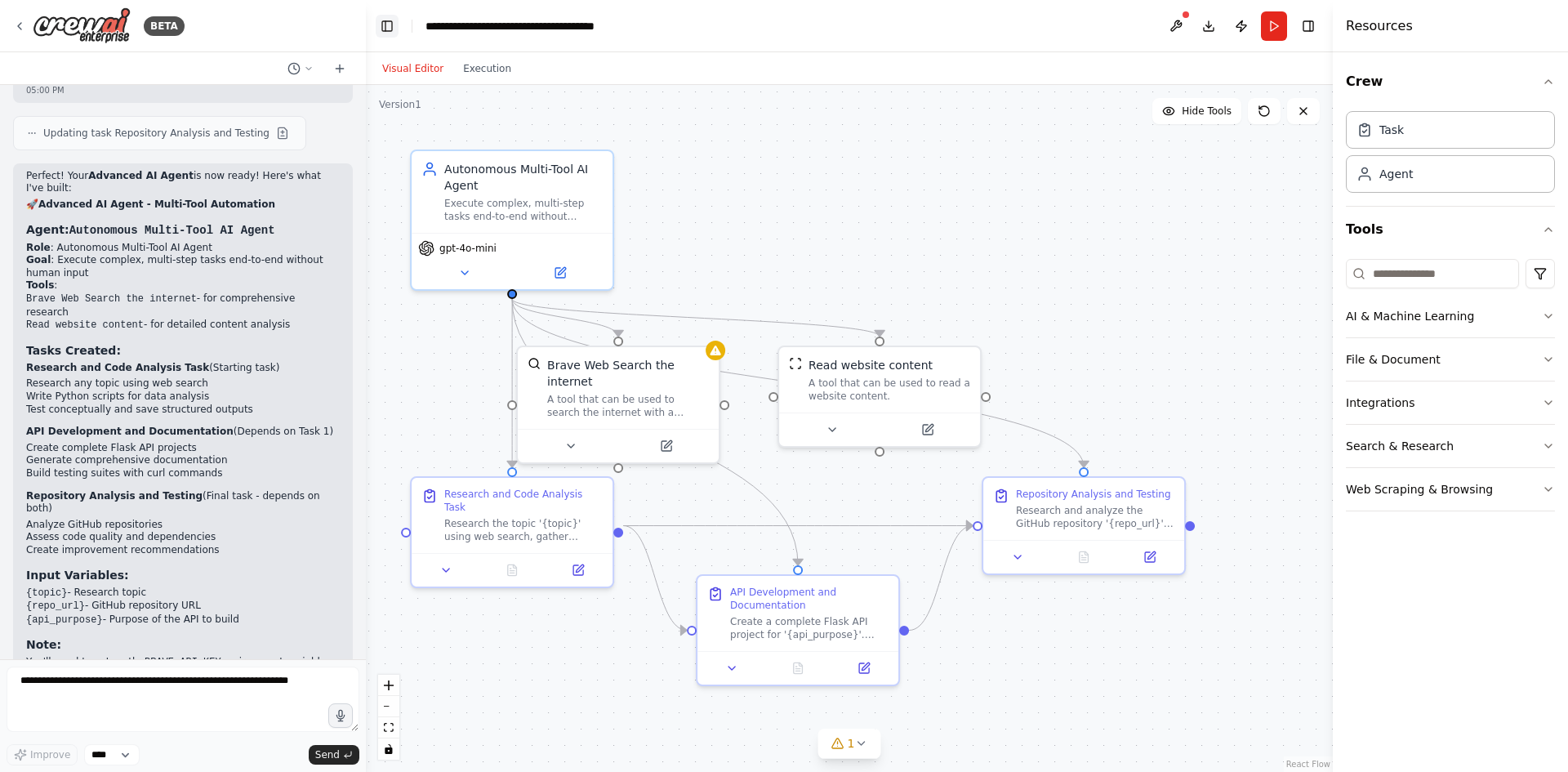
click at [395, 25] on button "Toggle Left Sidebar" at bounding box center [387, 25] width 22 height 22
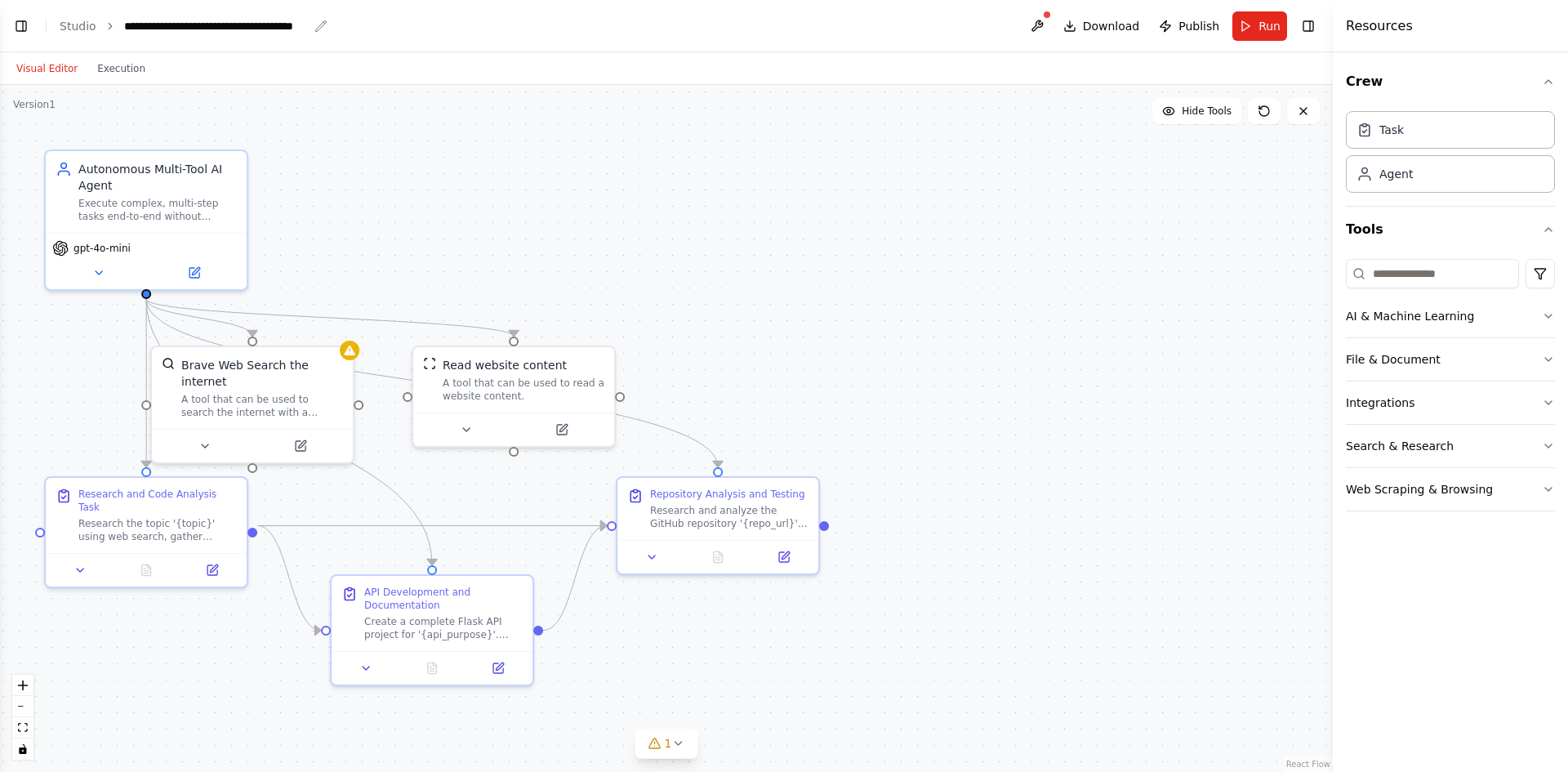
drag, startPoint x: 191, startPoint y: 22, endPoint x: 123, endPoint y: 21, distance: 68.0
click at [187, 22] on div "**********" at bounding box center [216, 26] width 184 height 16
click at [73, 21] on link "Studio" at bounding box center [77, 26] width 37 height 13
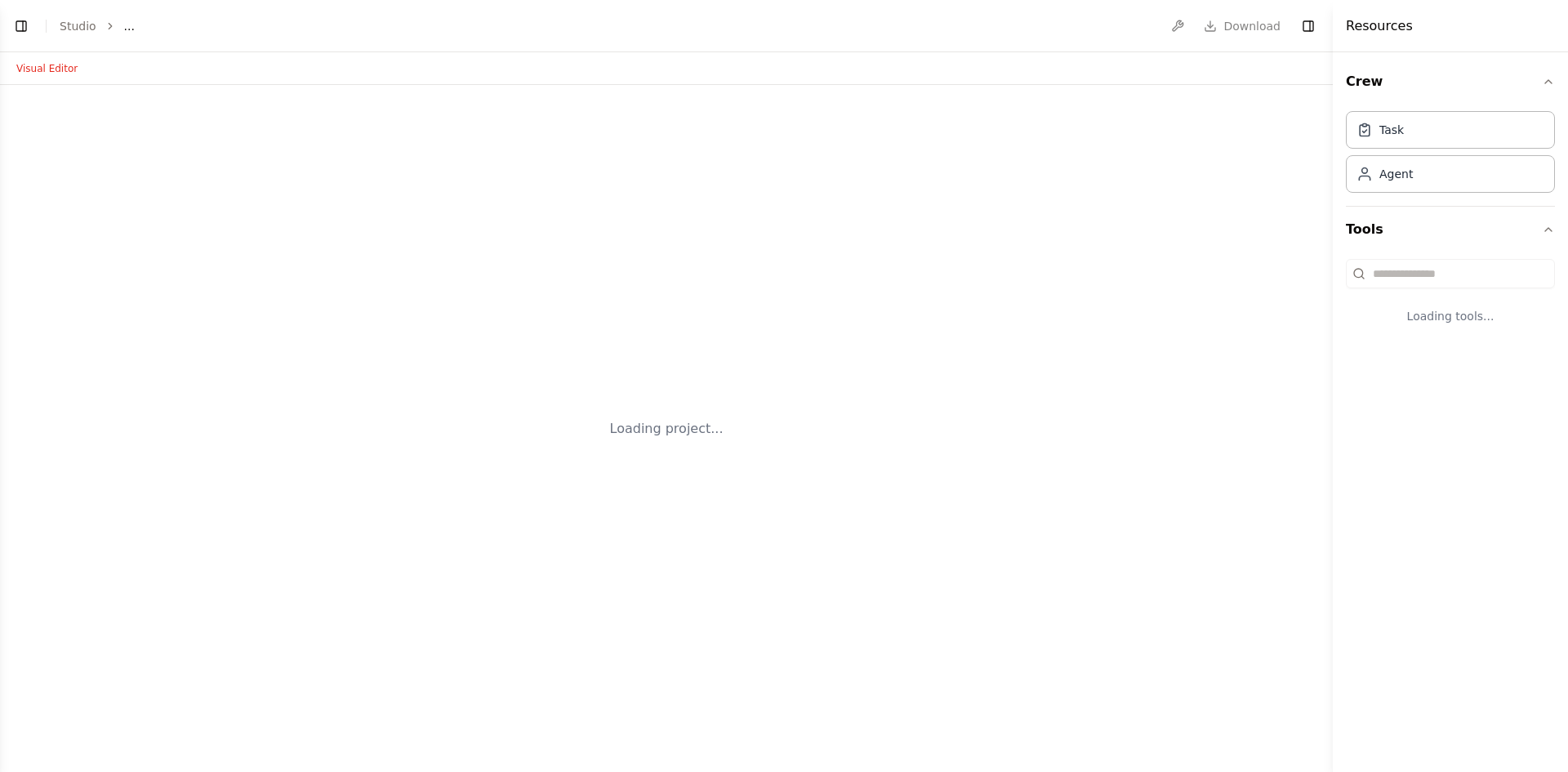
select select "****"
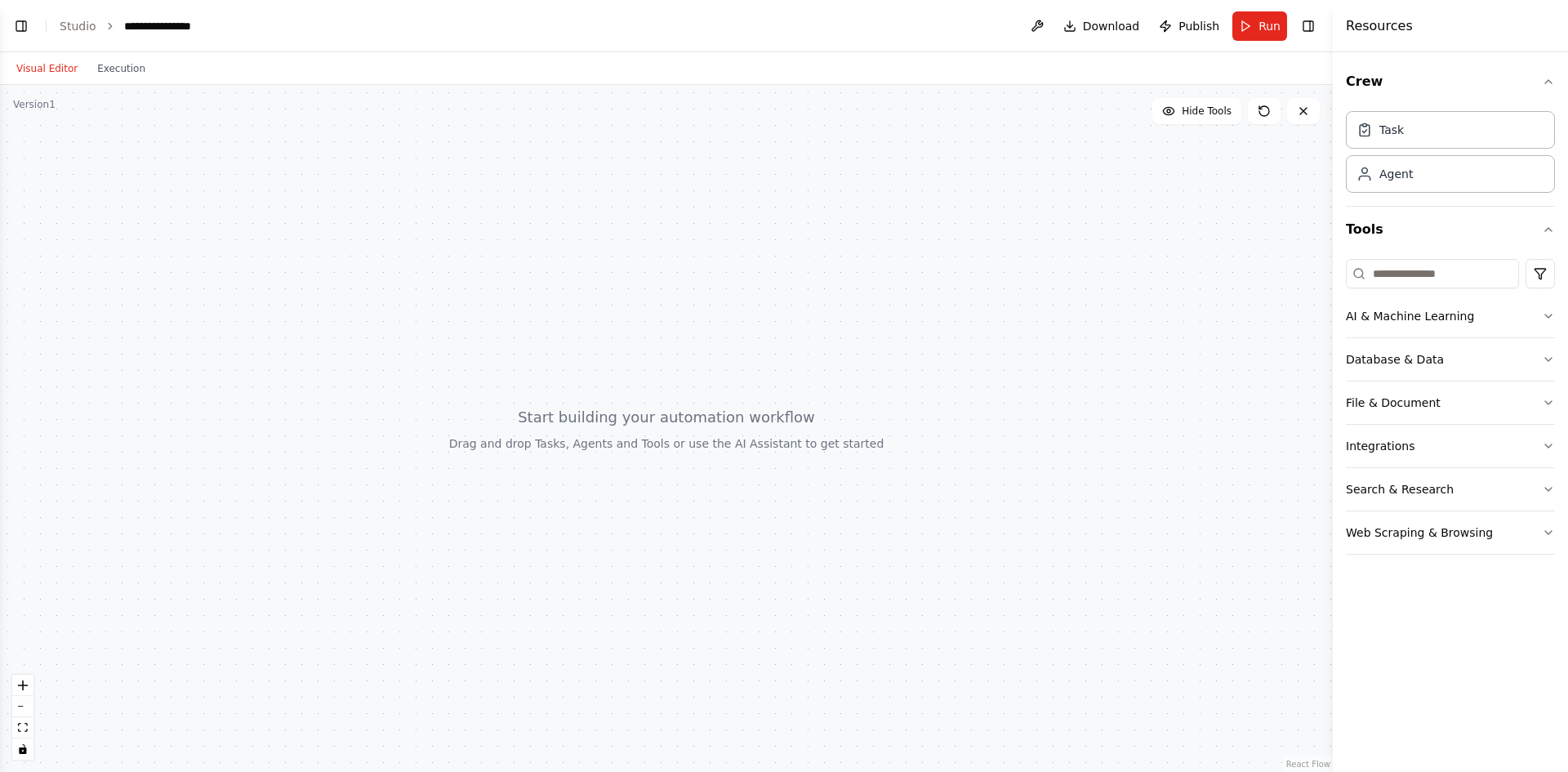
scroll to position [1369, 0]
